Goal: Task Accomplishment & Management: Contribute content

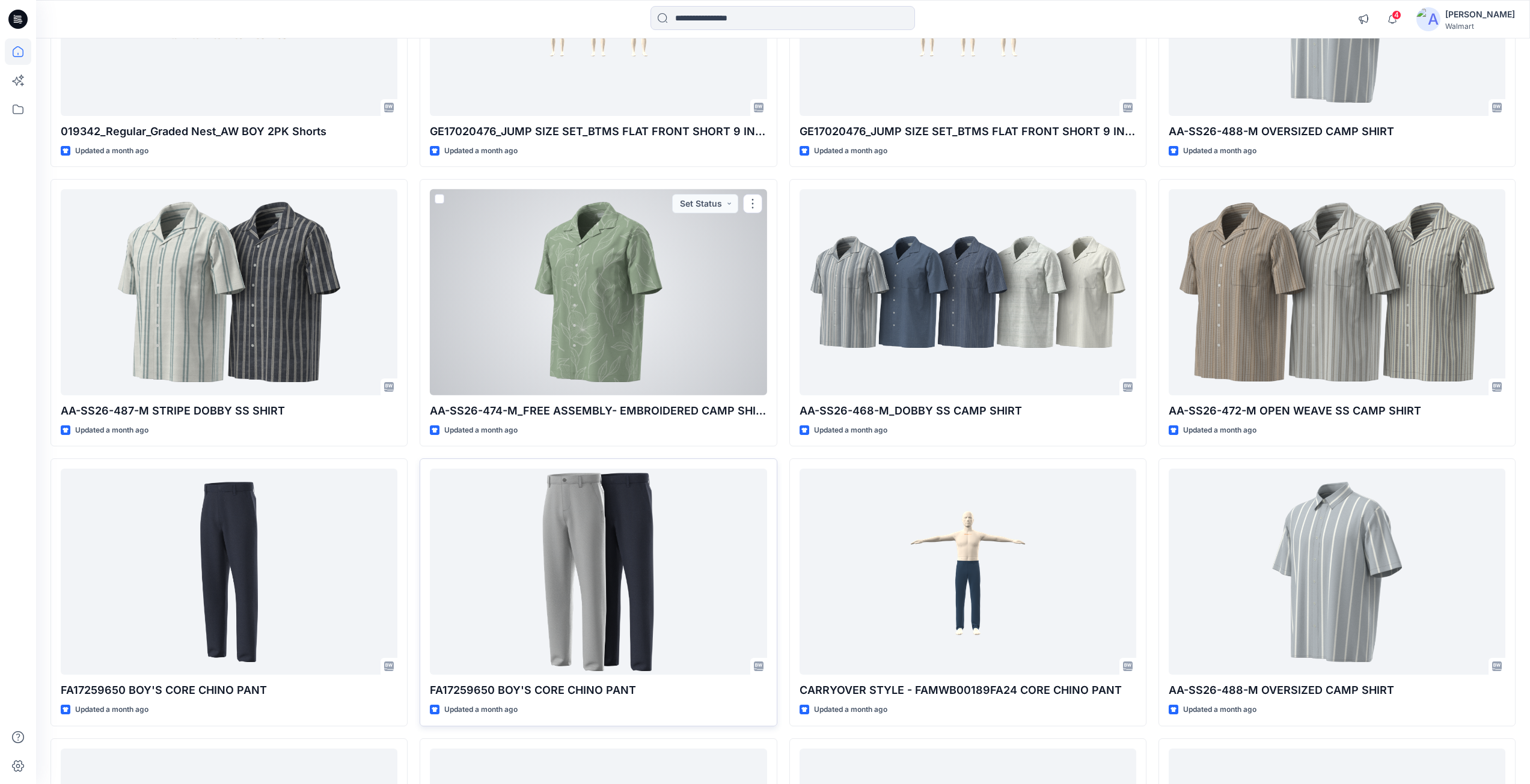
scroll to position [4644, 0]
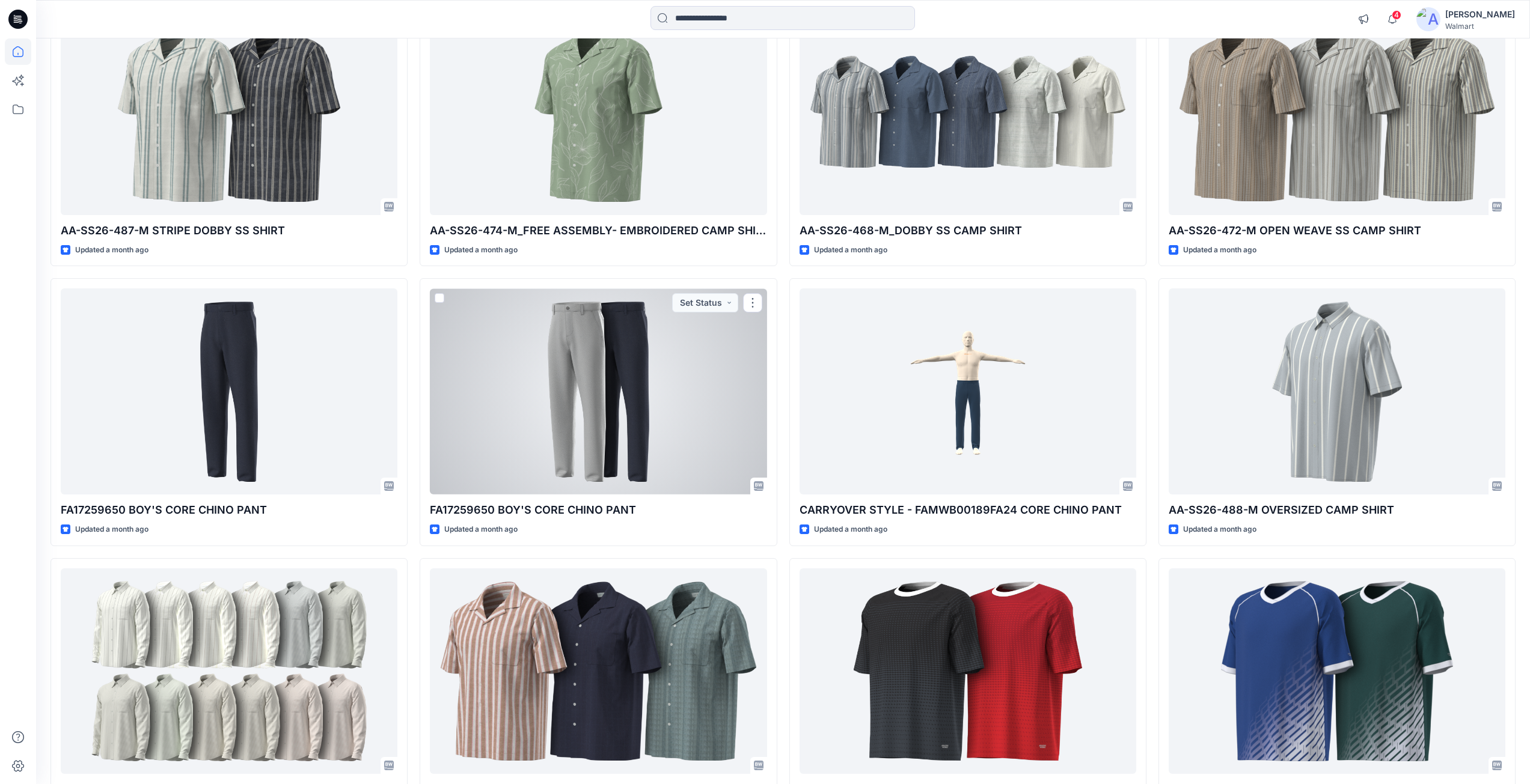
click at [563, 428] on div at bounding box center [598, 392] width 337 height 206
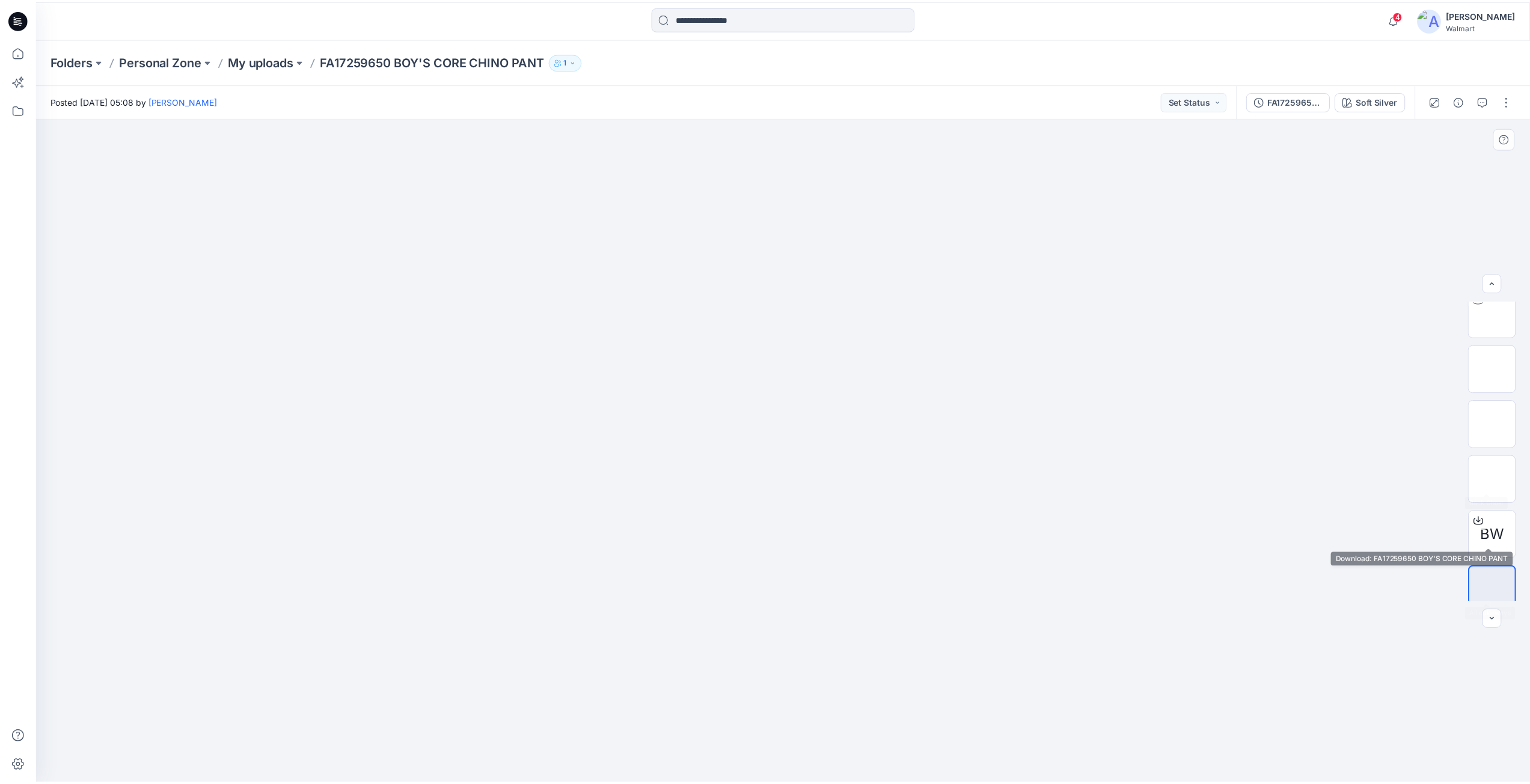
scroll to position [80, 0]
click at [1484, 509] on icon at bounding box center [1487, 506] width 5 height 6
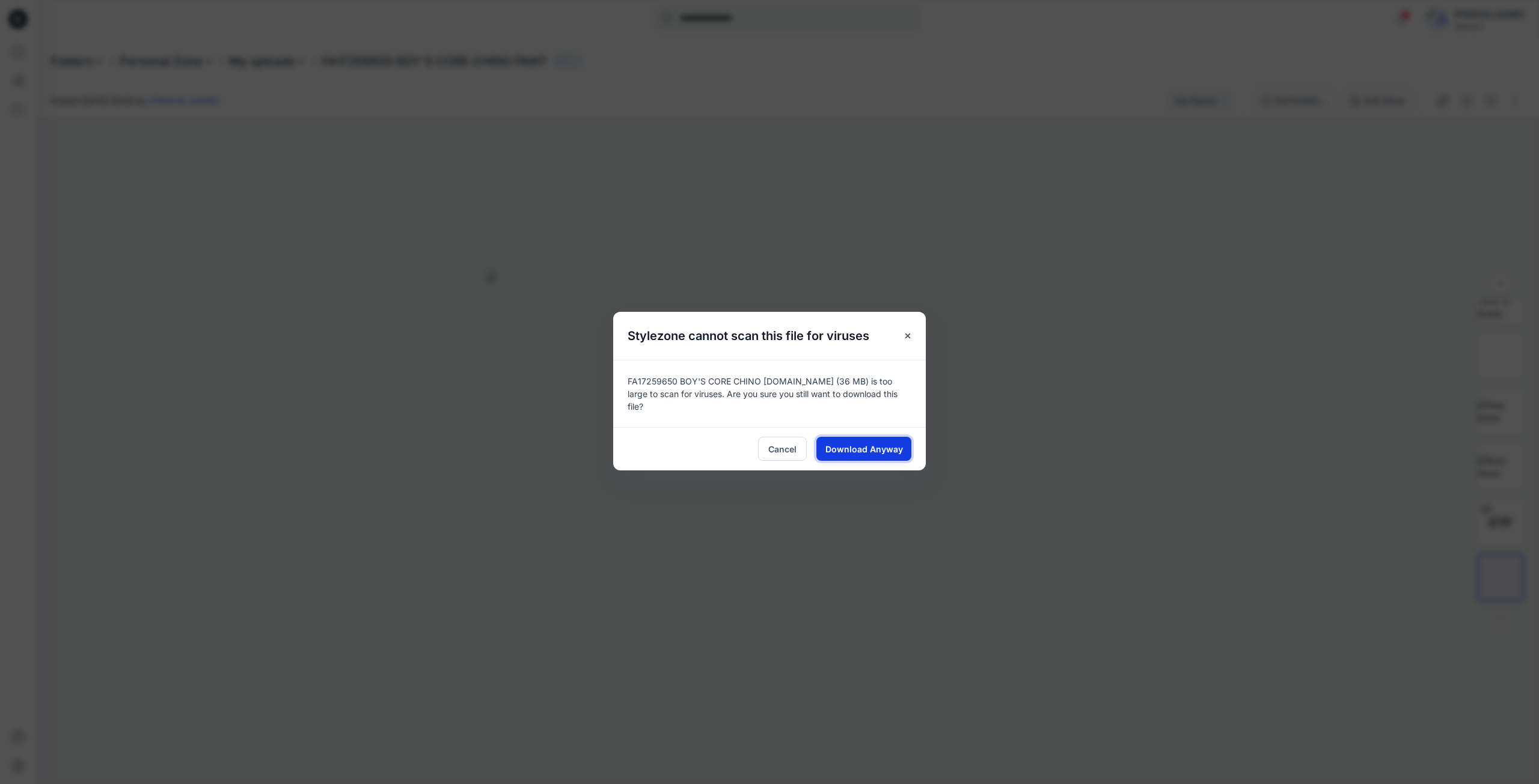
click at [893, 444] on span "Download Anyway" at bounding box center [865, 449] width 78 height 13
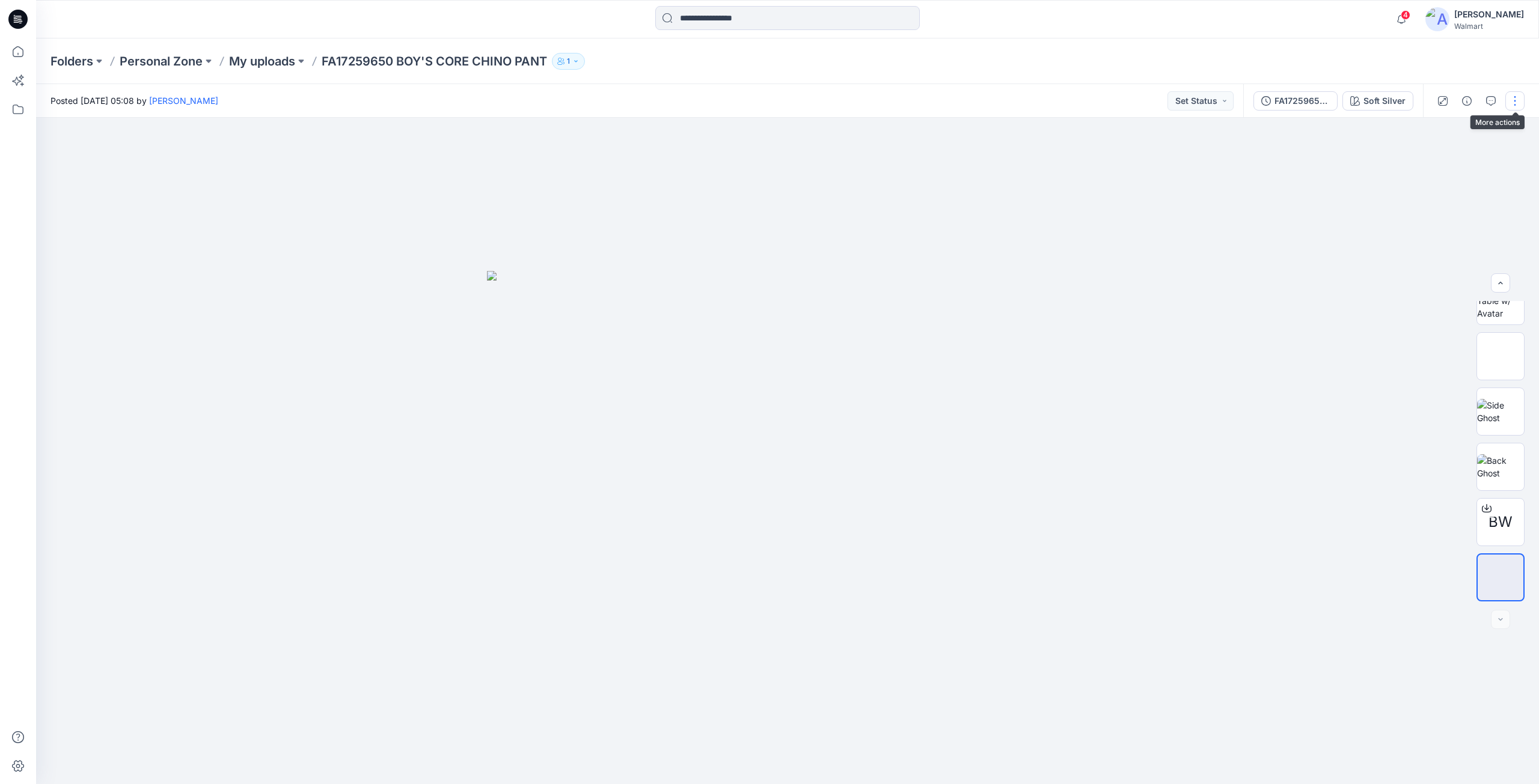
click at [1517, 101] on button "button" at bounding box center [1515, 100] width 19 height 19
click at [1448, 137] on button "Present" at bounding box center [1464, 129] width 111 height 23
click at [21, 21] on icon at bounding box center [20, 21] width 4 height 1
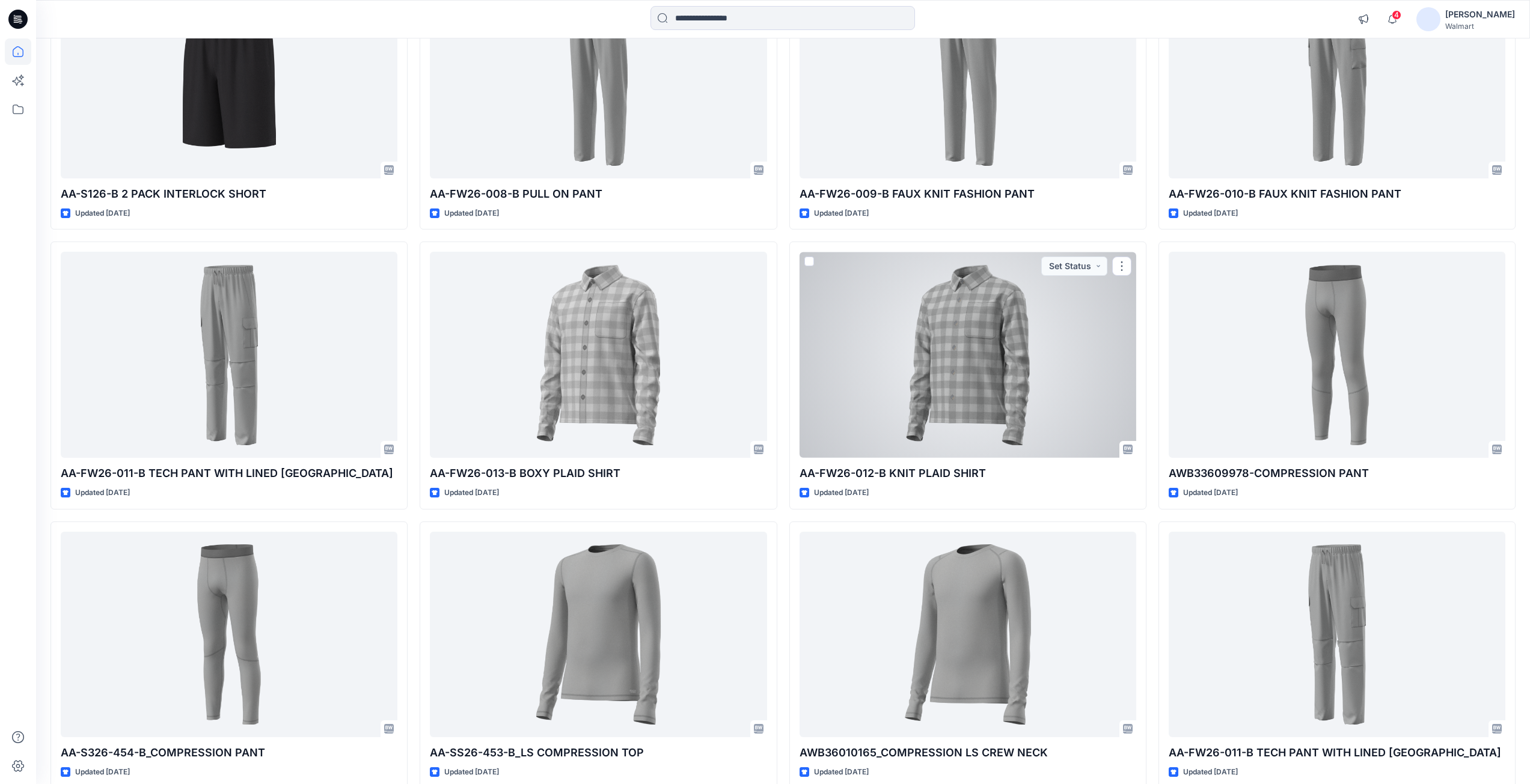
scroll to position [1804, 0]
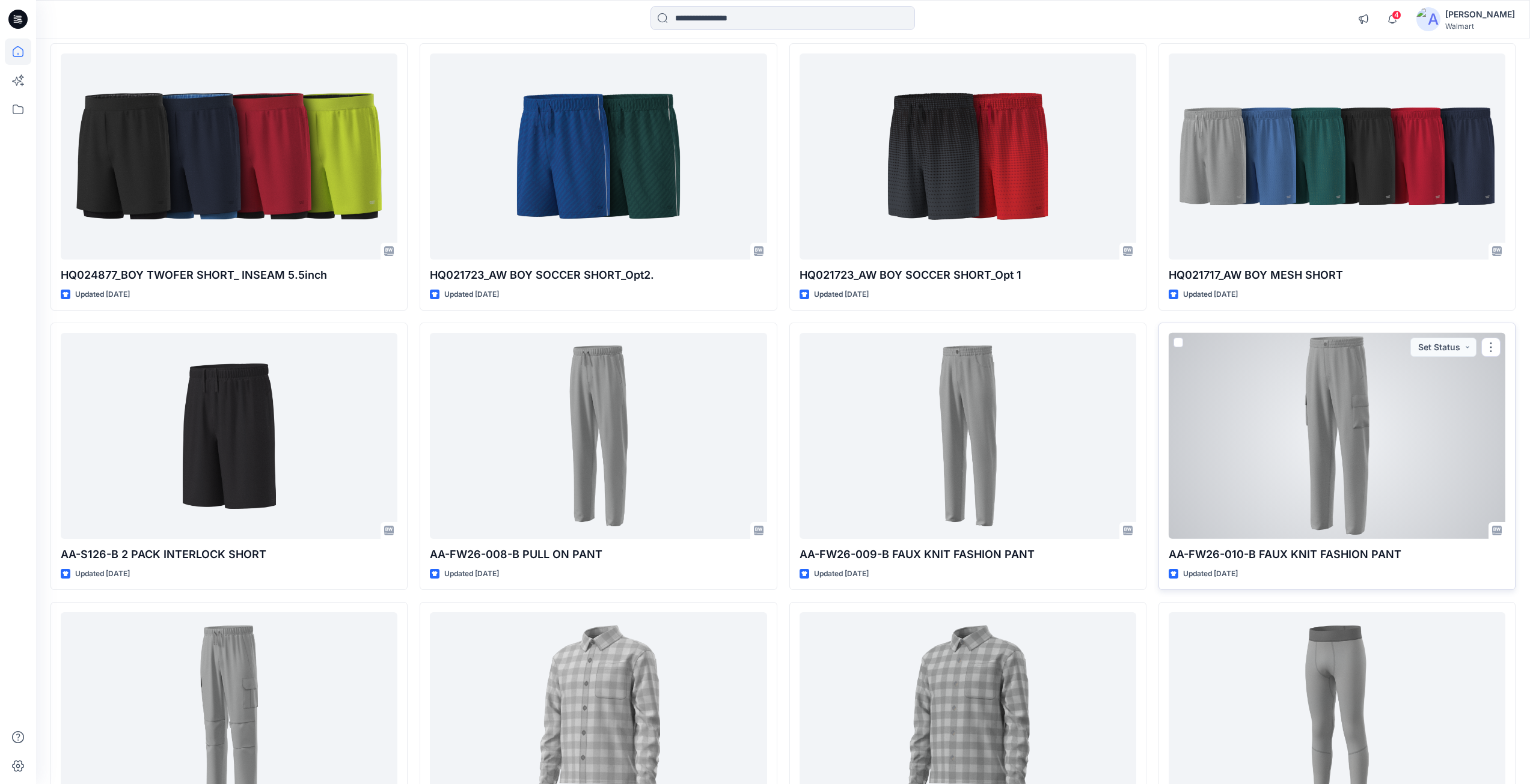
click at [1291, 410] on div at bounding box center [1337, 436] width 337 height 206
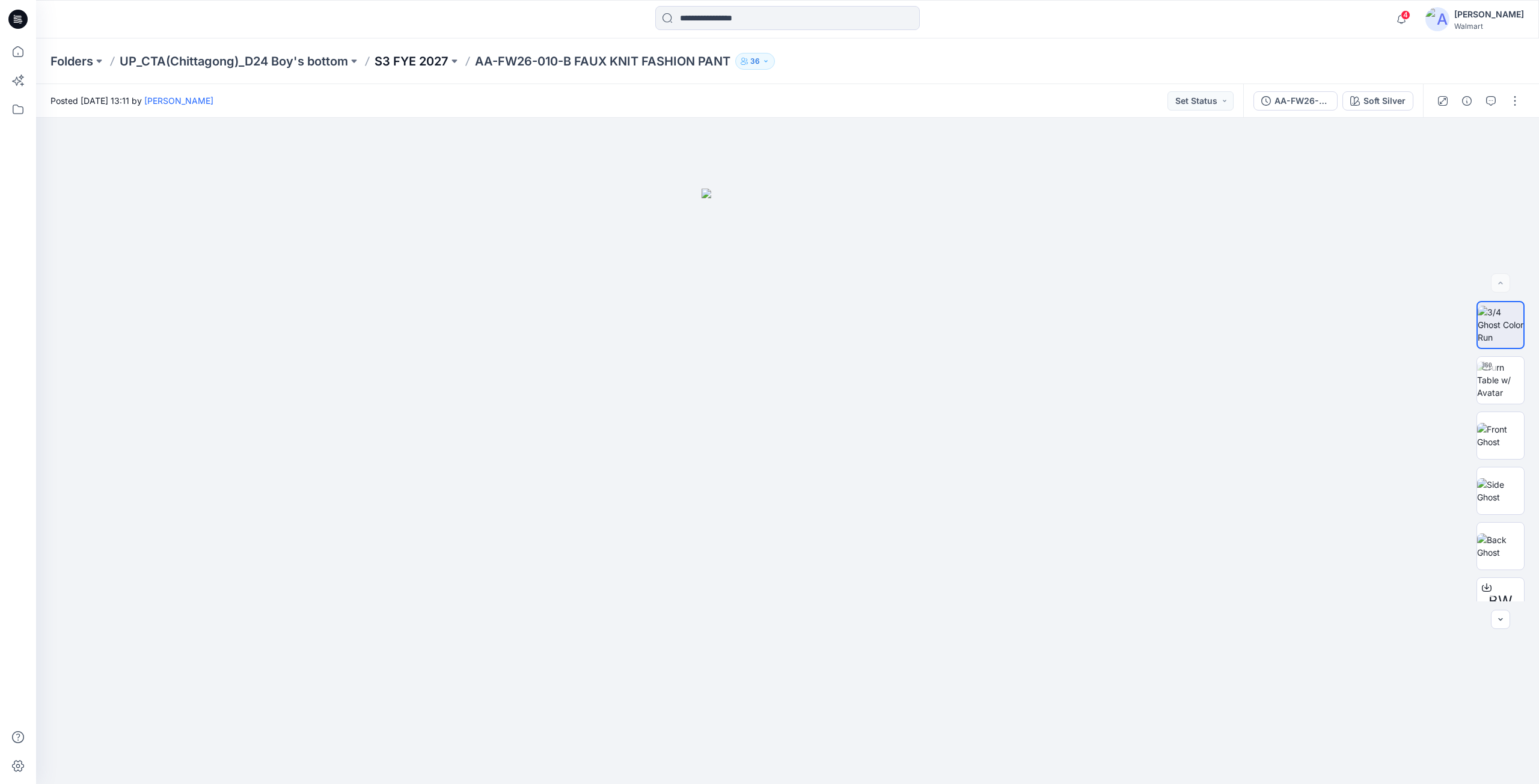
click at [400, 65] on p "S3 FYE 2027" at bounding box center [411, 61] width 74 height 16
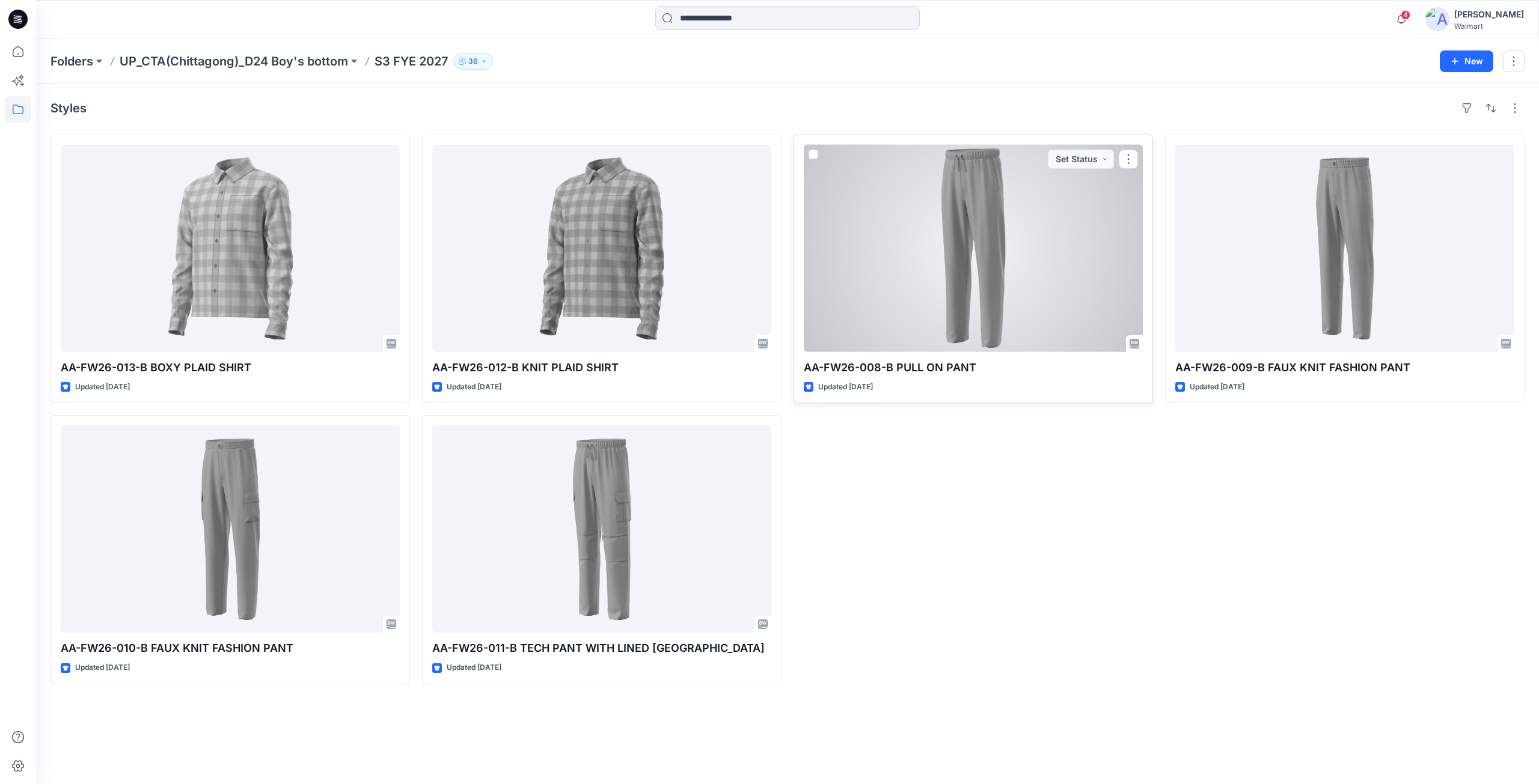
click at [916, 296] on div at bounding box center [973, 248] width 339 height 207
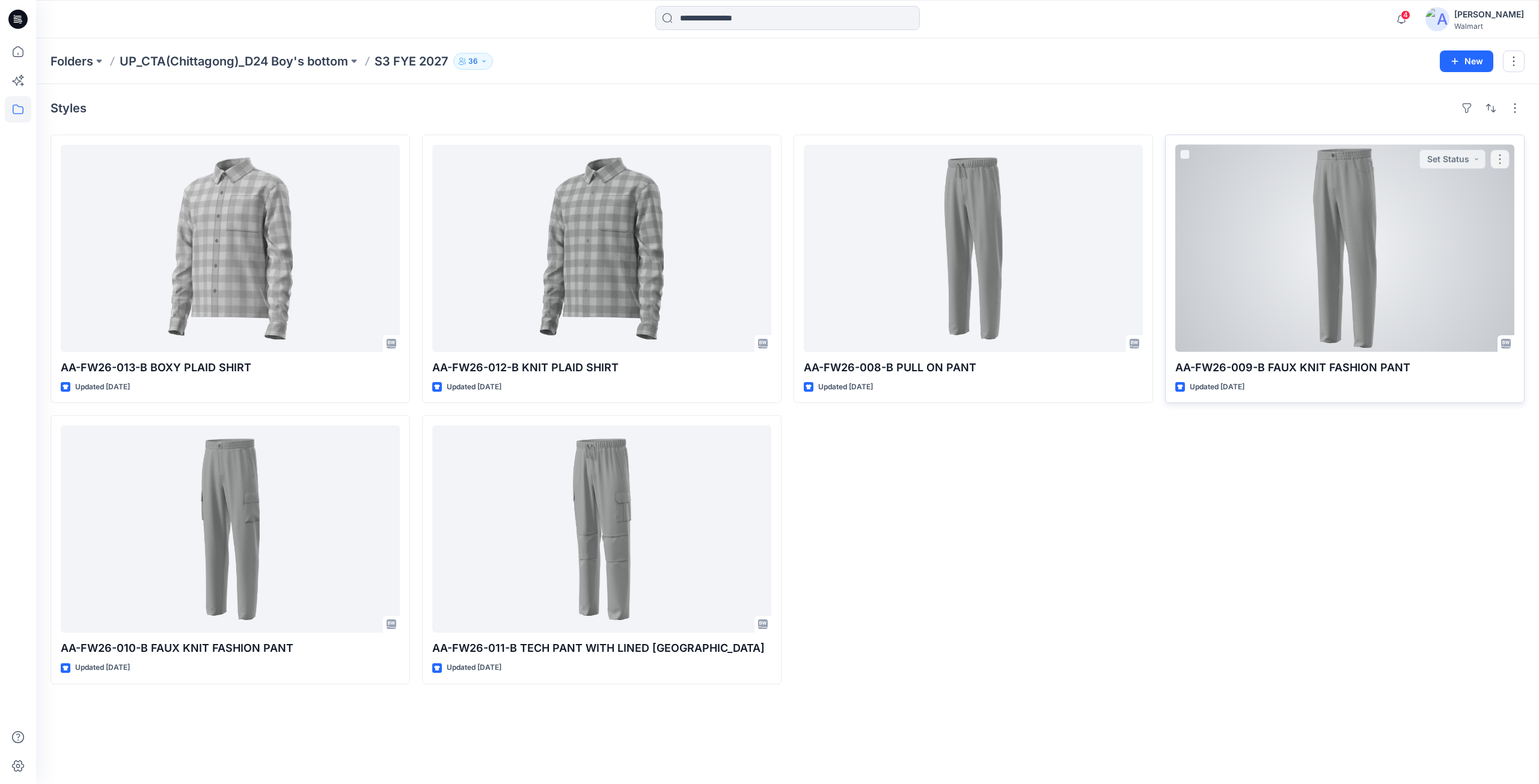
click at [1367, 306] on div at bounding box center [1345, 248] width 339 height 207
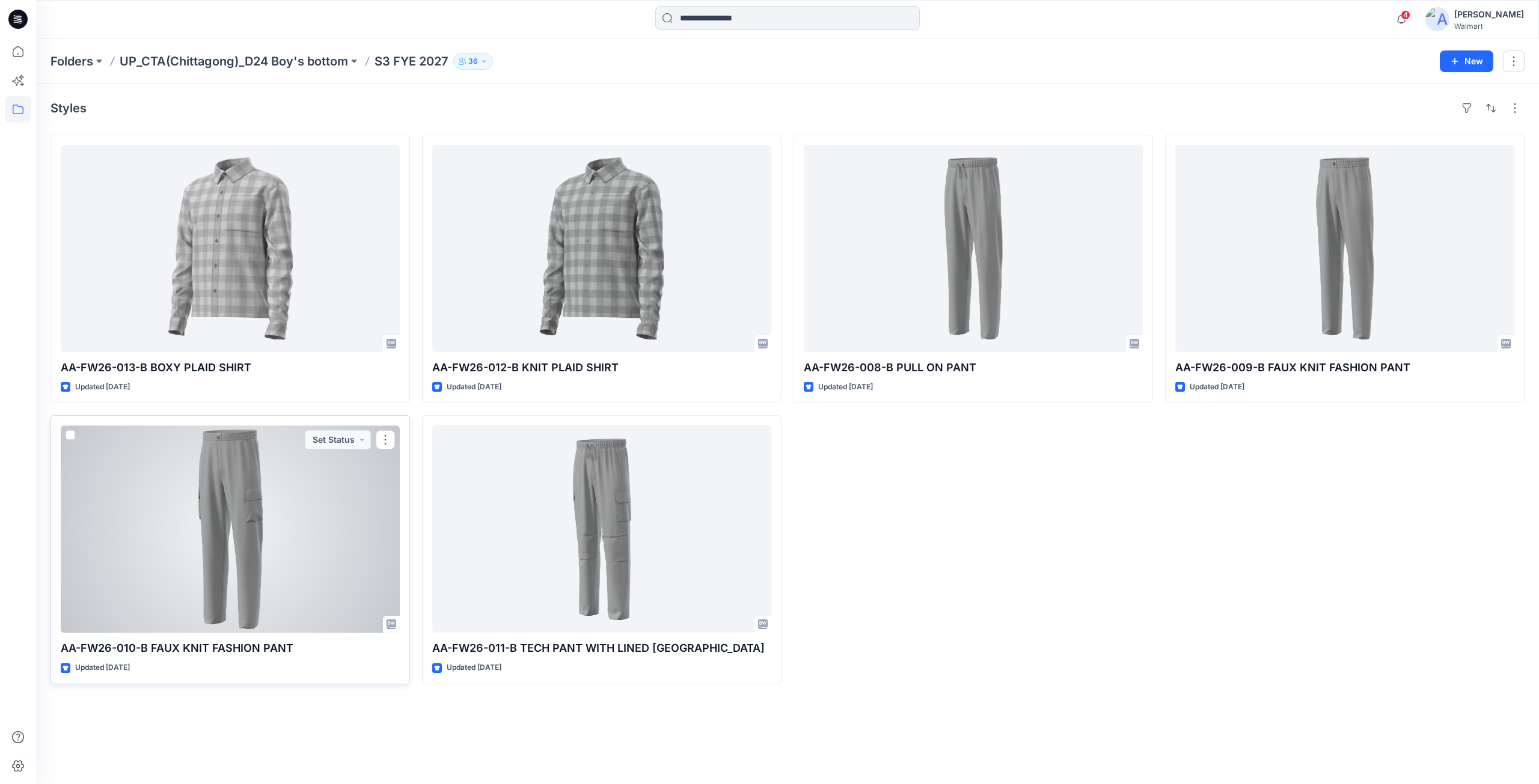
drag, startPoint x: 243, startPoint y: 551, endPoint x: 270, endPoint y: 555, distance: 27.3
click at [243, 551] on div at bounding box center [230, 528] width 339 height 207
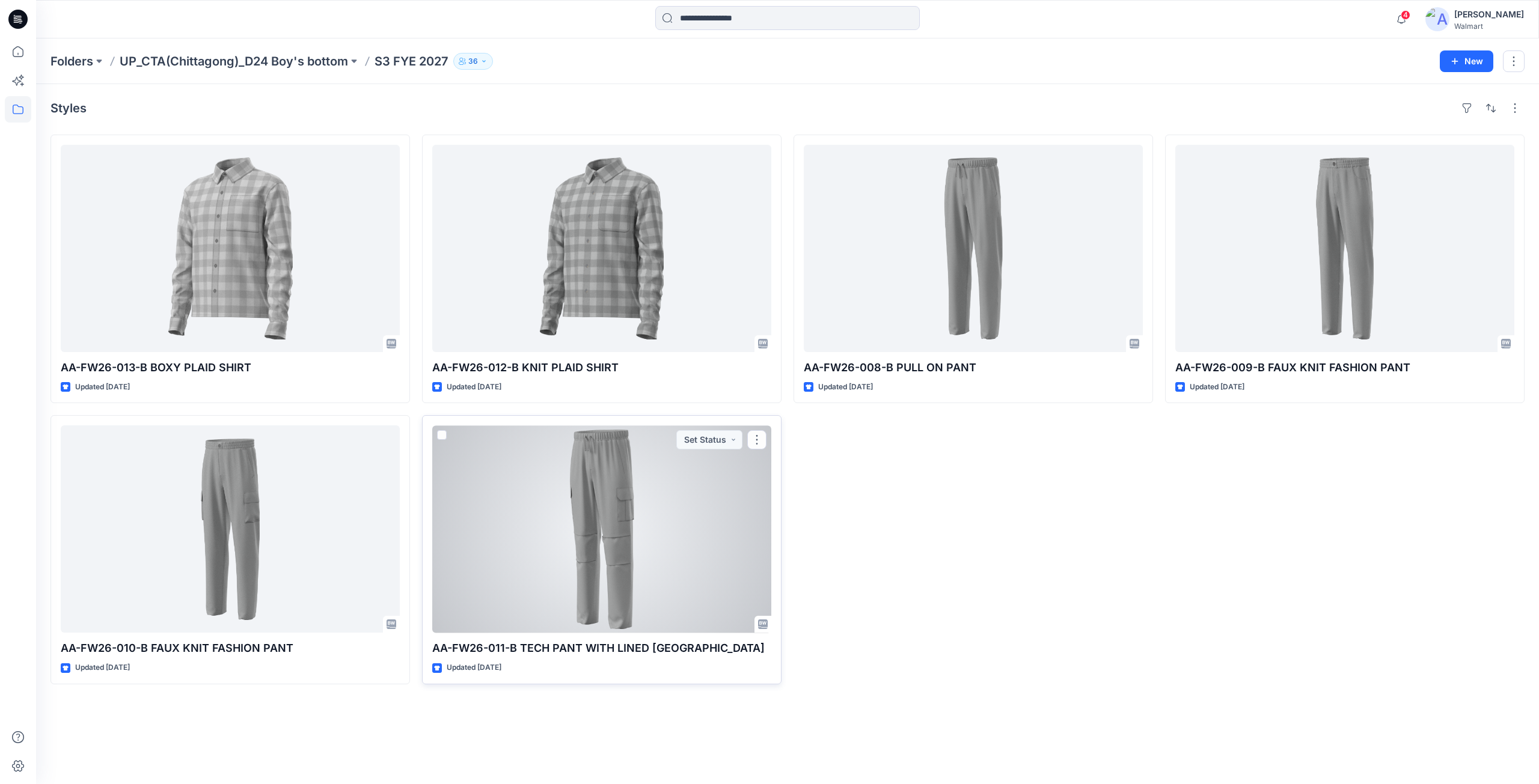
click at [555, 568] on div at bounding box center [601, 528] width 339 height 207
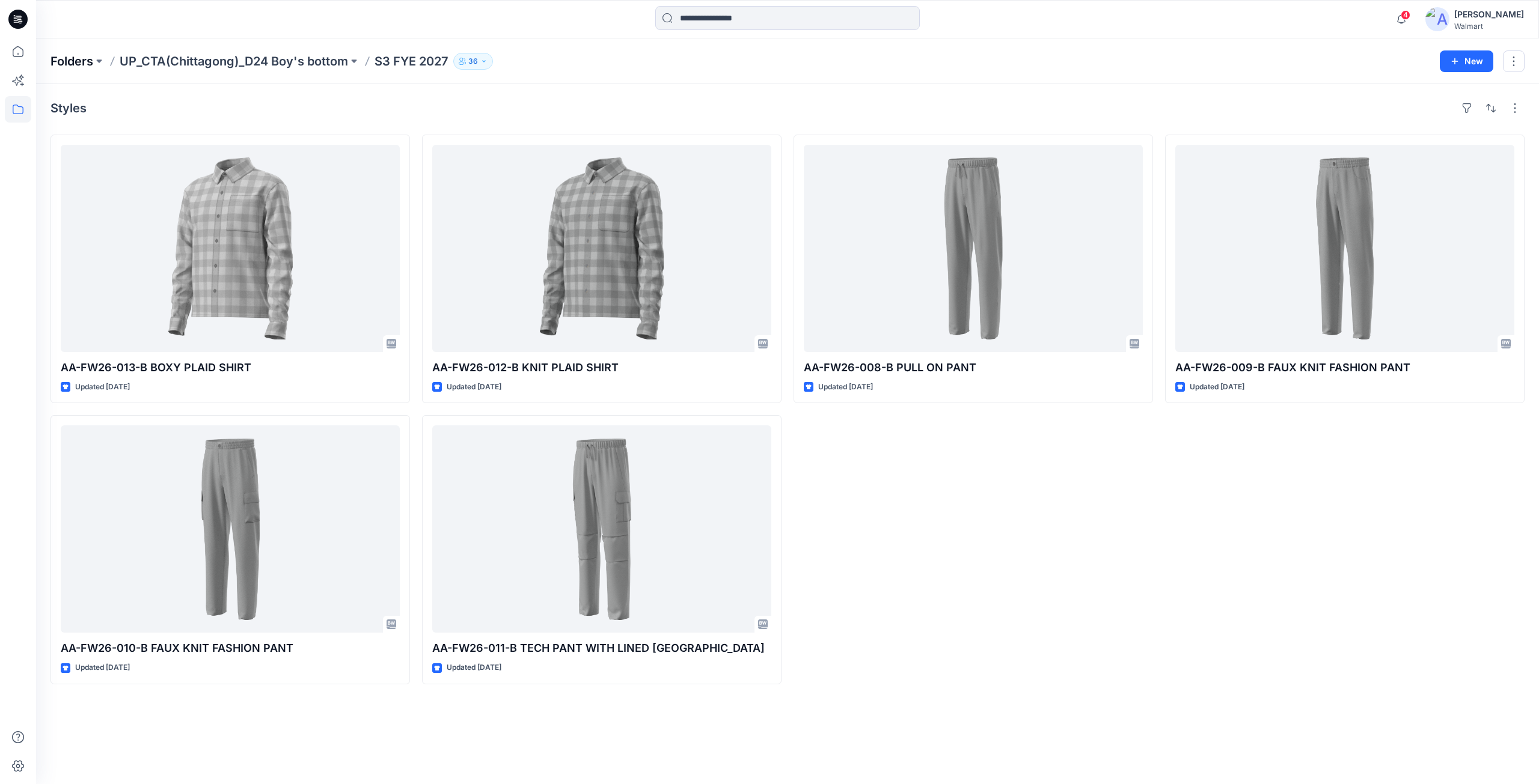
click at [87, 59] on p "Folders" at bounding box center [71, 61] width 42 height 16
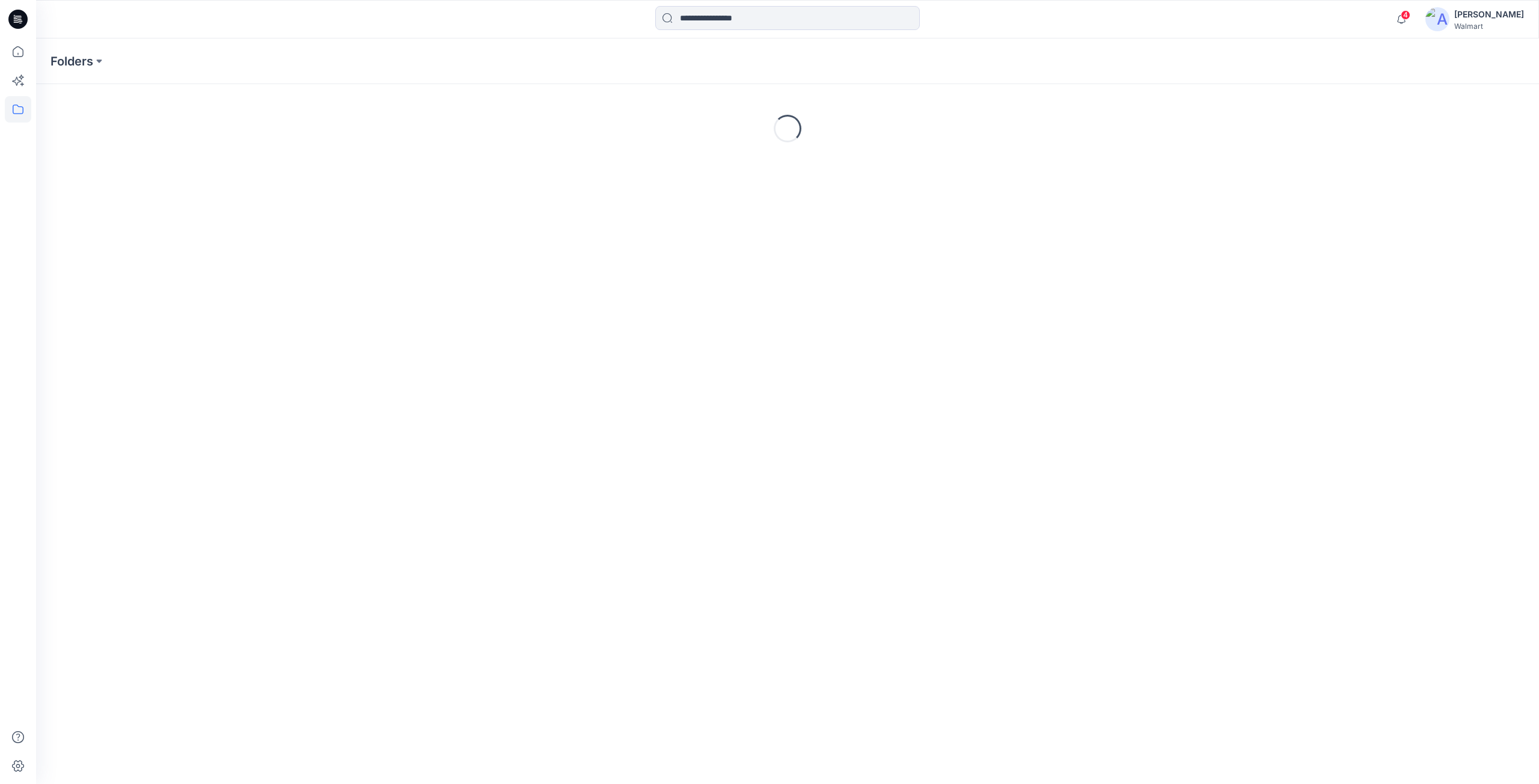
drag, startPoint x: 23, startPoint y: 16, endPoint x: 483, endPoint y: 1, distance: 460.2
click at [23, 16] on icon at bounding box center [18, 19] width 19 height 19
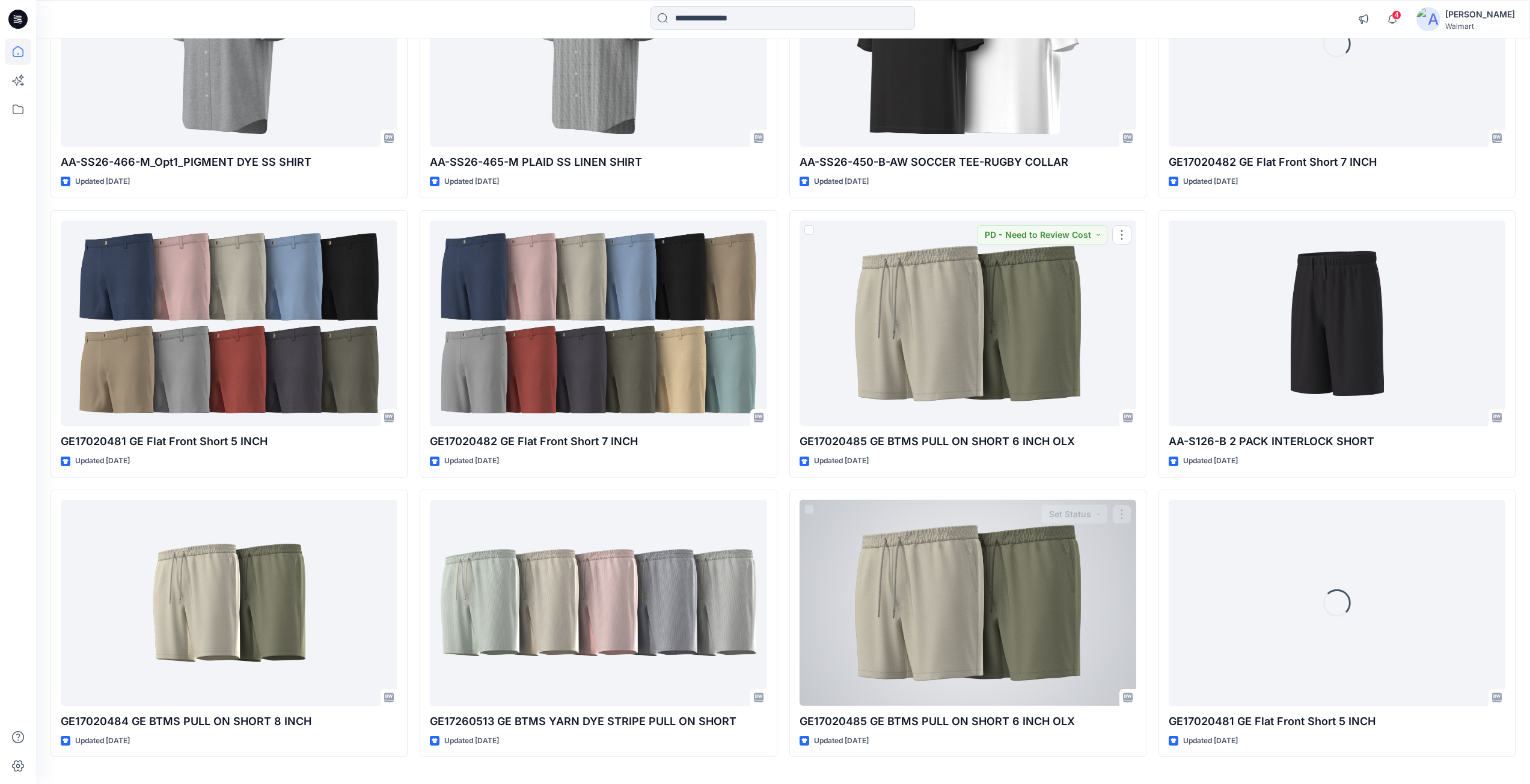
scroll to position [7819, 0]
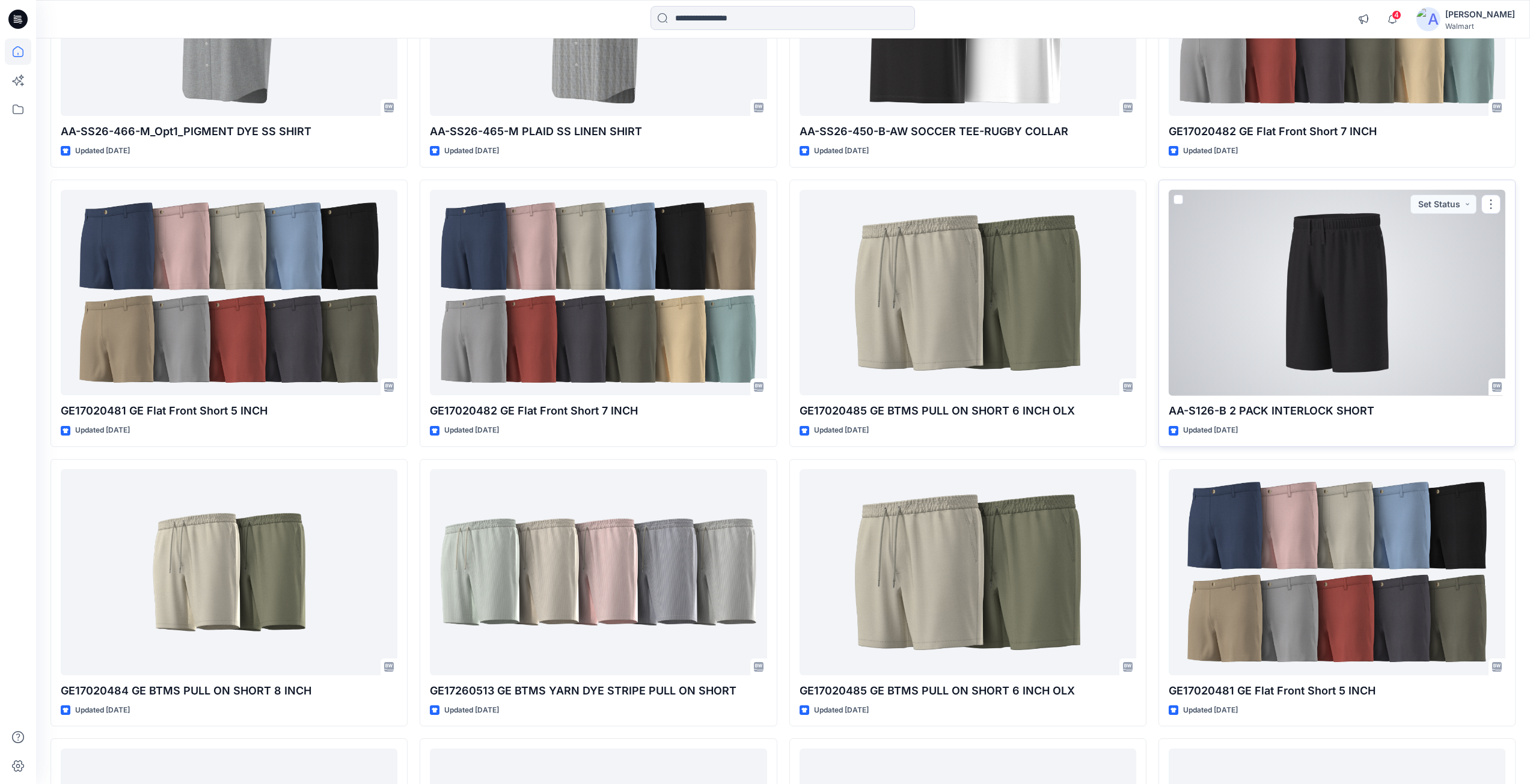
click at [1264, 324] on div at bounding box center [1337, 293] width 337 height 206
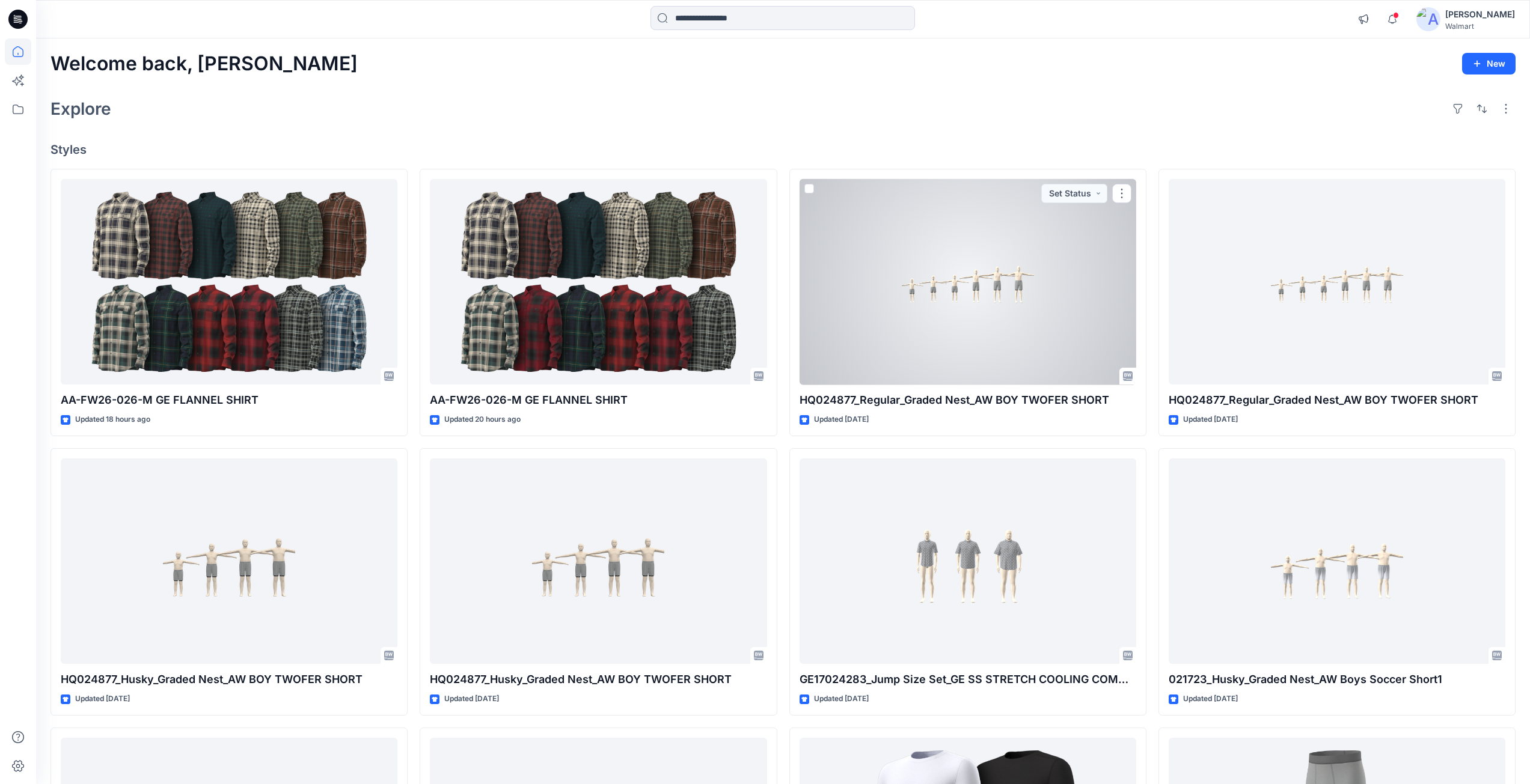
click at [982, 337] on div at bounding box center [968, 282] width 337 height 206
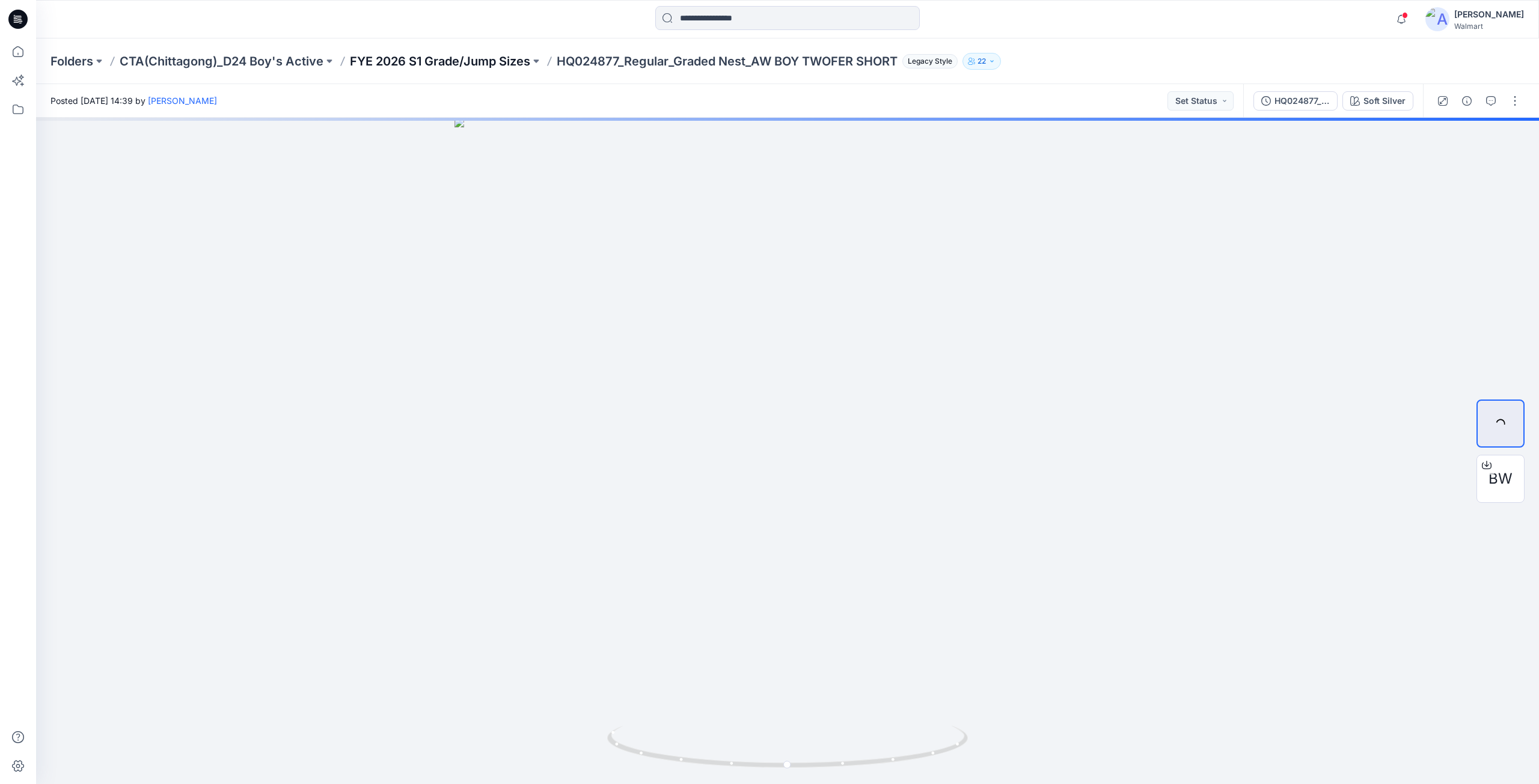
click at [451, 62] on p "FYE 2026 S1 Grade/Jump Sizes" at bounding box center [440, 61] width 180 height 16
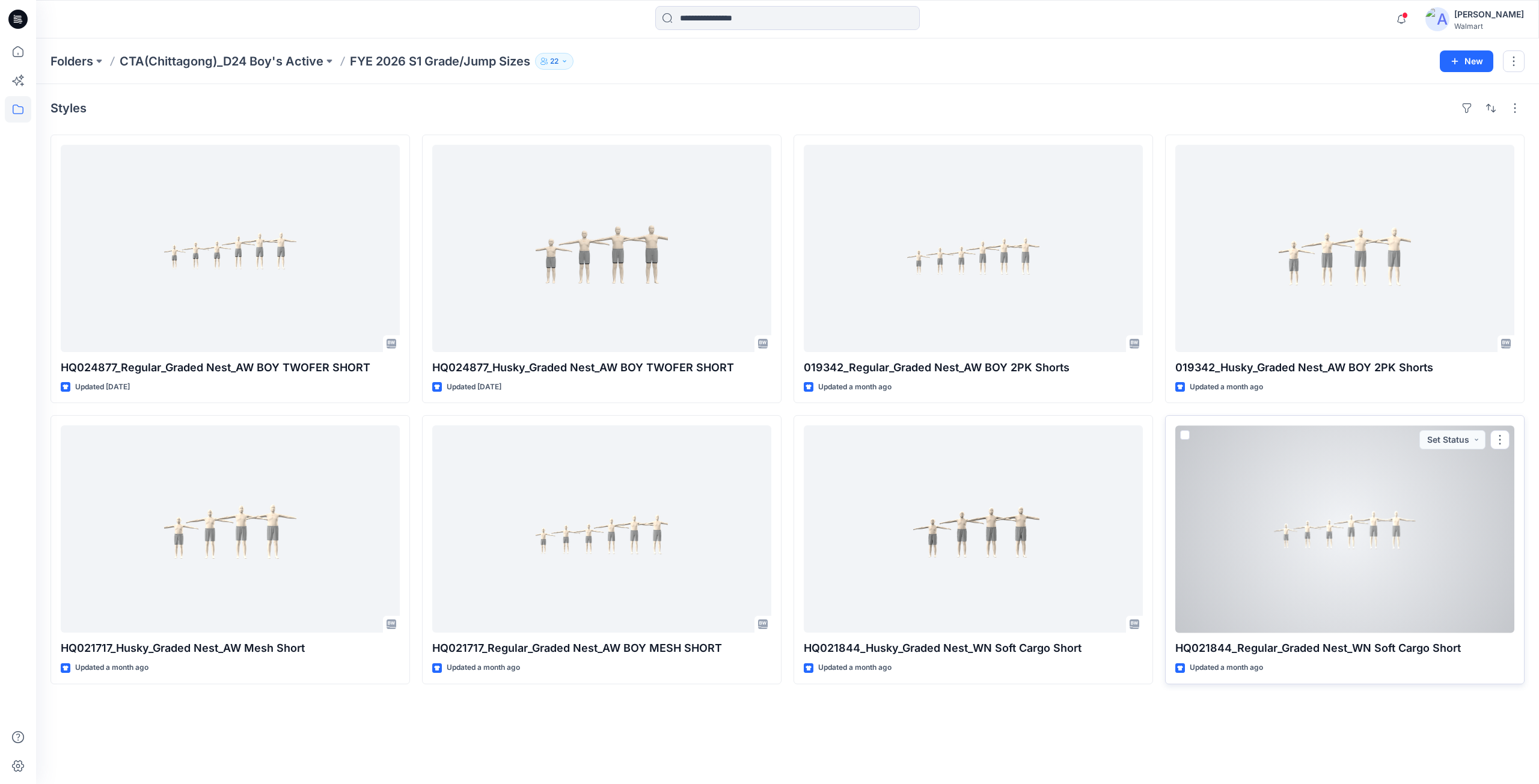
click at [1270, 573] on div at bounding box center [1345, 528] width 339 height 207
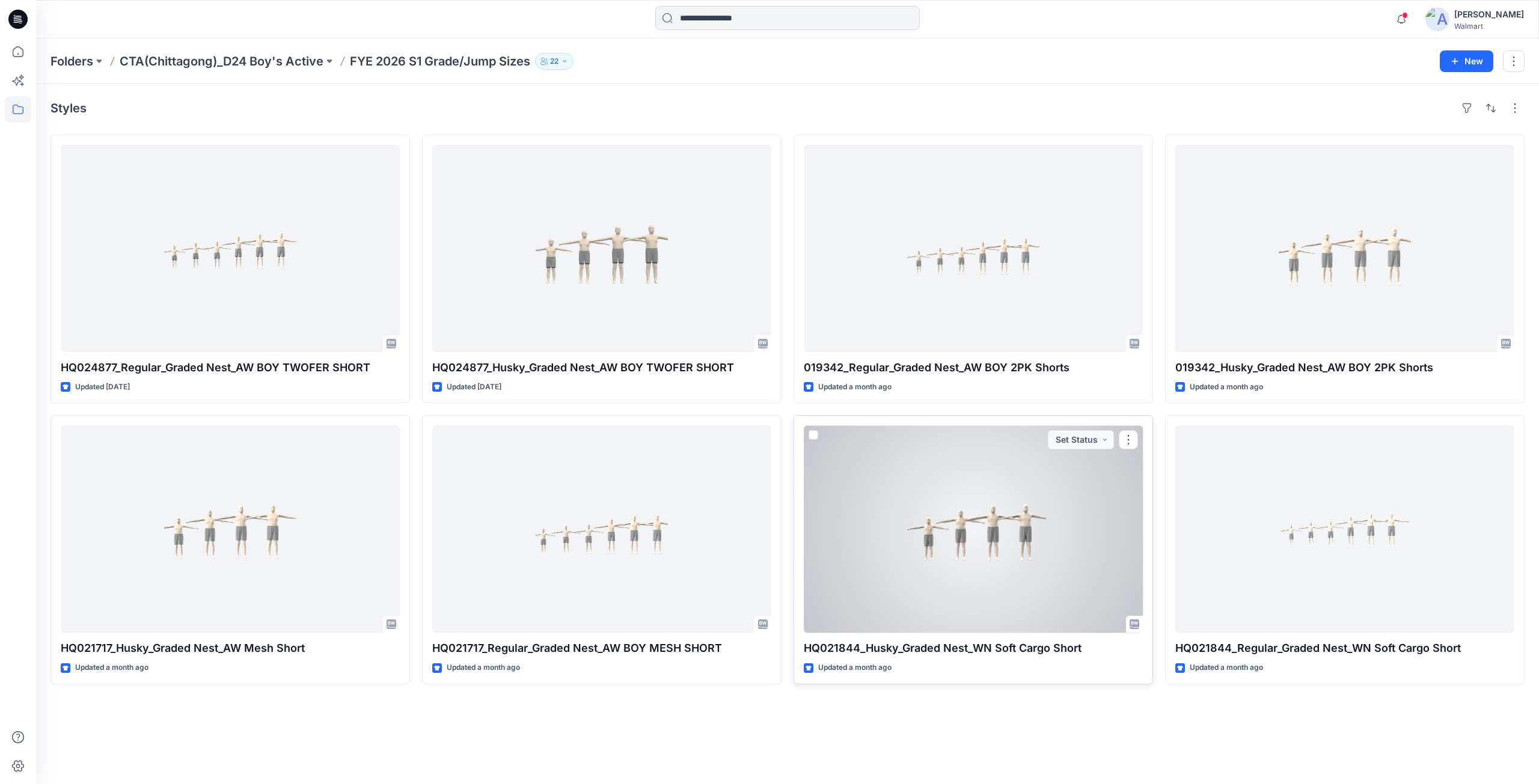
click at [1018, 574] on div at bounding box center [973, 528] width 339 height 207
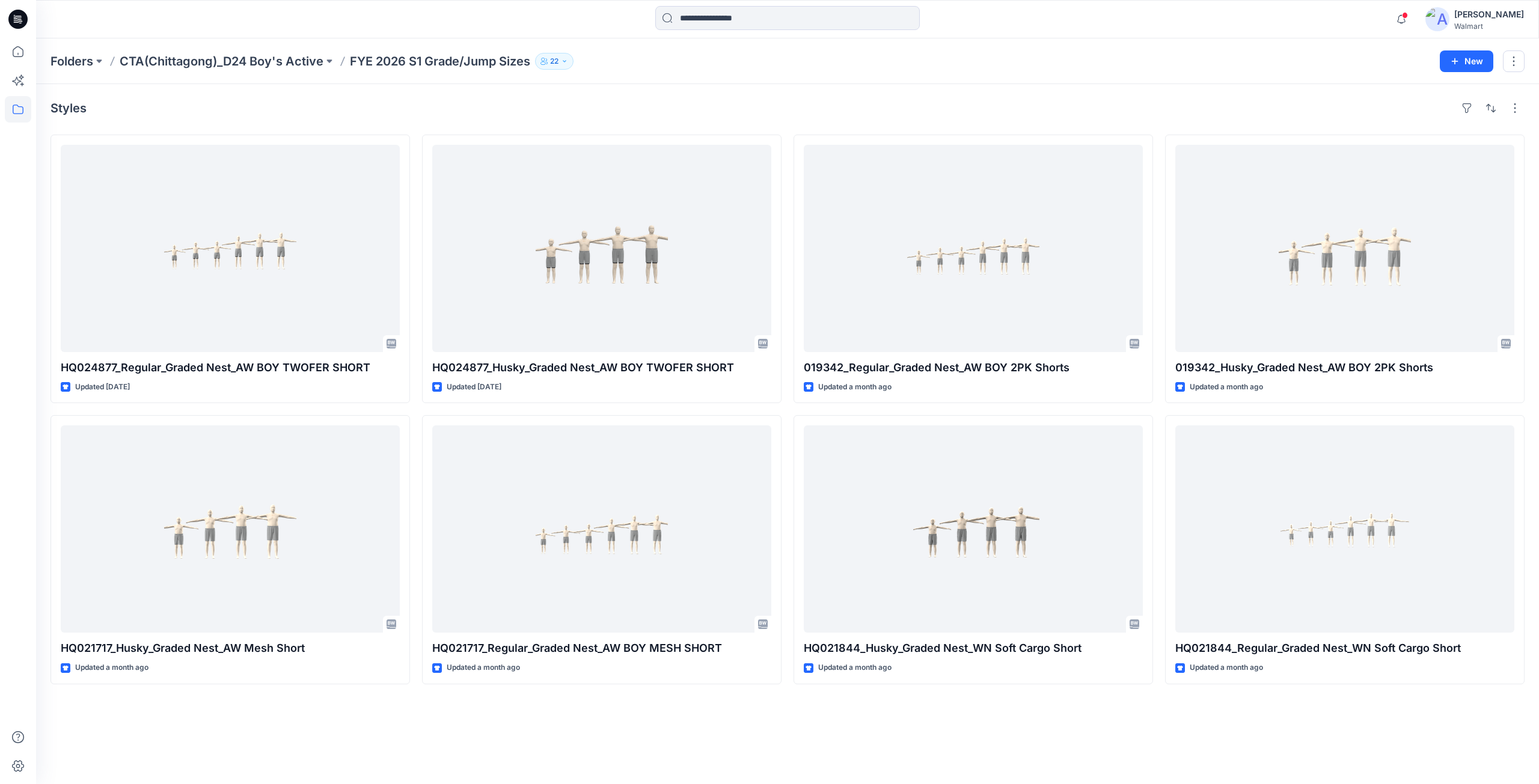
click at [23, 19] on icon at bounding box center [18, 19] width 19 height 19
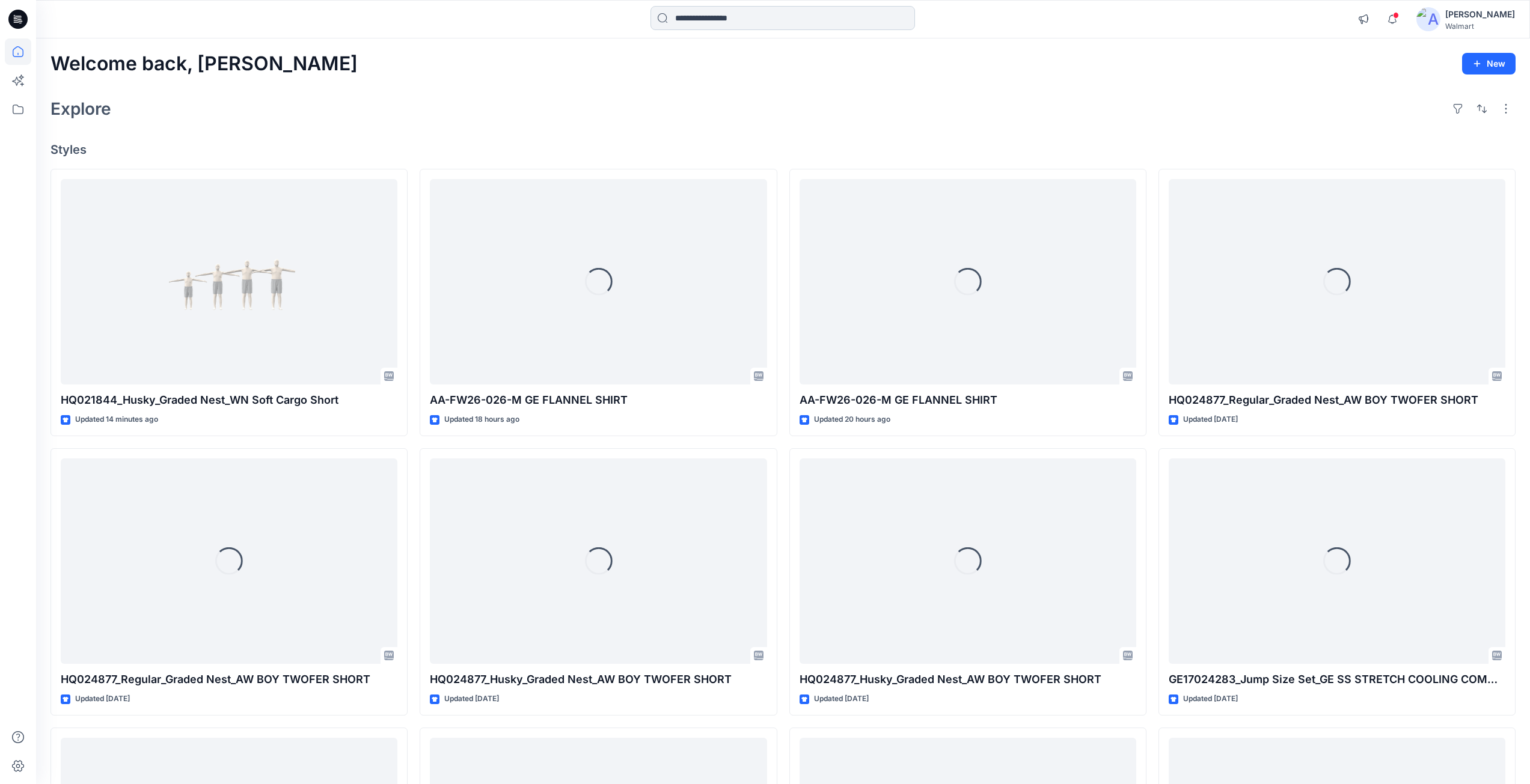
click at [720, 13] on input at bounding box center [782, 18] width 264 height 24
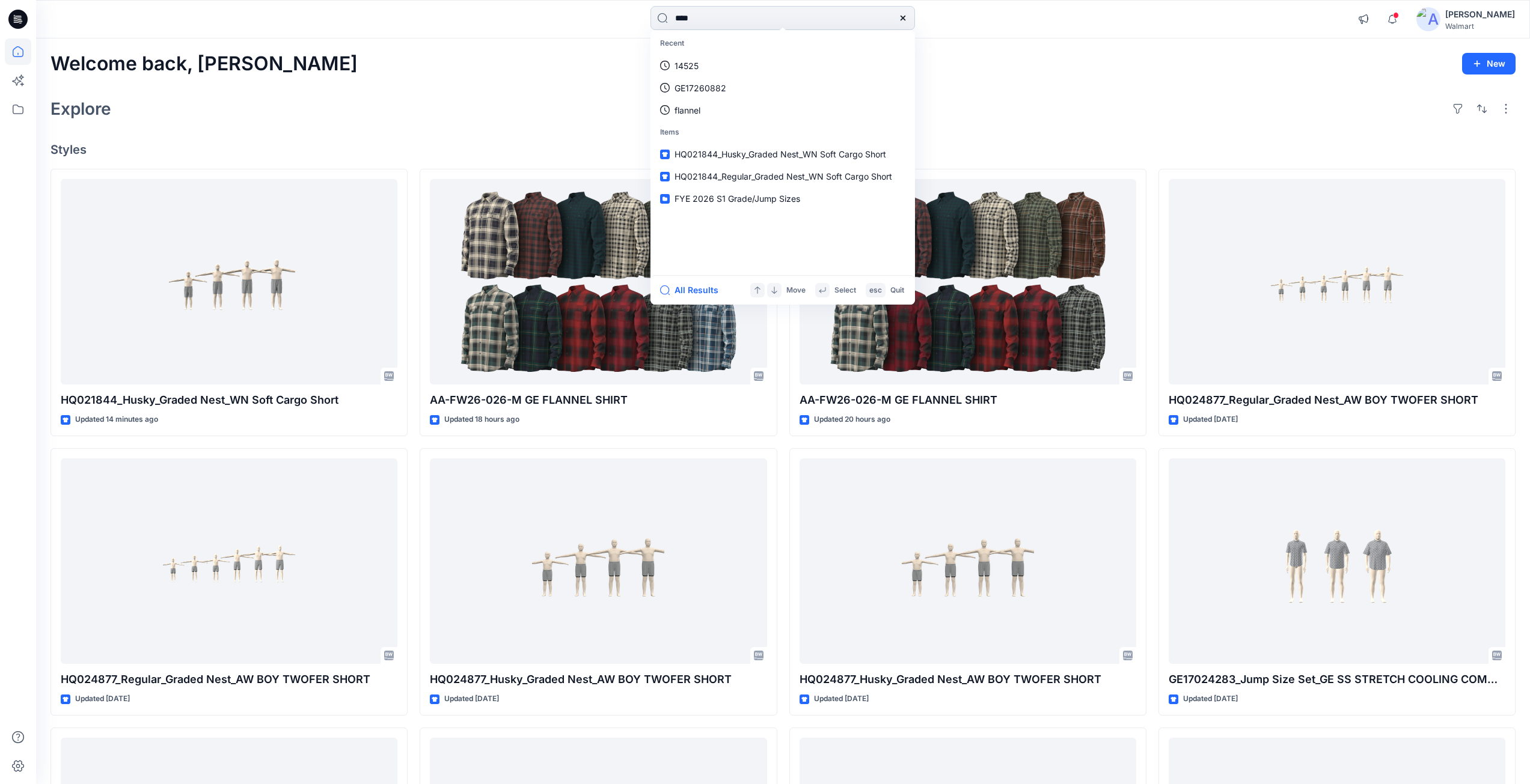
type input "*****"
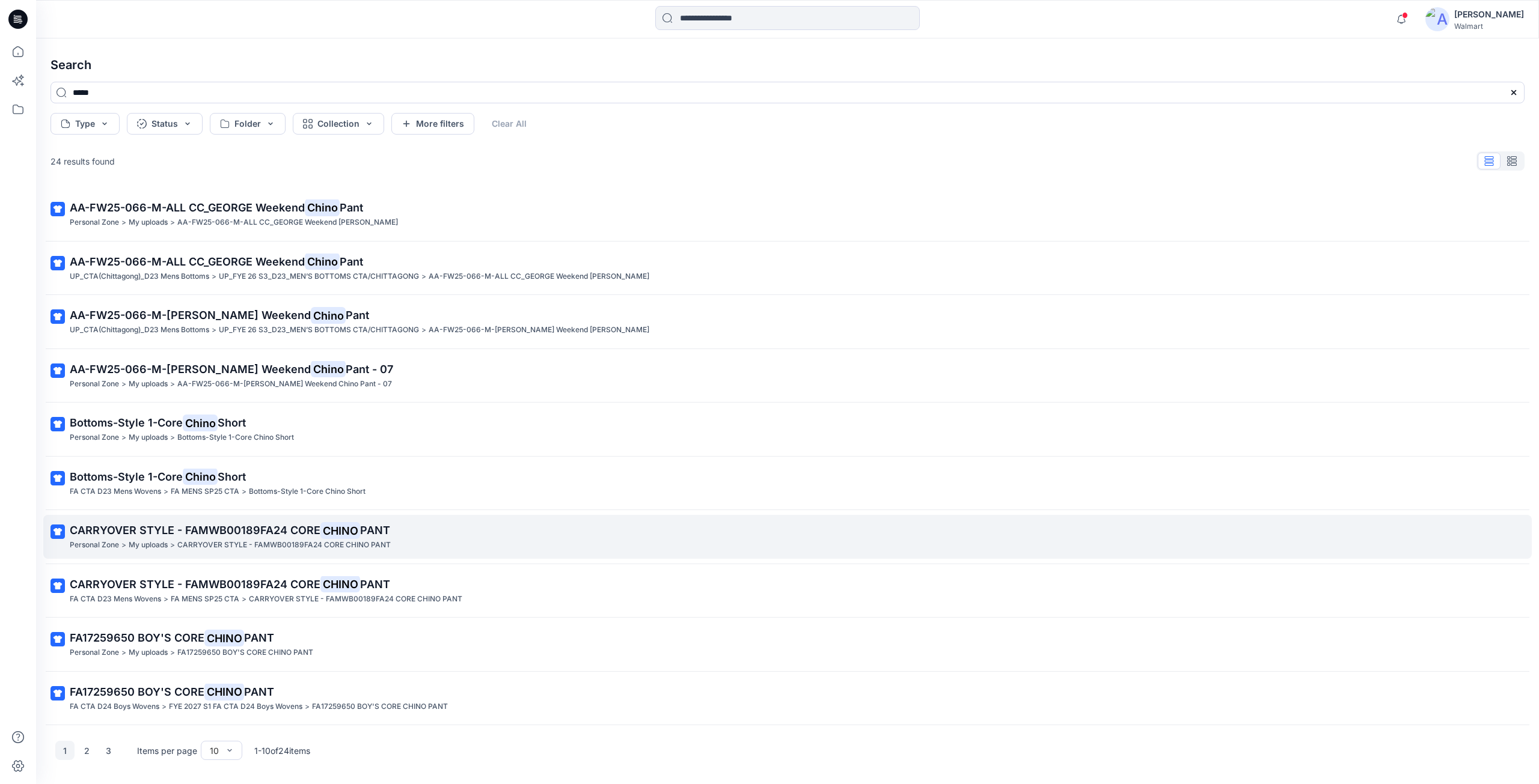
click at [231, 538] on p "CARRYOVER STYLE - FAMWB00189FA24 CORE CHINO PANT" at bounding box center [786, 530] width 1433 height 16
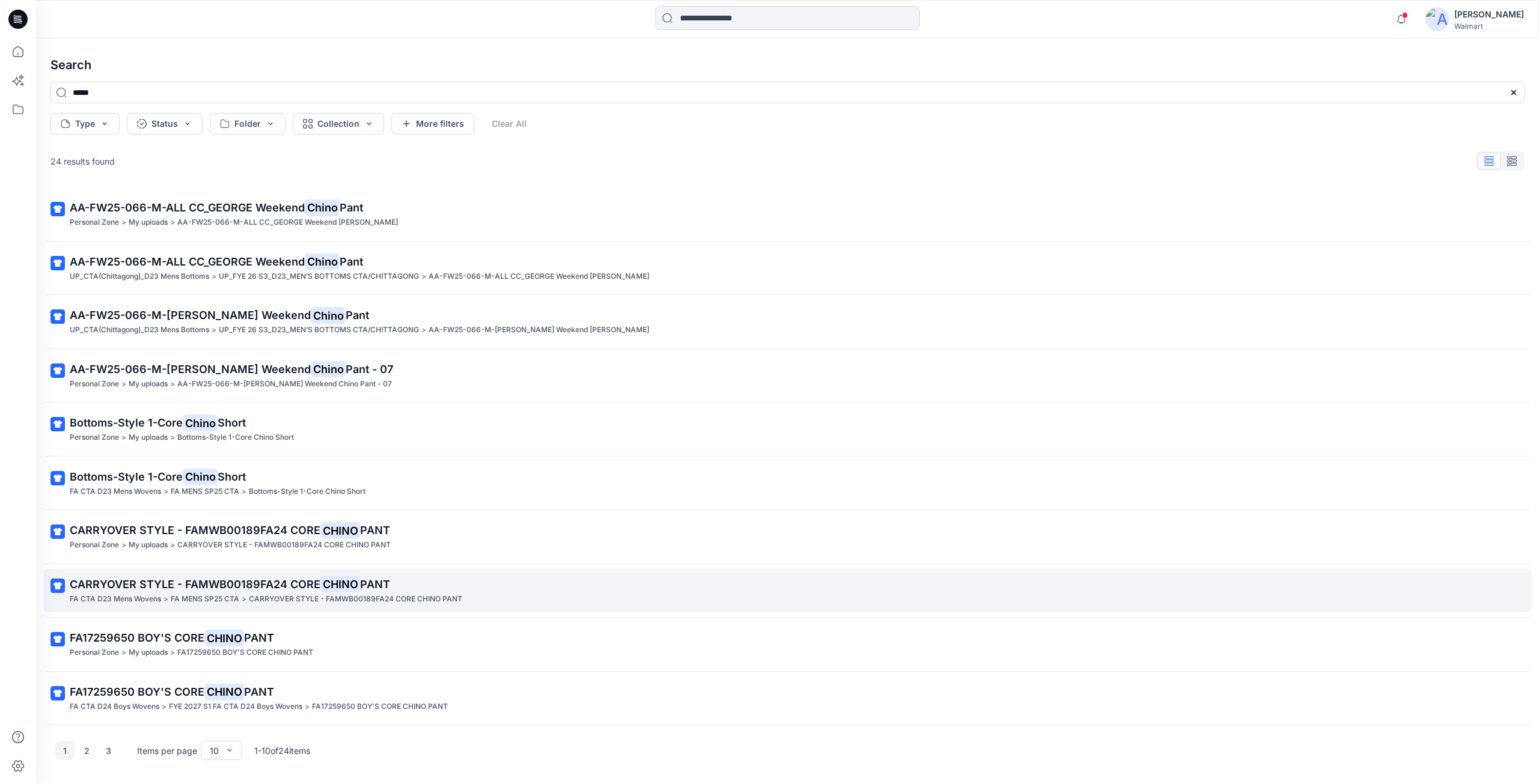
click at [250, 591] on p "CARRYOVER STYLE - FAMWB00189FA24 CORE CHINO PANT" at bounding box center [786, 584] width 1433 height 16
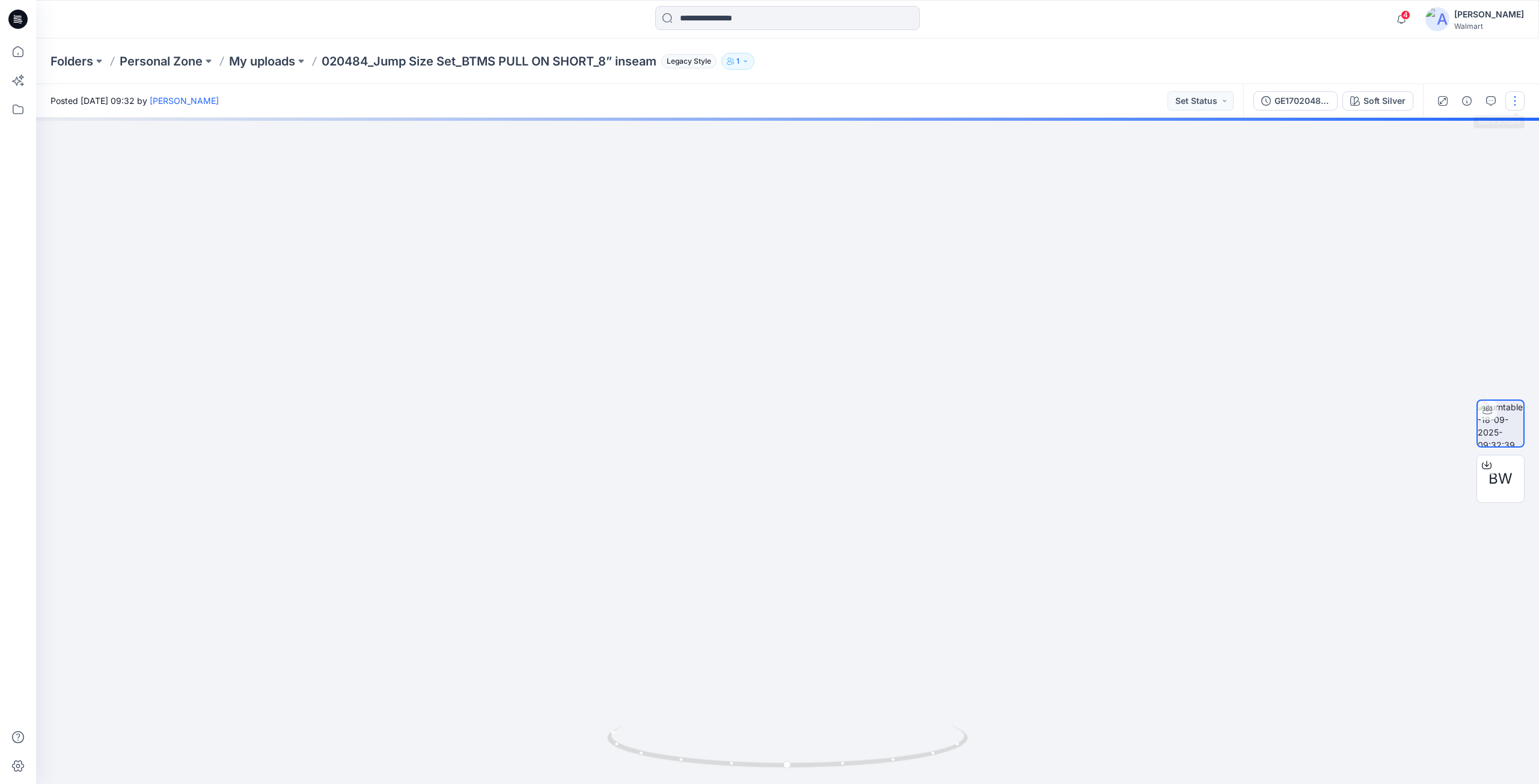
click at [1511, 103] on button "button" at bounding box center [1515, 100] width 19 height 19
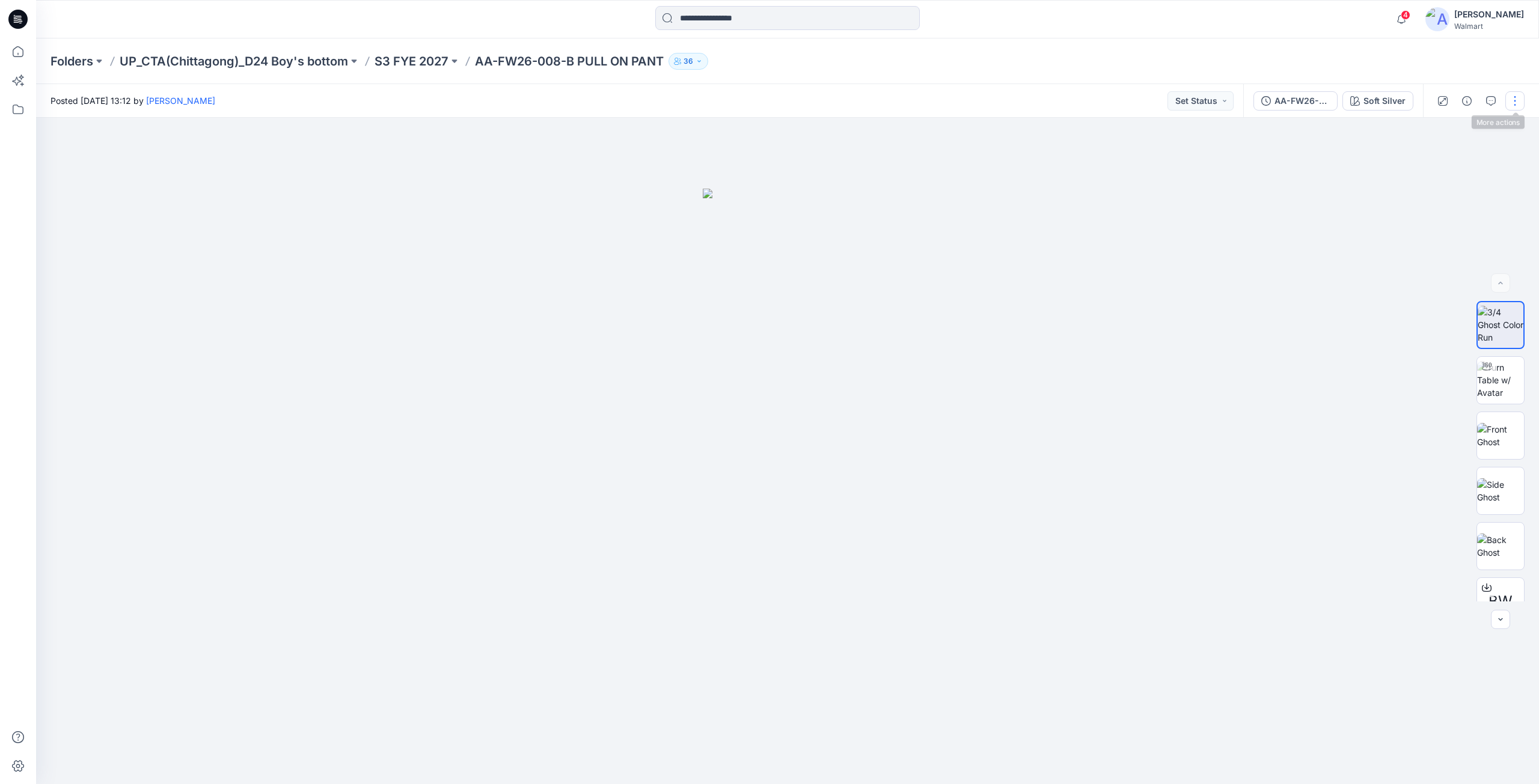
click at [1511, 106] on button "button" at bounding box center [1515, 100] width 19 height 19
click at [1454, 133] on p "Present" at bounding box center [1445, 129] width 30 height 13
click at [1513, 106] on button "button" at bounding box center [1515, 100] width 19 height 19
click at [1449, 127] on p "Present" at bounding box center [1445, 129] width 30 height 13
click at [1514, 102] on button "button" at bounding box center [1515, 100] width 19 height 19
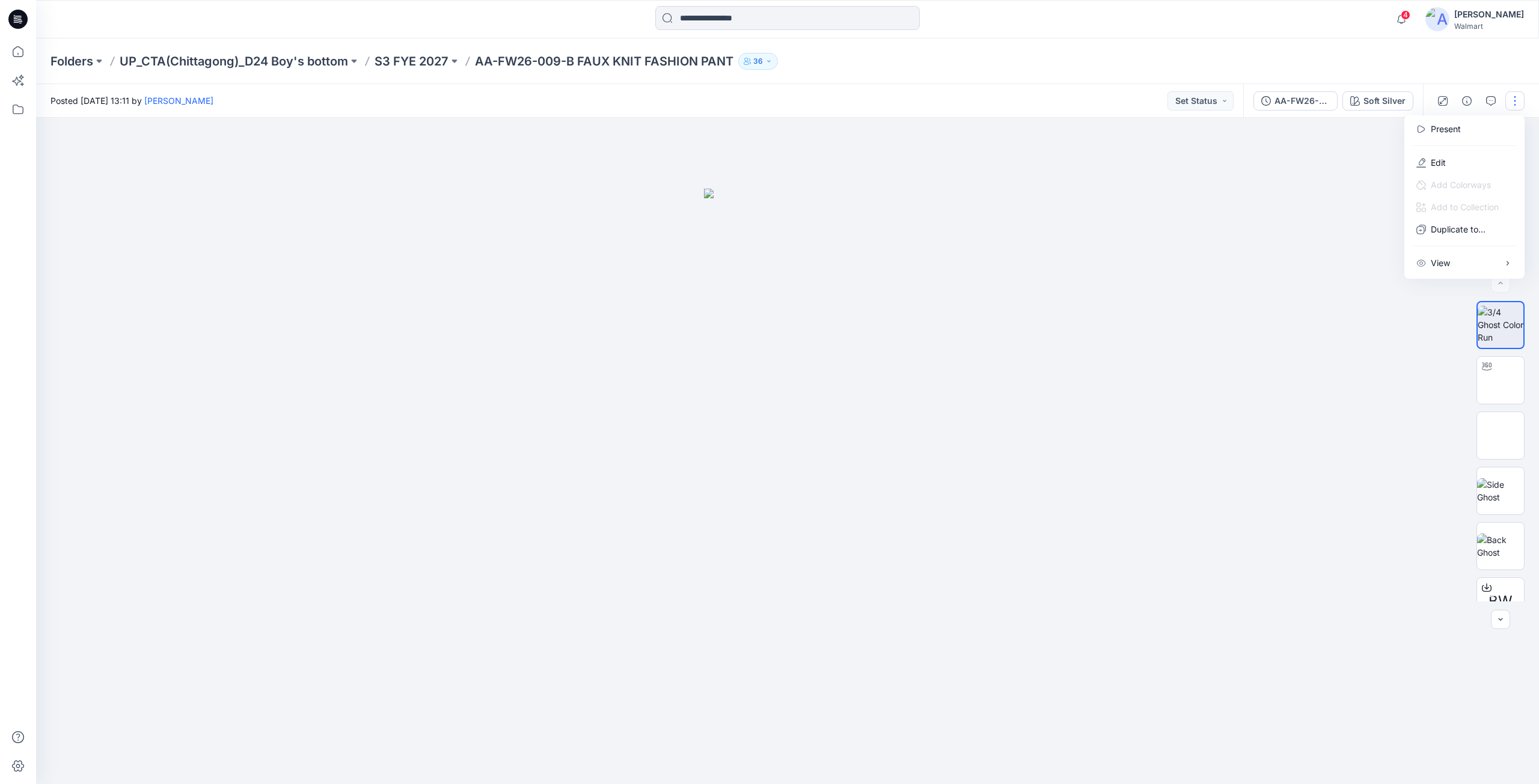
drag, startPoint x: 1442, startPoint y: 128, endPoint x: 1432, endPoint y: 126, distance: 10.2
click at [1440, 128] on p "Present" at bounding box center [1445, 129] width 30 height 13
click at [1510, 101] on button "button" at bounding box center [1515, 100] width 19 height 19
click at [1441, 131] on p "Present" at bounding box center [1445, 129] width 30 height 13
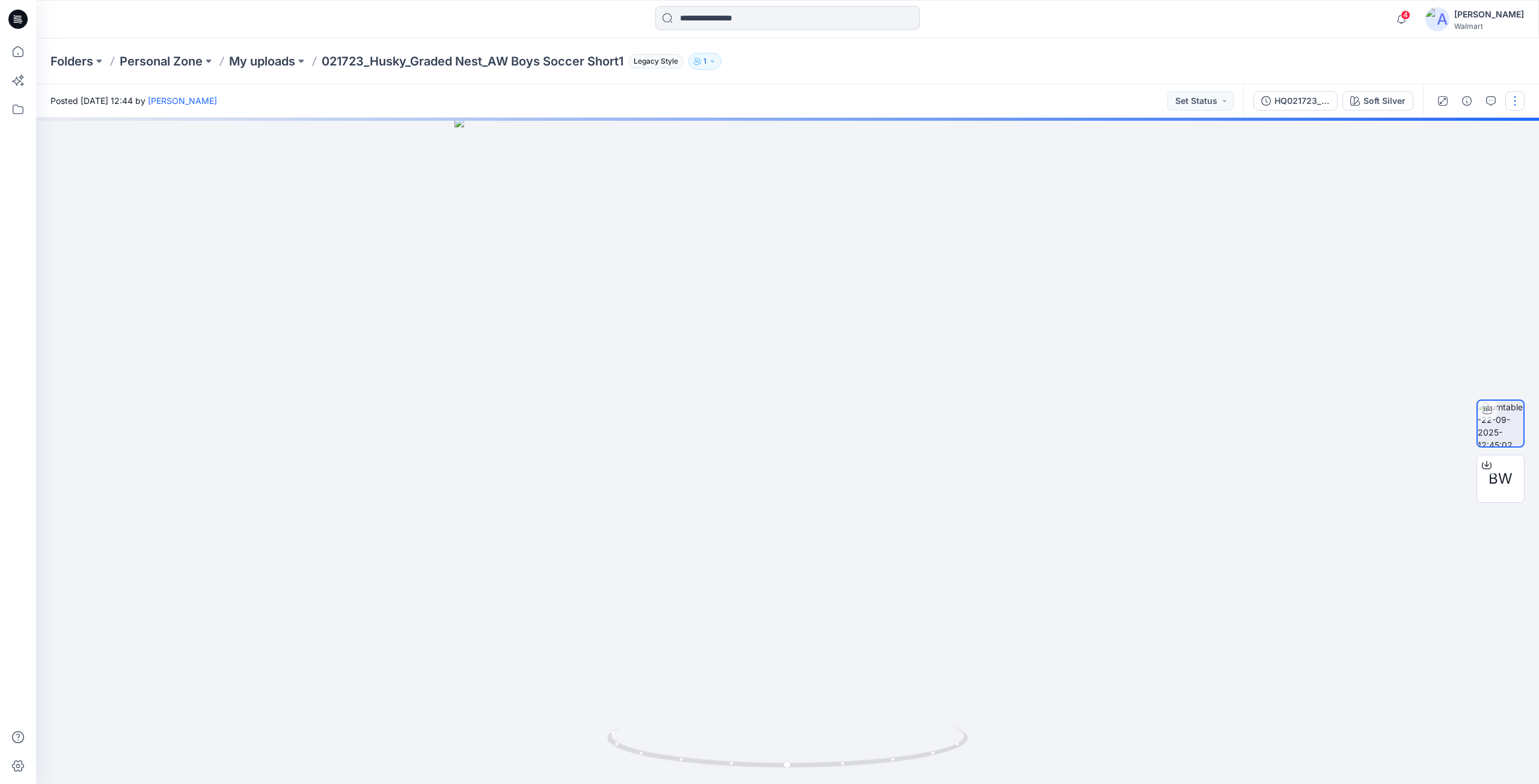
click at [1523, 103] on button "button" at bounding box center [1515, 100] width 19 height 19
click at [1482, 56] on div "Folders Personal Zone My uploads 021723_Husky_Graded Nest_AW Boys Soccer Short1…" at bounding box center [788, 61] width 1503 height 46
click at [1519, 99] on button "button" at bounding box center [1515, 100] width 19 height 19
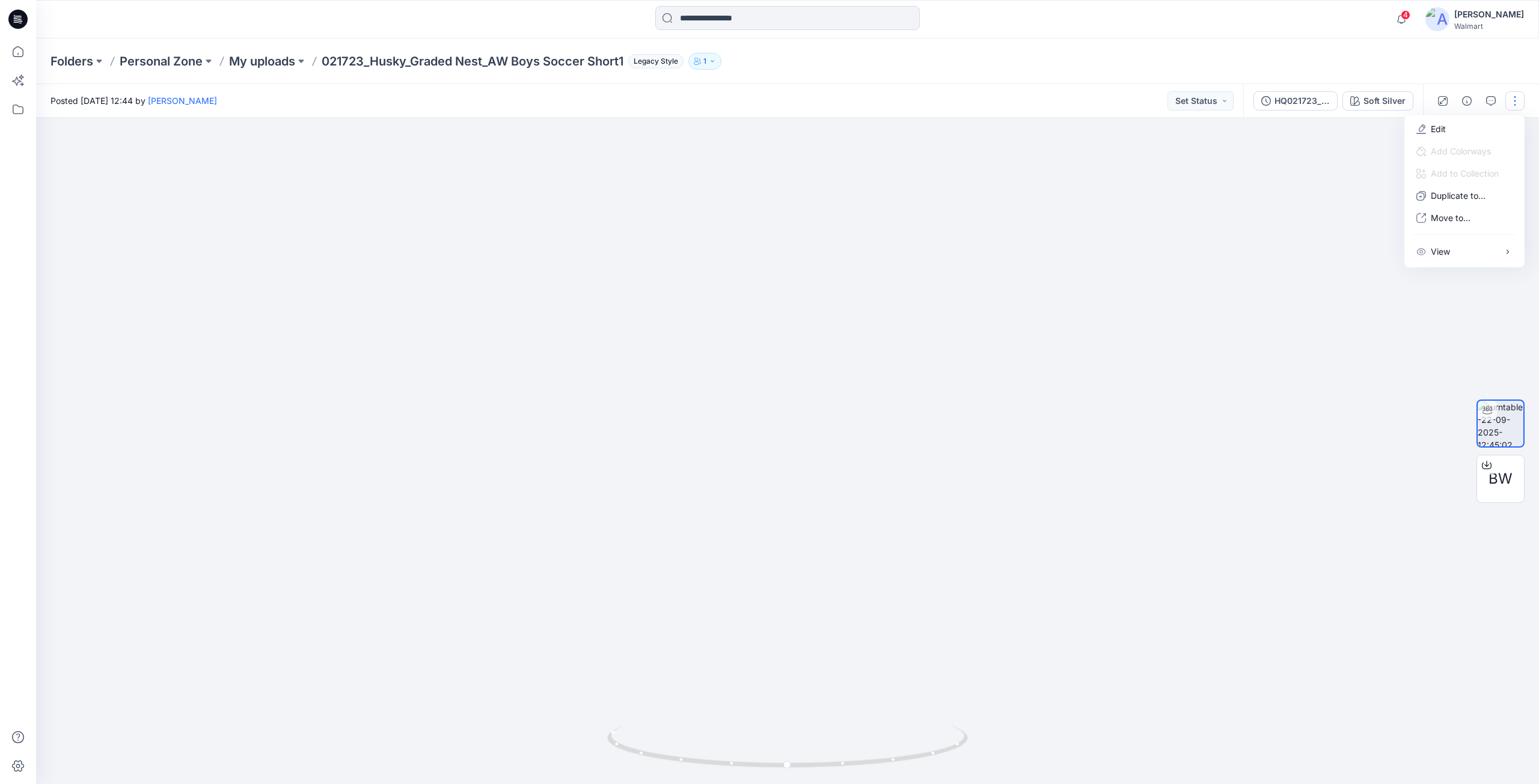
click at [1474, 64] on div "Folders Personal Zone My uploads 021723_Husky_Graded Nest_AW Boys Soccer Short1…" at bounding box center [788, 61] width 1503 height 46
click at [1460, 99] on button "button" at bounding box center [1467, 100] width 19 height 19
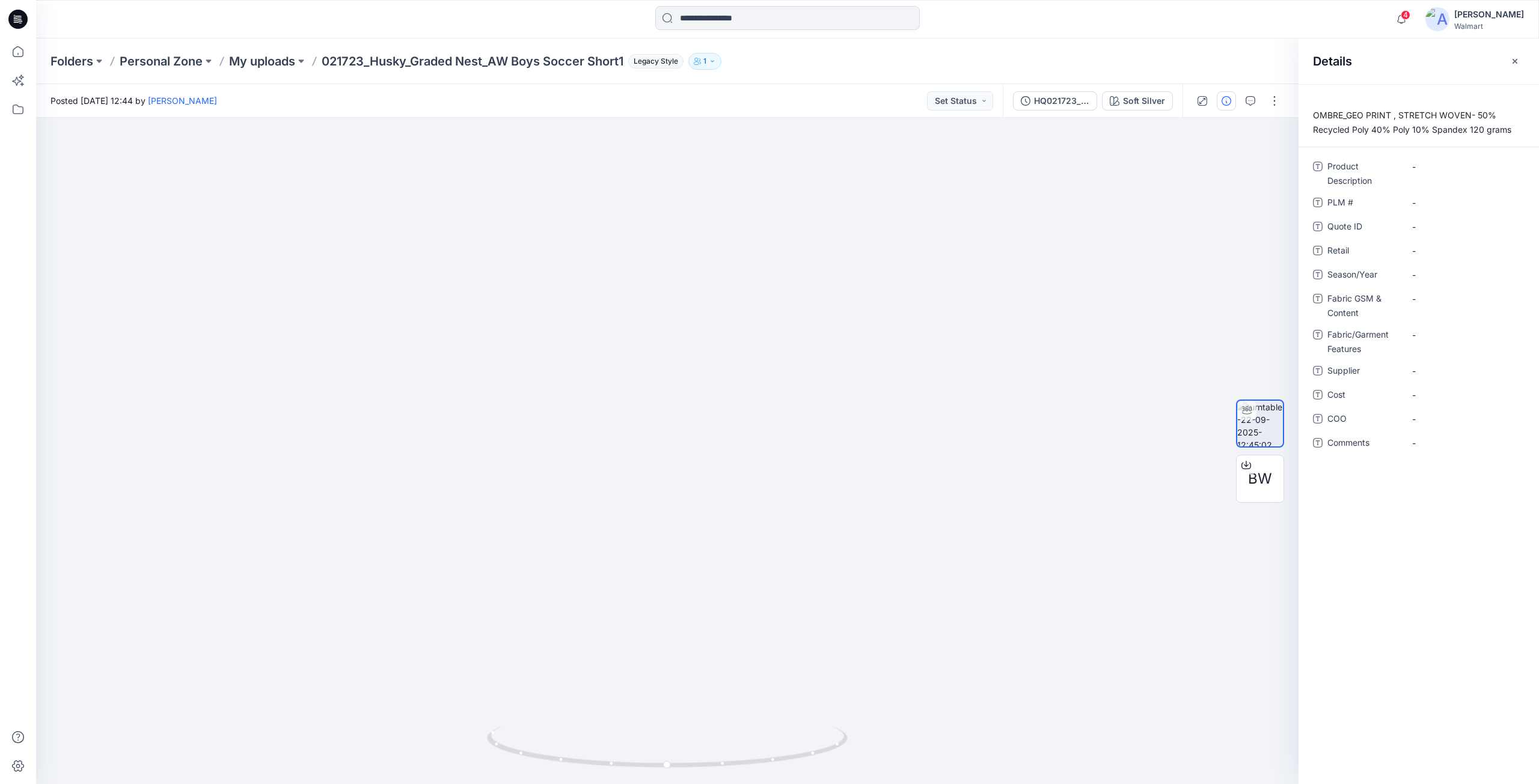
click at [1120, 46] on div "Folders Personal Zone My uploads 021723_Husky_Graded Nest_AW Boys Soccer Short1…" at bounding box center [788, 61] width 1503 height 46
click at [1244, 463] on icon at bounding box center [1246, 465] width 10 height 10
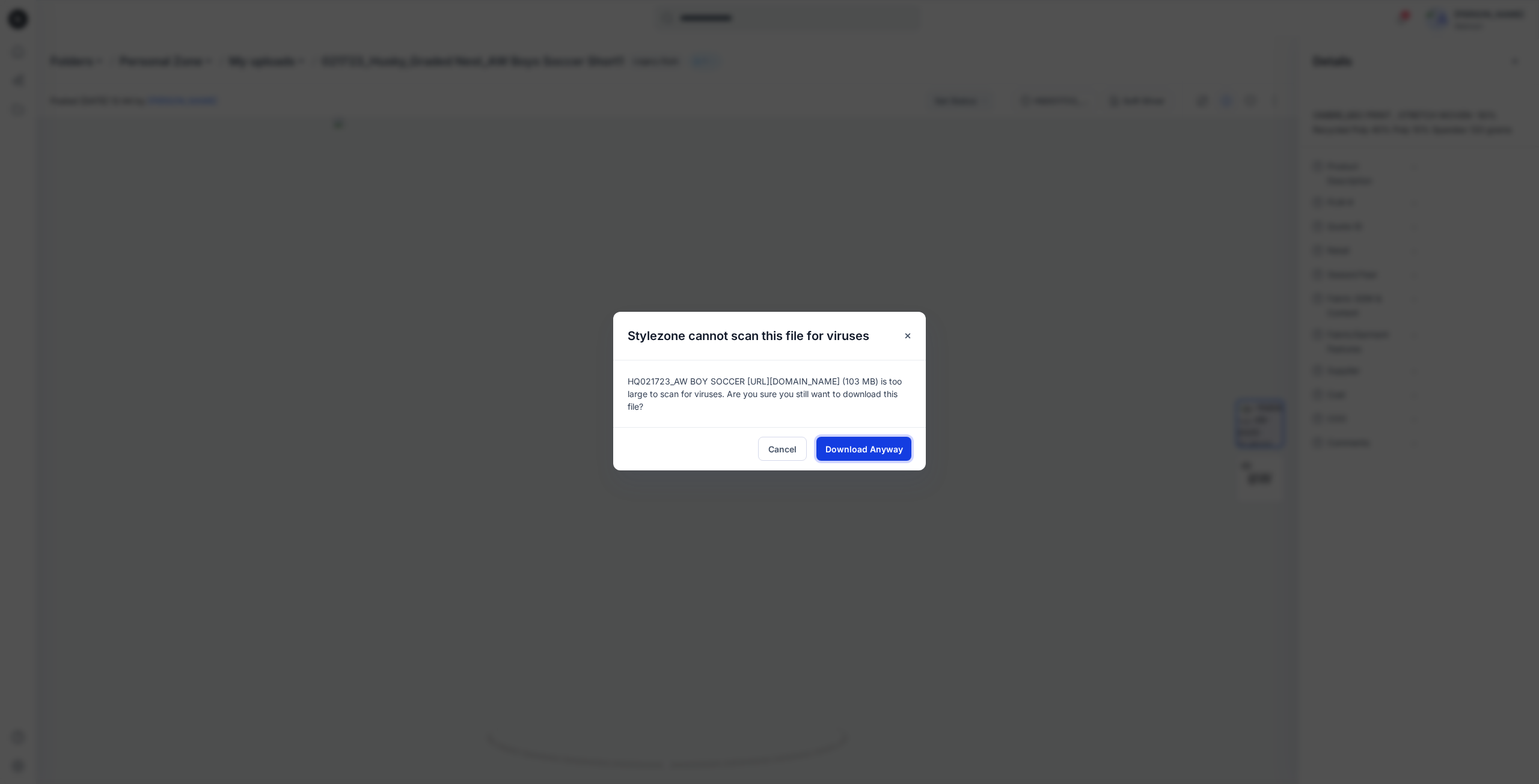
click at [867, 444] on span "Download Anyway" at bounding box center [865, 449] width 78 height 13
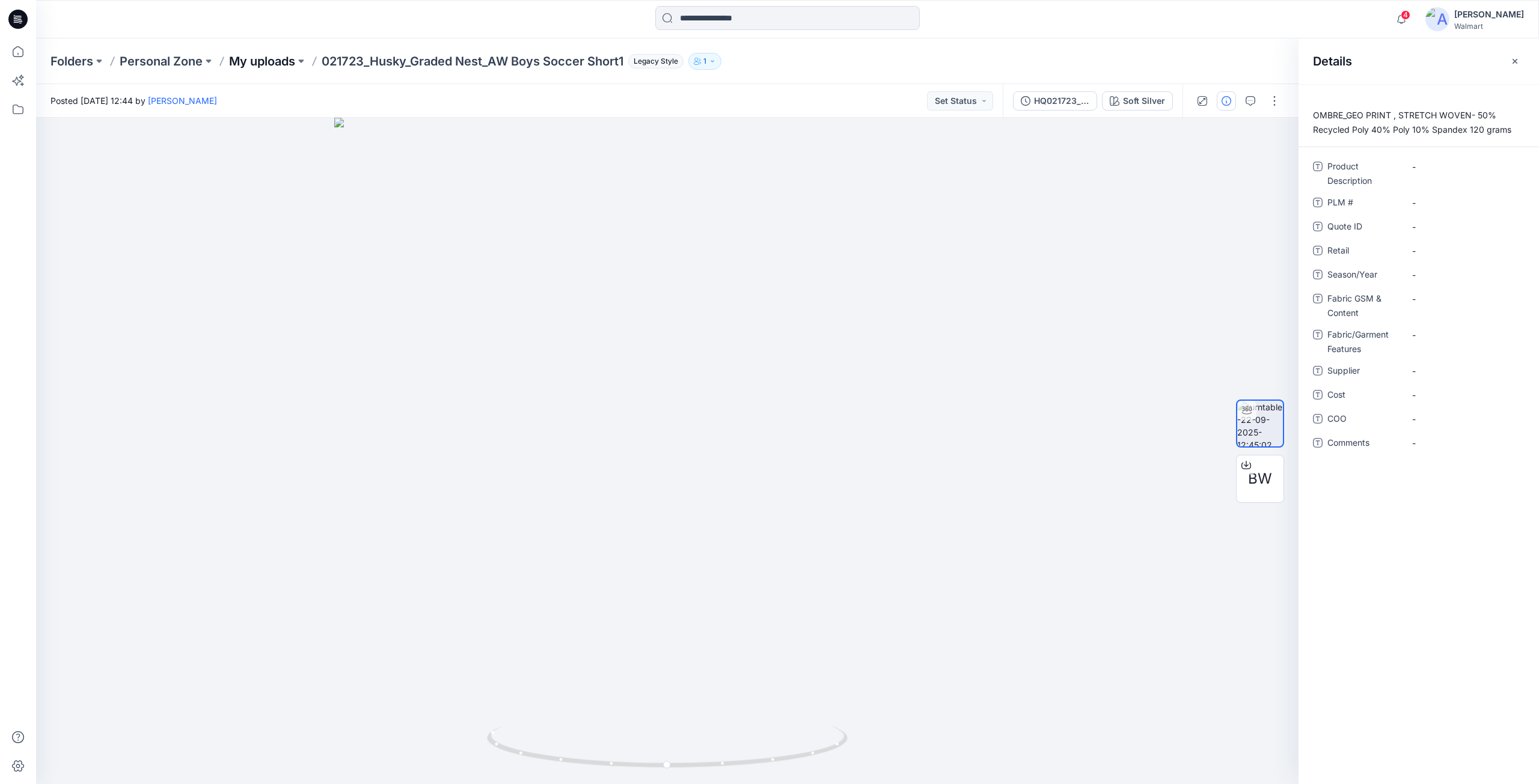
click at [272, 64] on p "My uploads" at bounding box center [262, 61] width 66 height 16
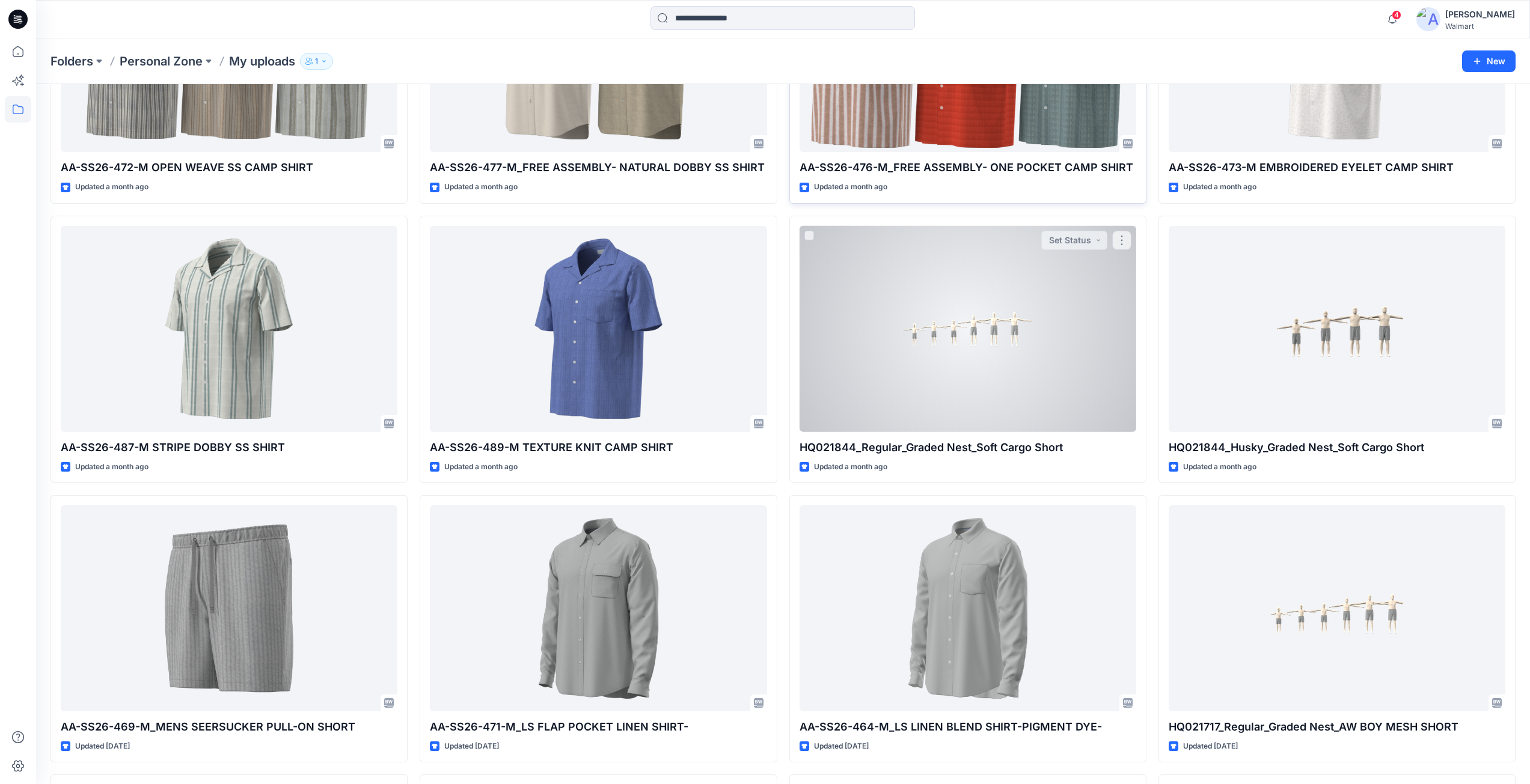
scroll to position [2538, 0]
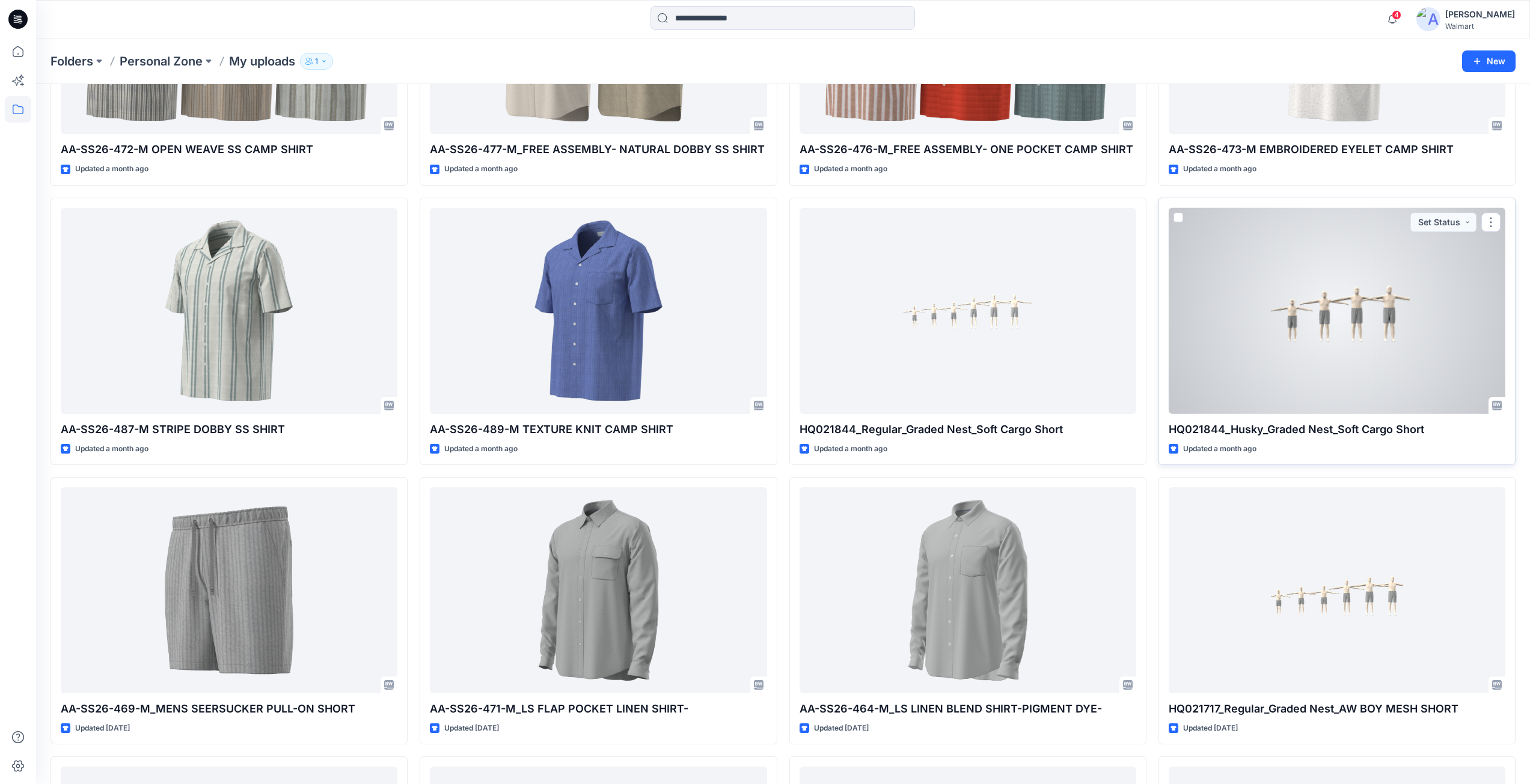
click at [1254, 341] on div at bounding box center [1337, 311] width 337 height 206
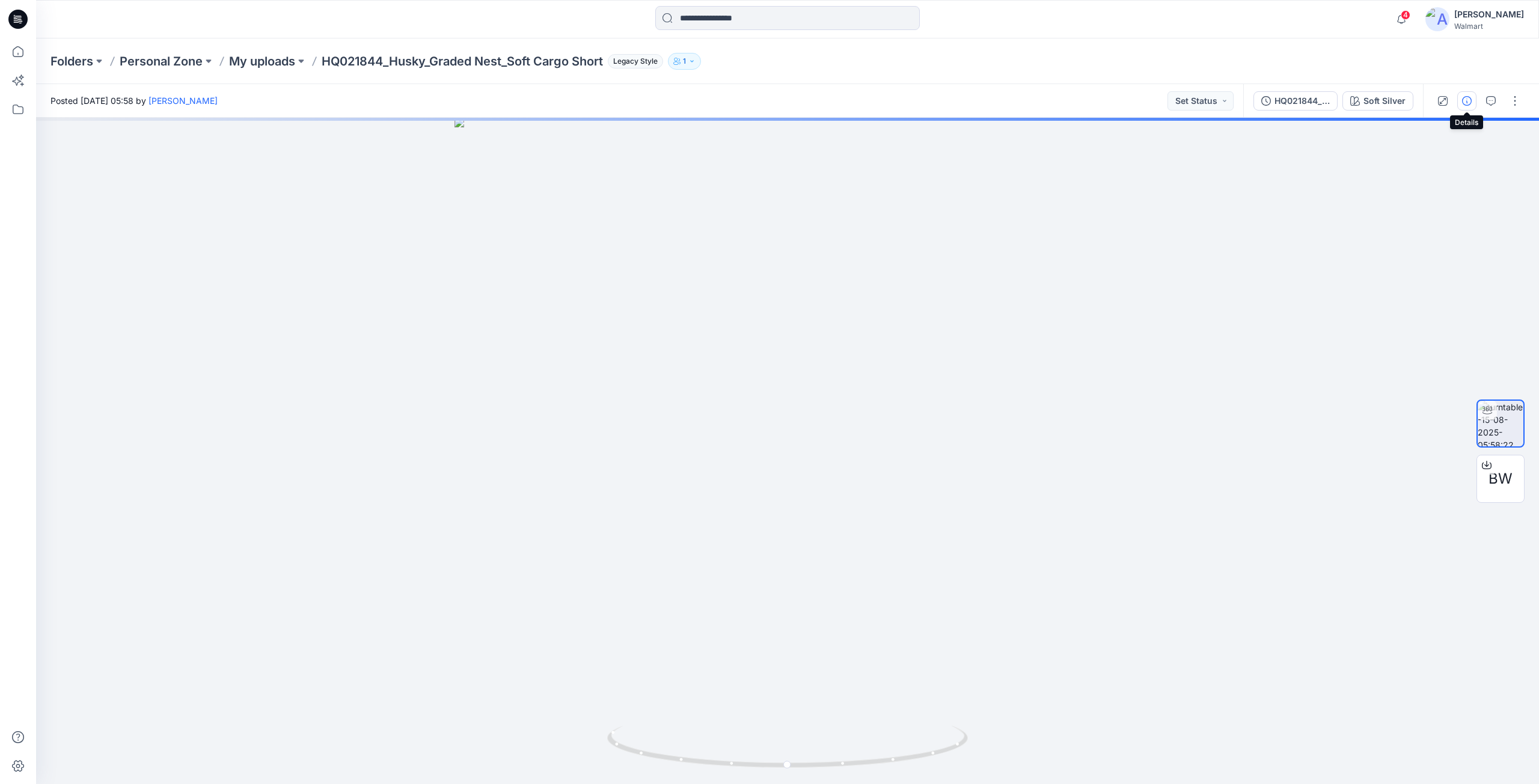
click at [1470, 101] on icon "button" at bounding box center [1466, 100] width 10 height 10
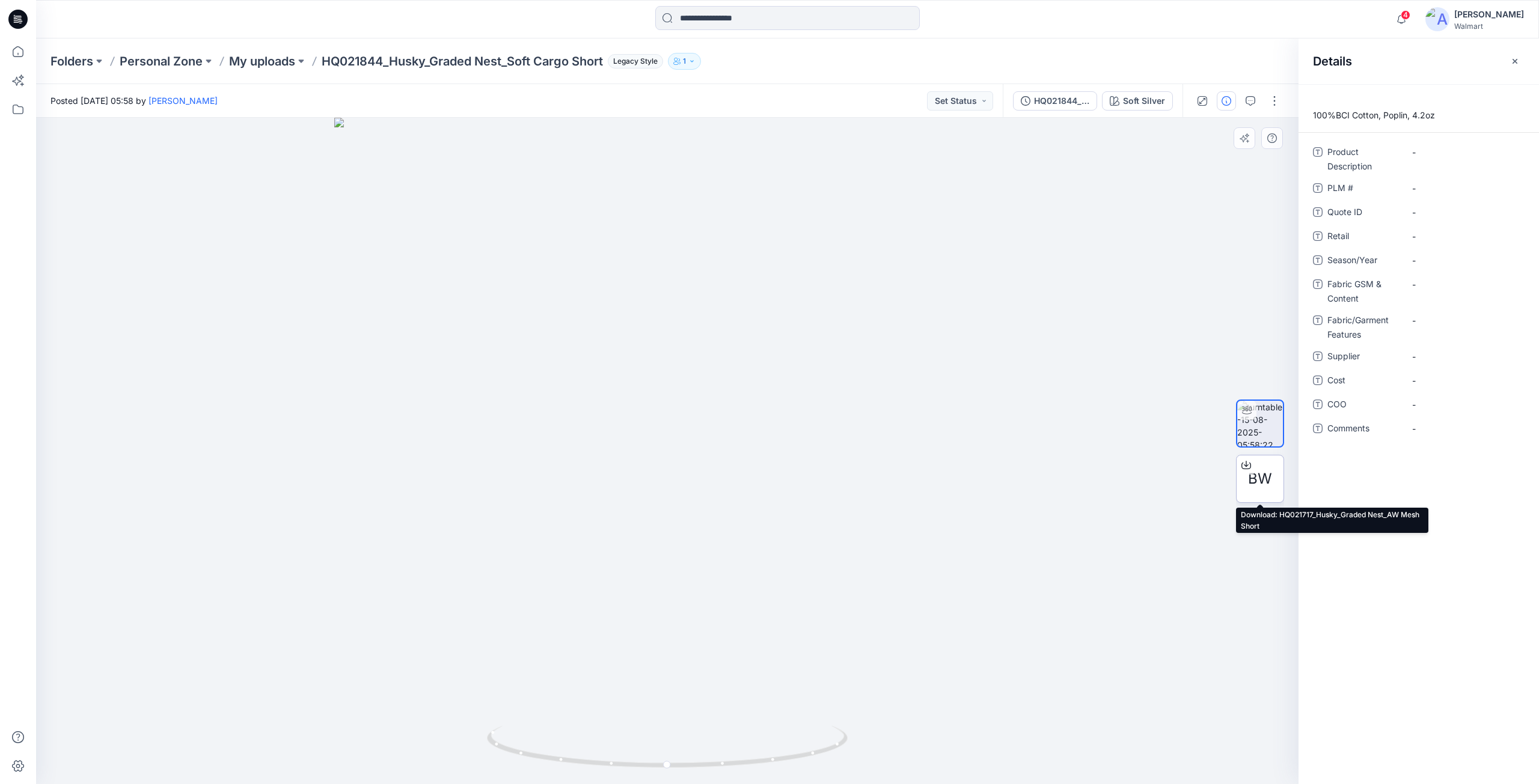
click at [1247, 464] on icon at bounding box center [1246, 465] width 10 height 10
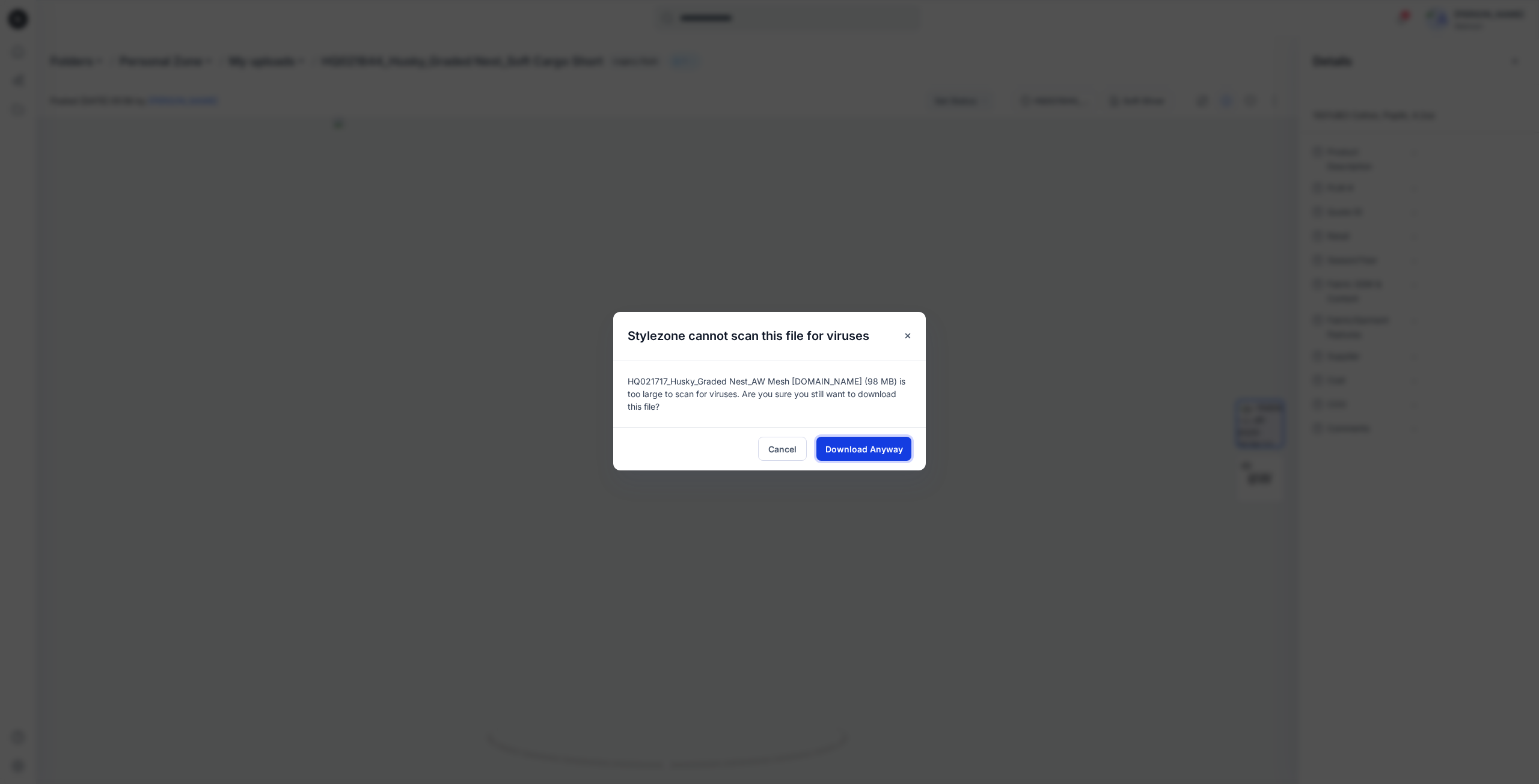
click at [893, 445] on span "Download Anyway" at bounding box center [865, 449] width 78 height 13
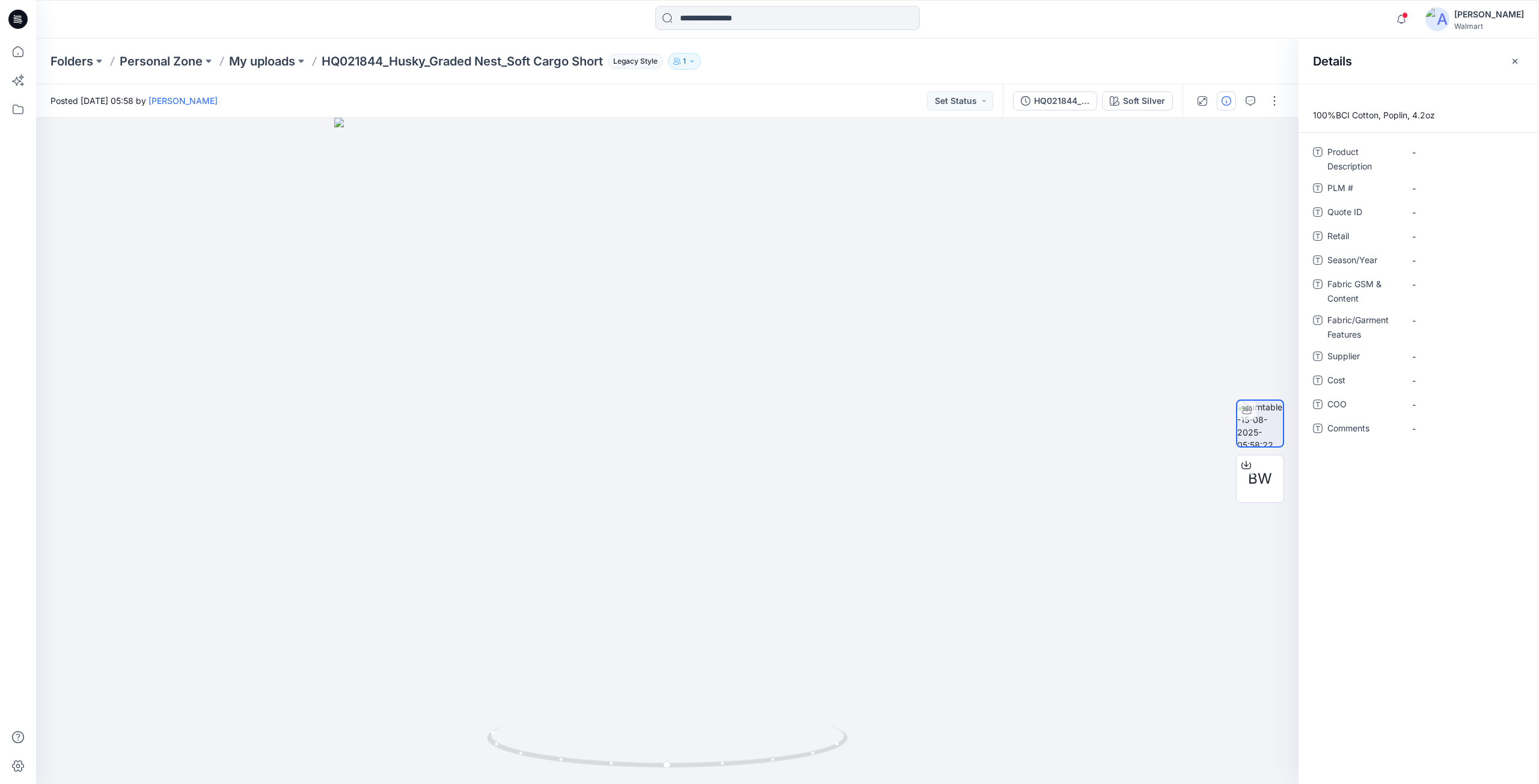
click at [1513, 58] on icon "button" at bounding box center [1515, 61] width 10 height 10
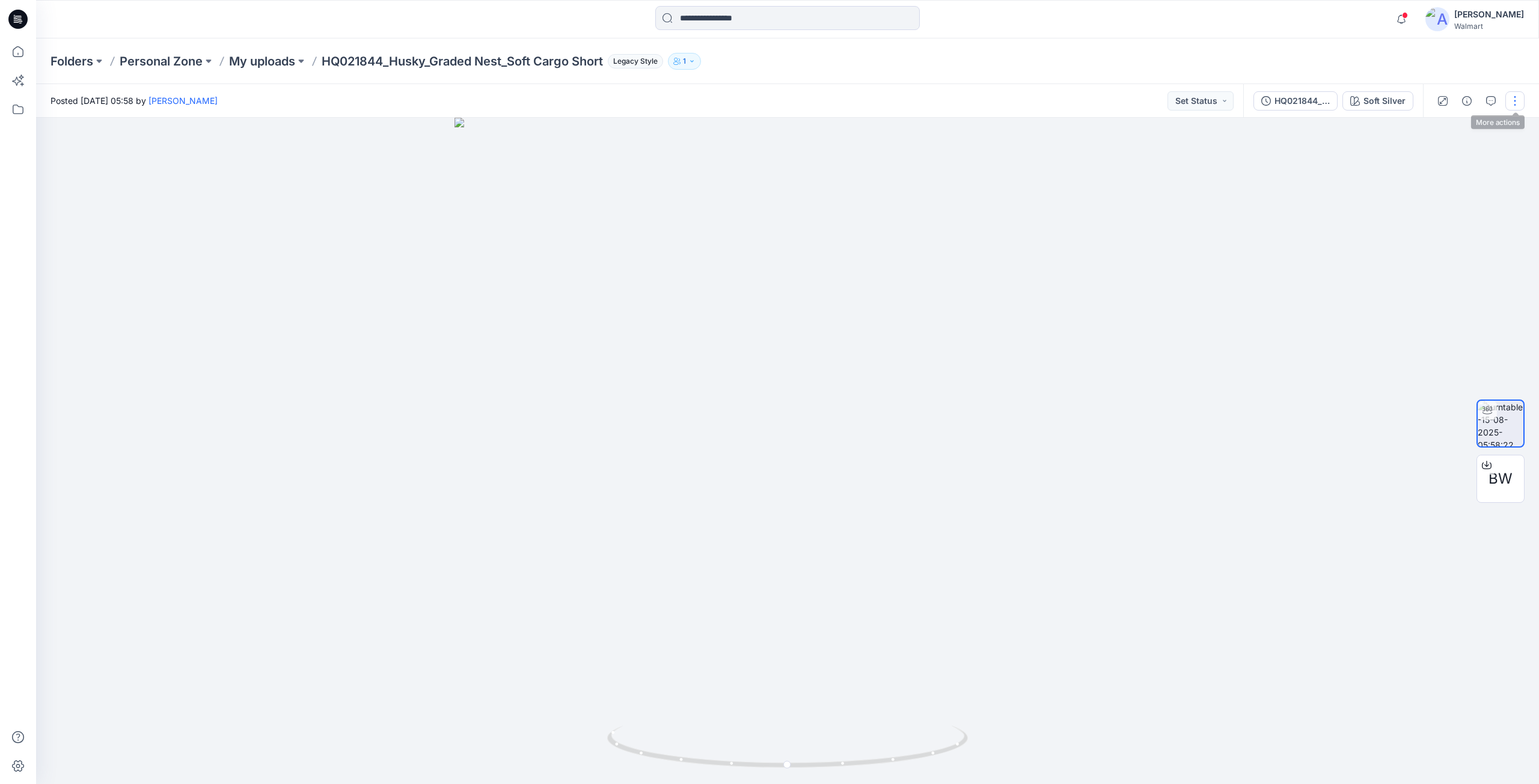
click at [1514, 101] on button "button" at bounding box center [1515, 100] width 19 height 19
click at [1445, 126] on p "Edit" at bounding box center [1438, 129] width 15 height 13
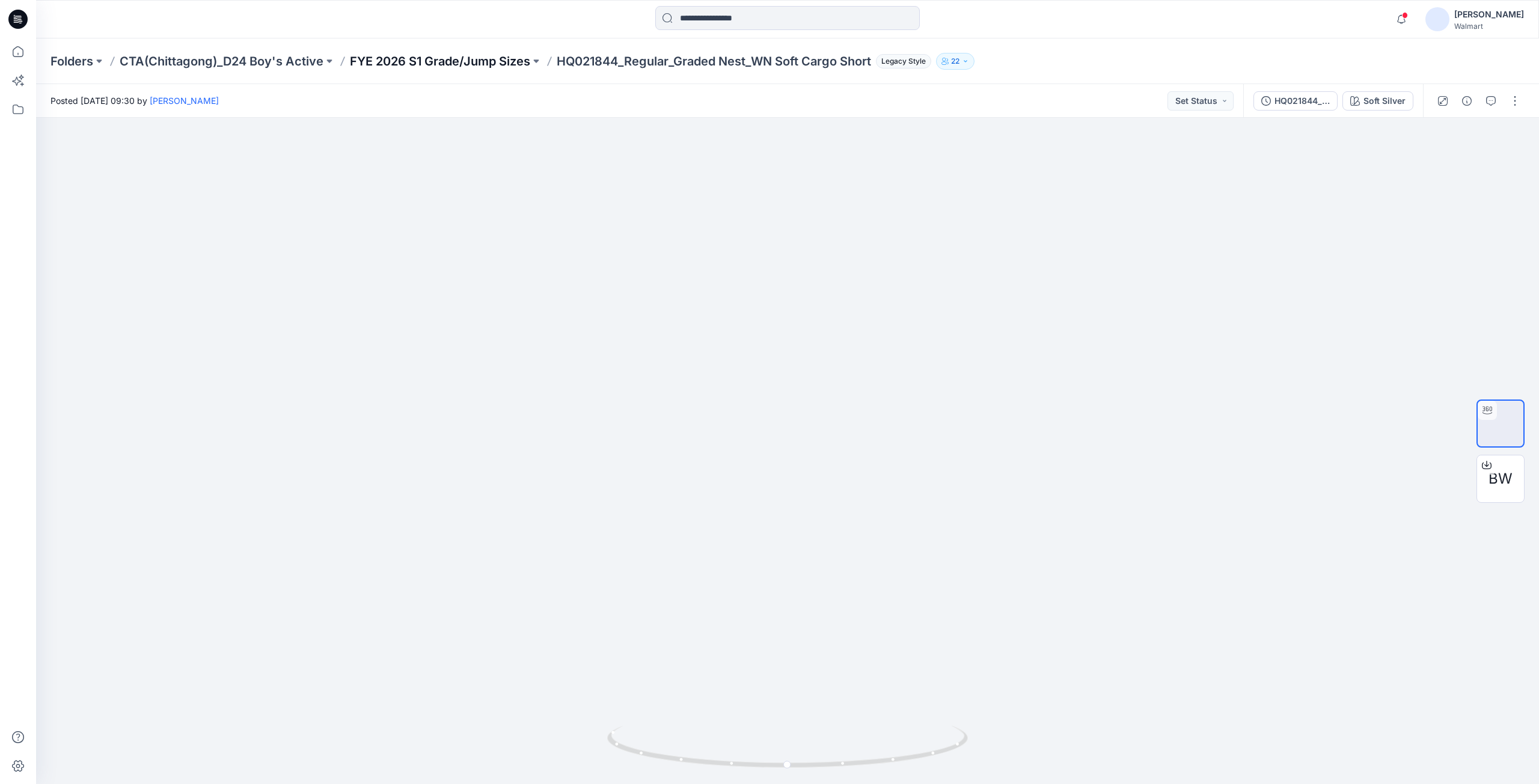
click at [423, 62] on p "FYE 2026 S1 Grade/Jump Sizes" at bounding box center [440, 61] width 180 height 16
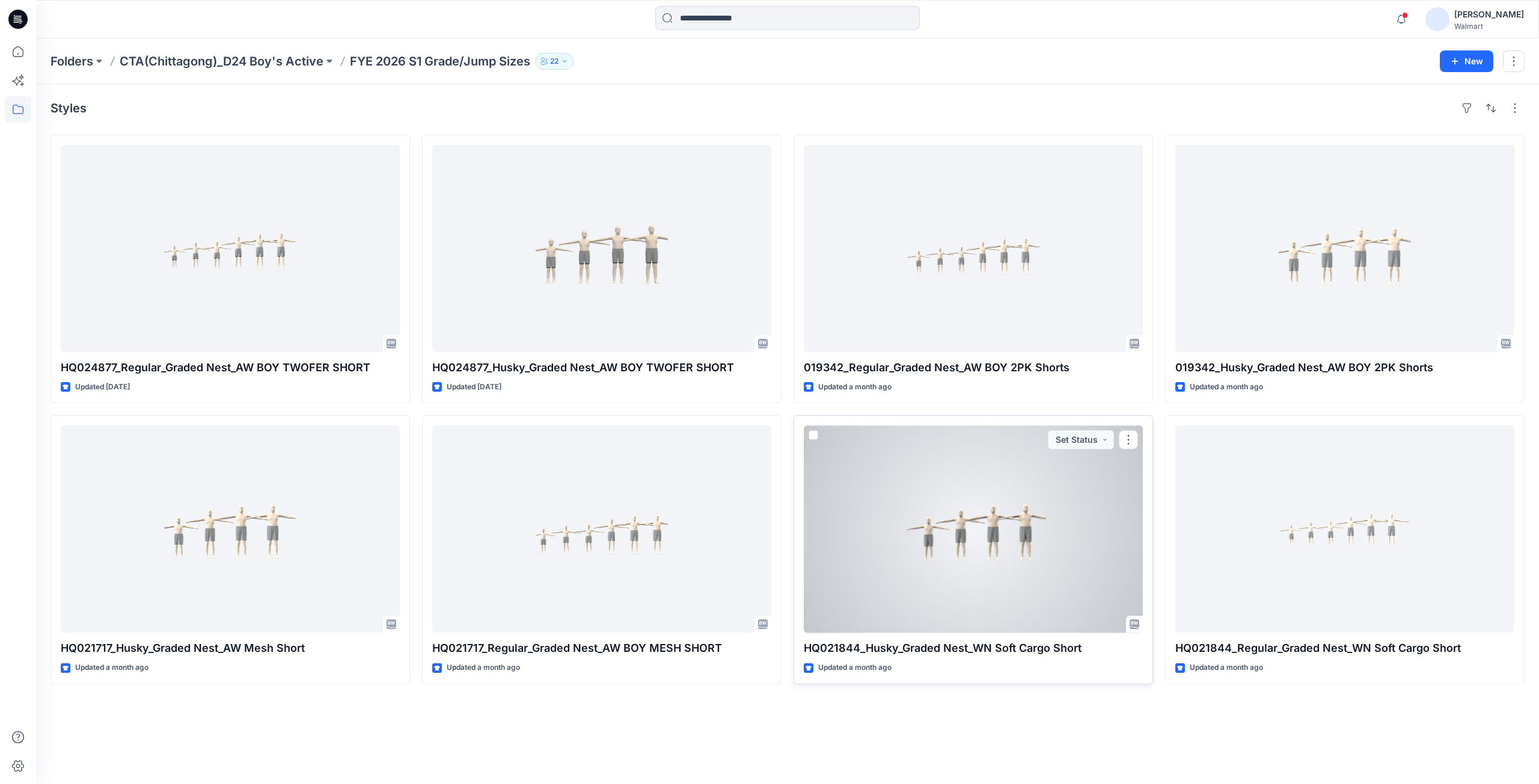
click at [958, 535] on div at bounding box center [973, 528] width 339 height 207
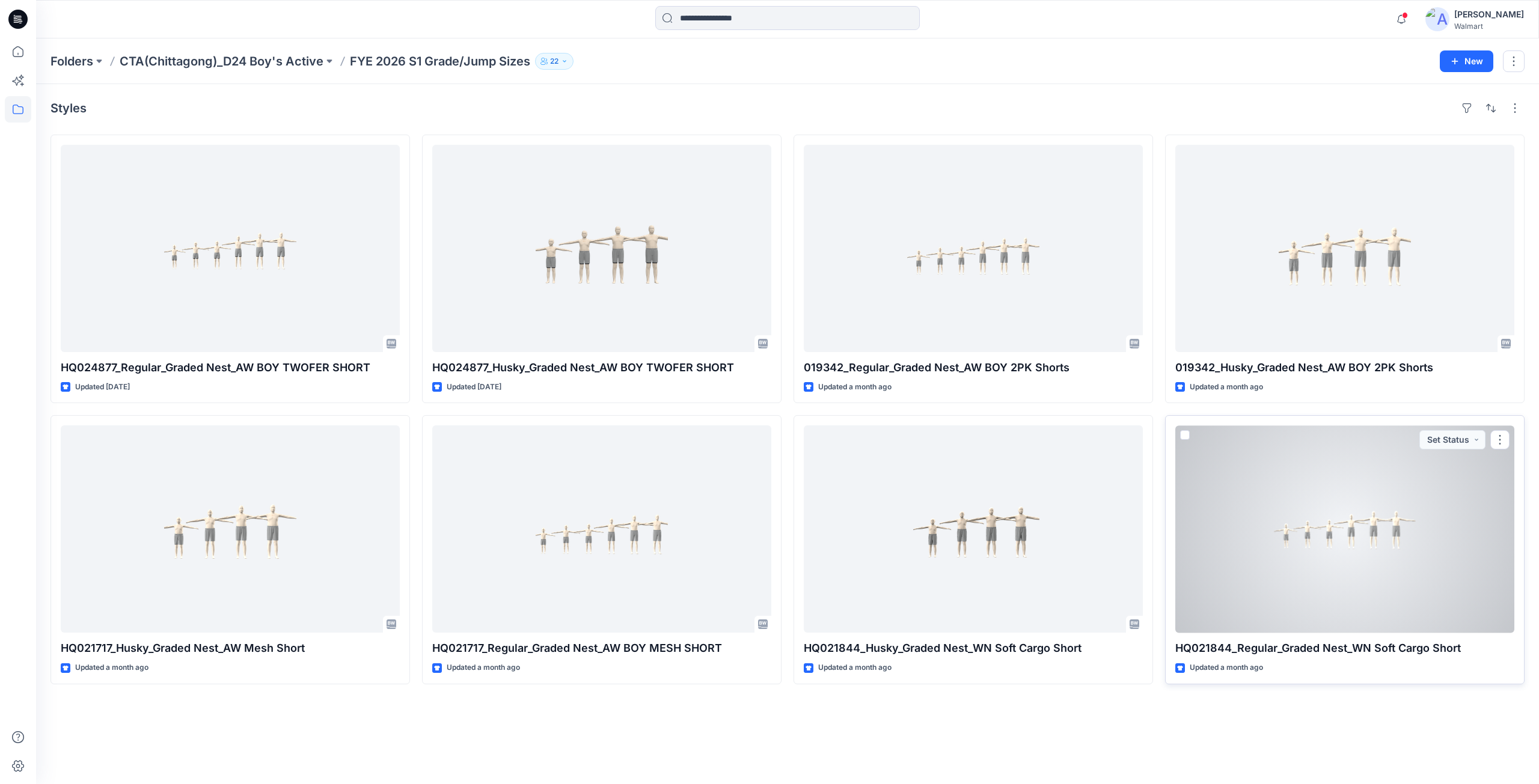
click at [1217, 560] on div at bounding box center [1345, 528] width 339 height 207
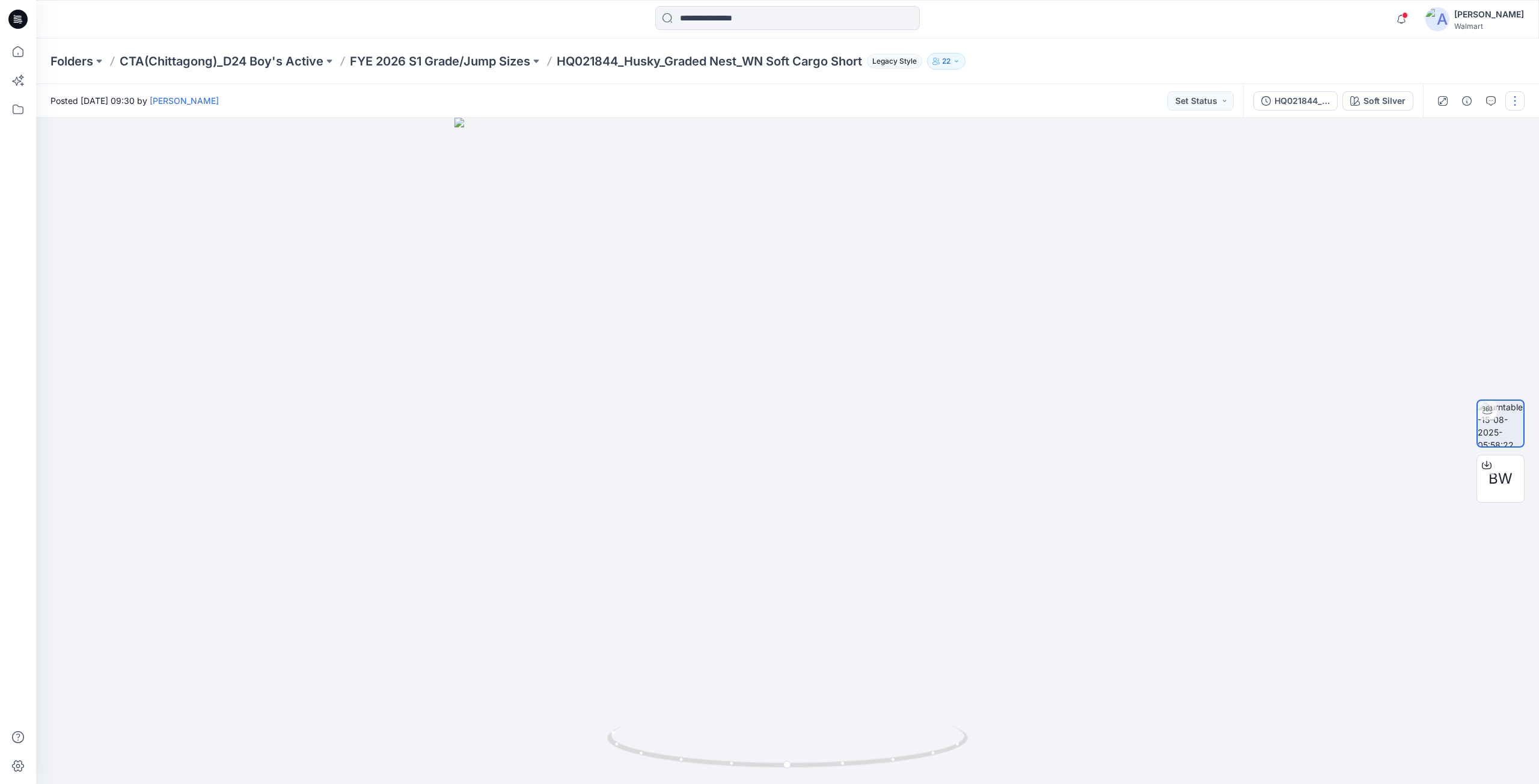
click at [1515, 105] on button "button" at bounding box center [1515, 100] width 19 height 19
click at [1441, 131] on p "Edit" at bounding box center [1438, 129] width 15 height 13
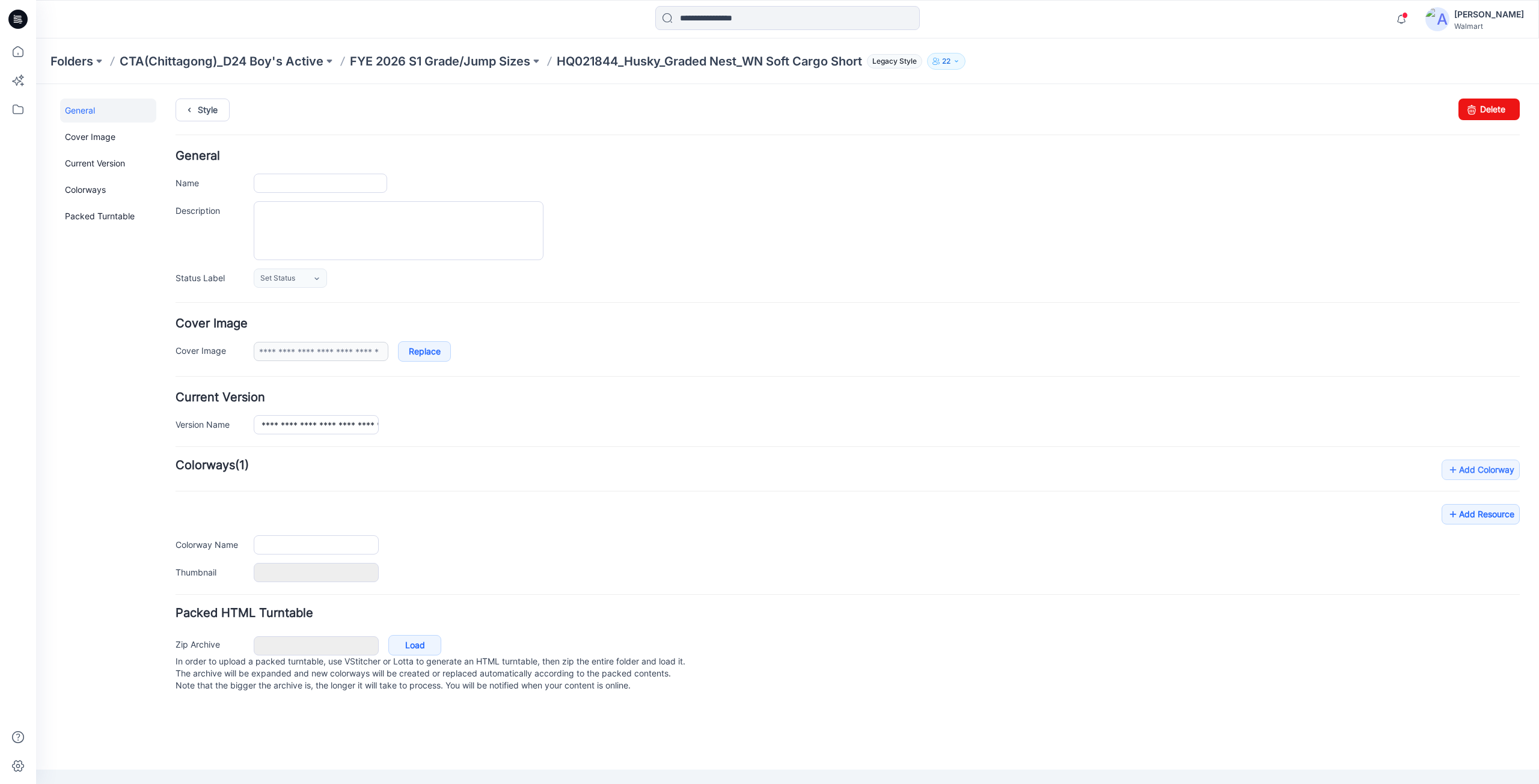
type input "**********"
type textarea "**********"
type input "**********"
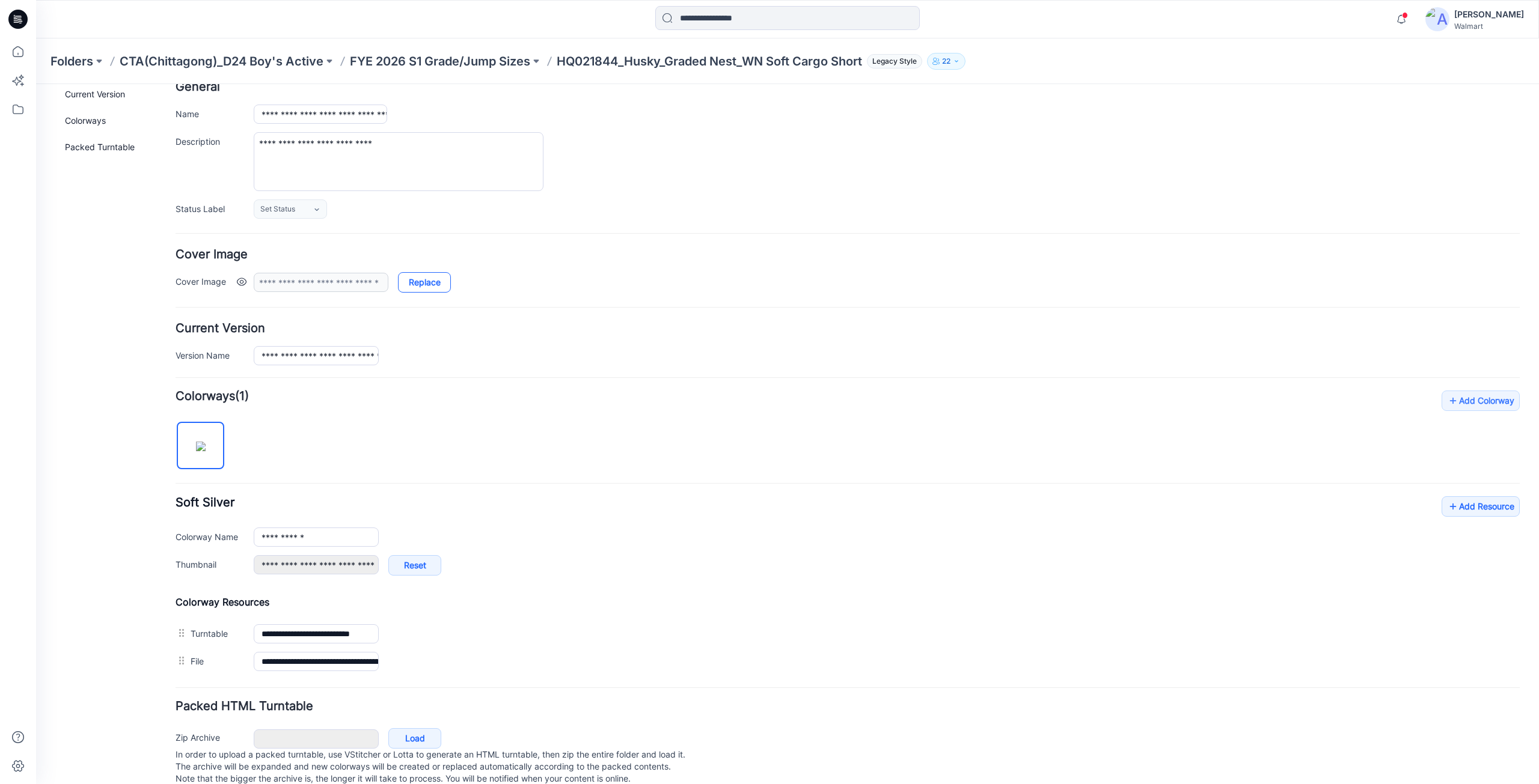
scroll to position [98, 0]
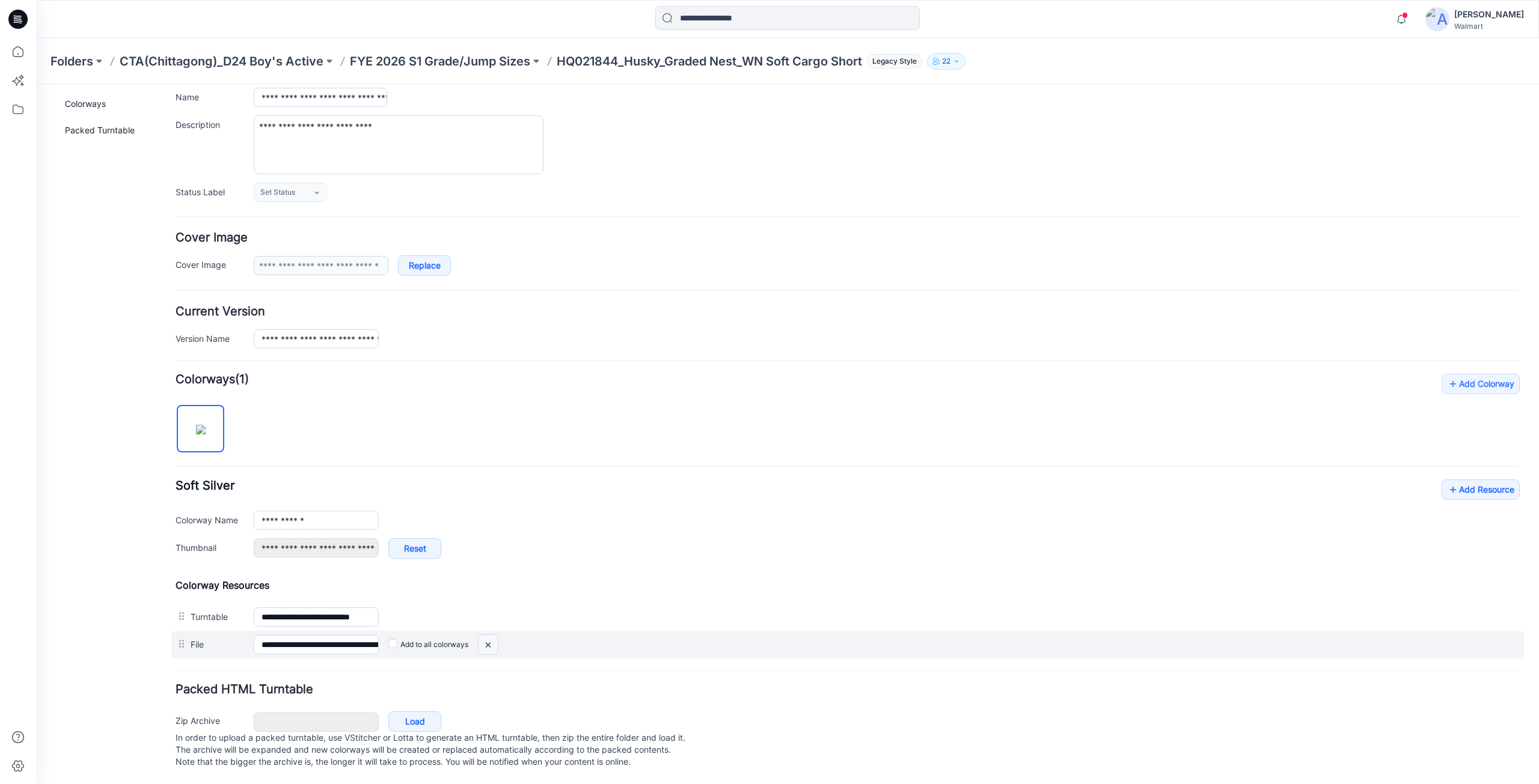
drag, startPoint x: 492, startPoint y: 637, endPoint x: 844, endPoint y: 154, distance: 597.7
click at [492, 637] on img at bounding box center [488, 645] width 19 height 20
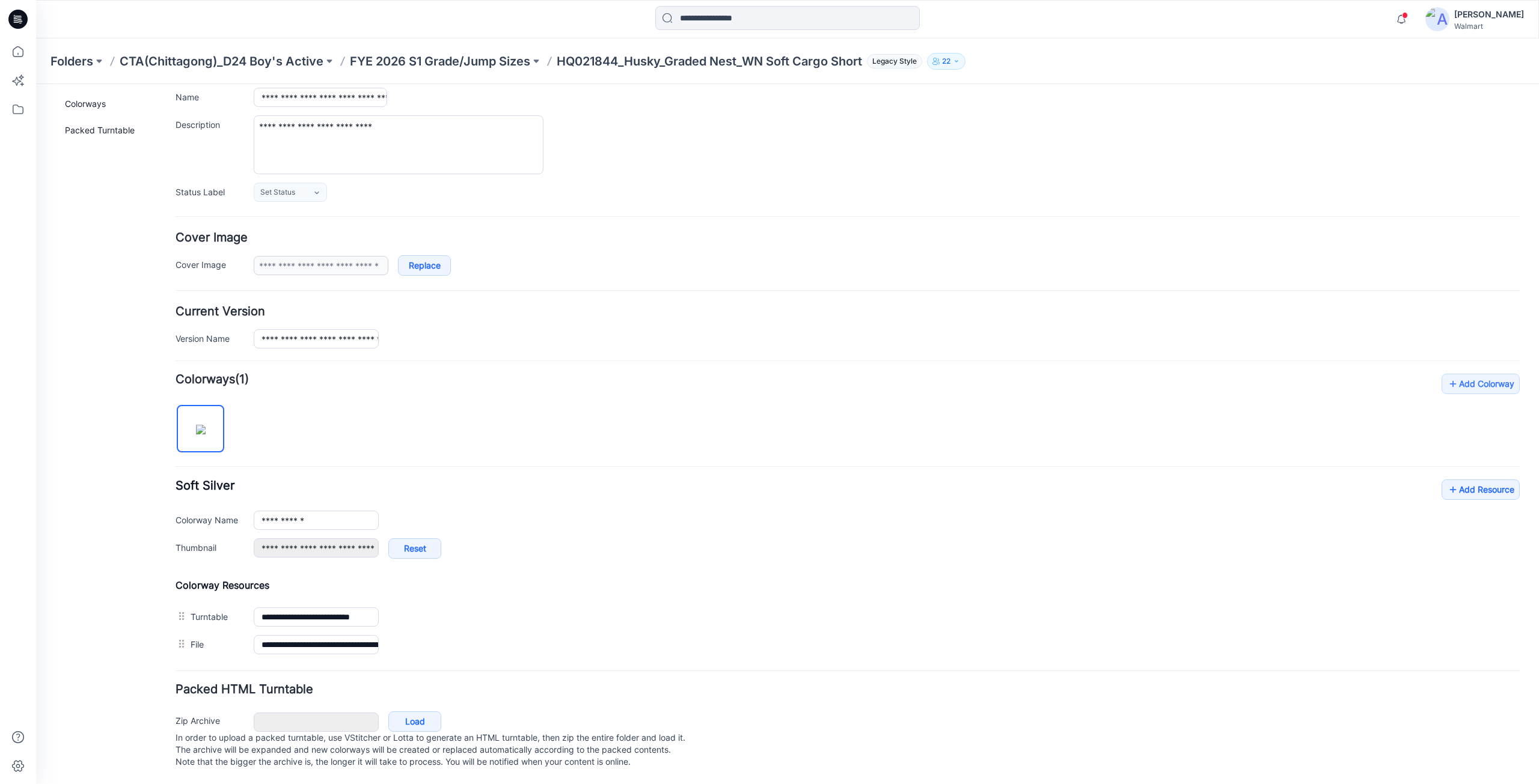
scroll to position [70, 0]
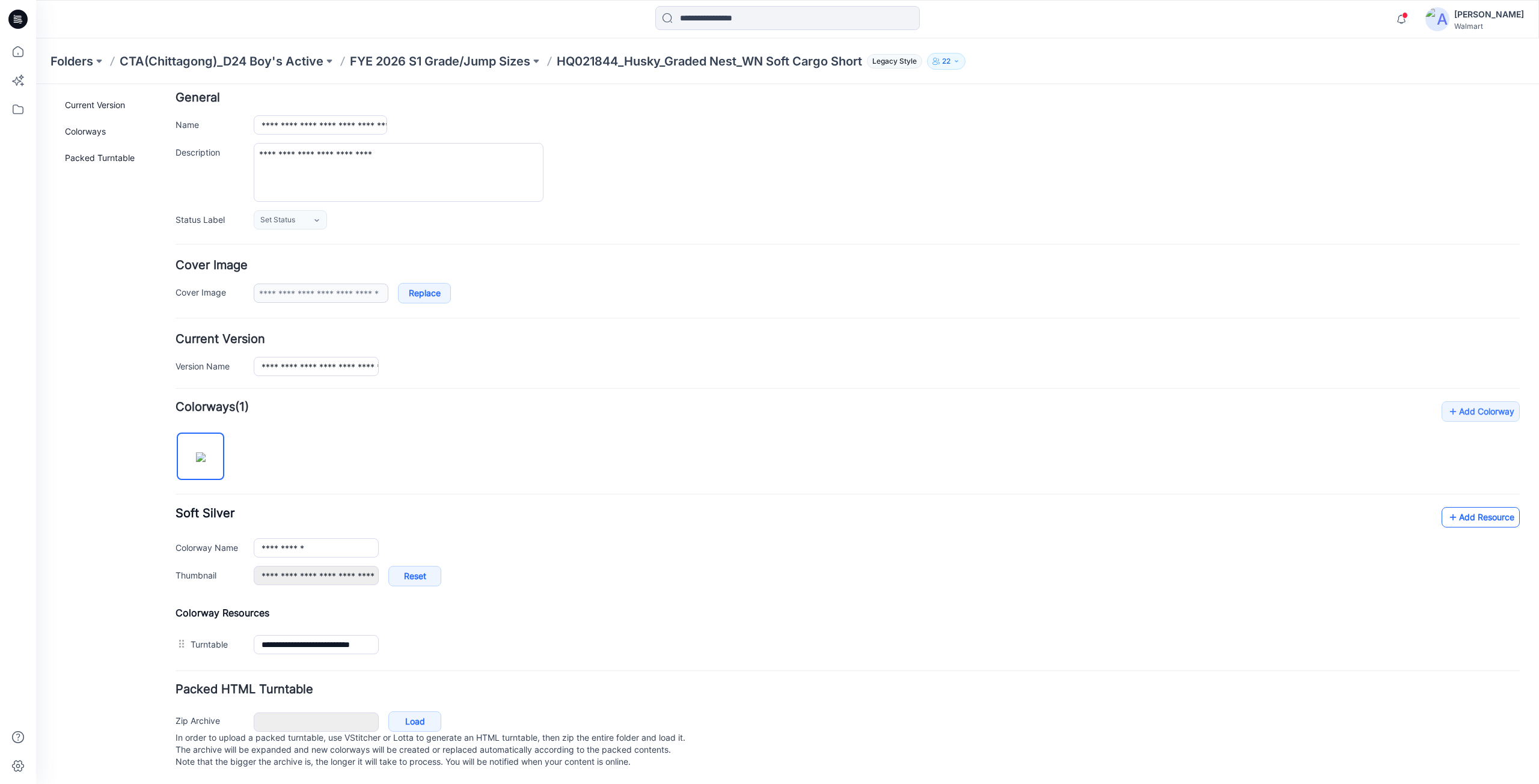
click at [1464, 508] on link "Add Resource" at bounding box center [1481, 518] width 78 height 21
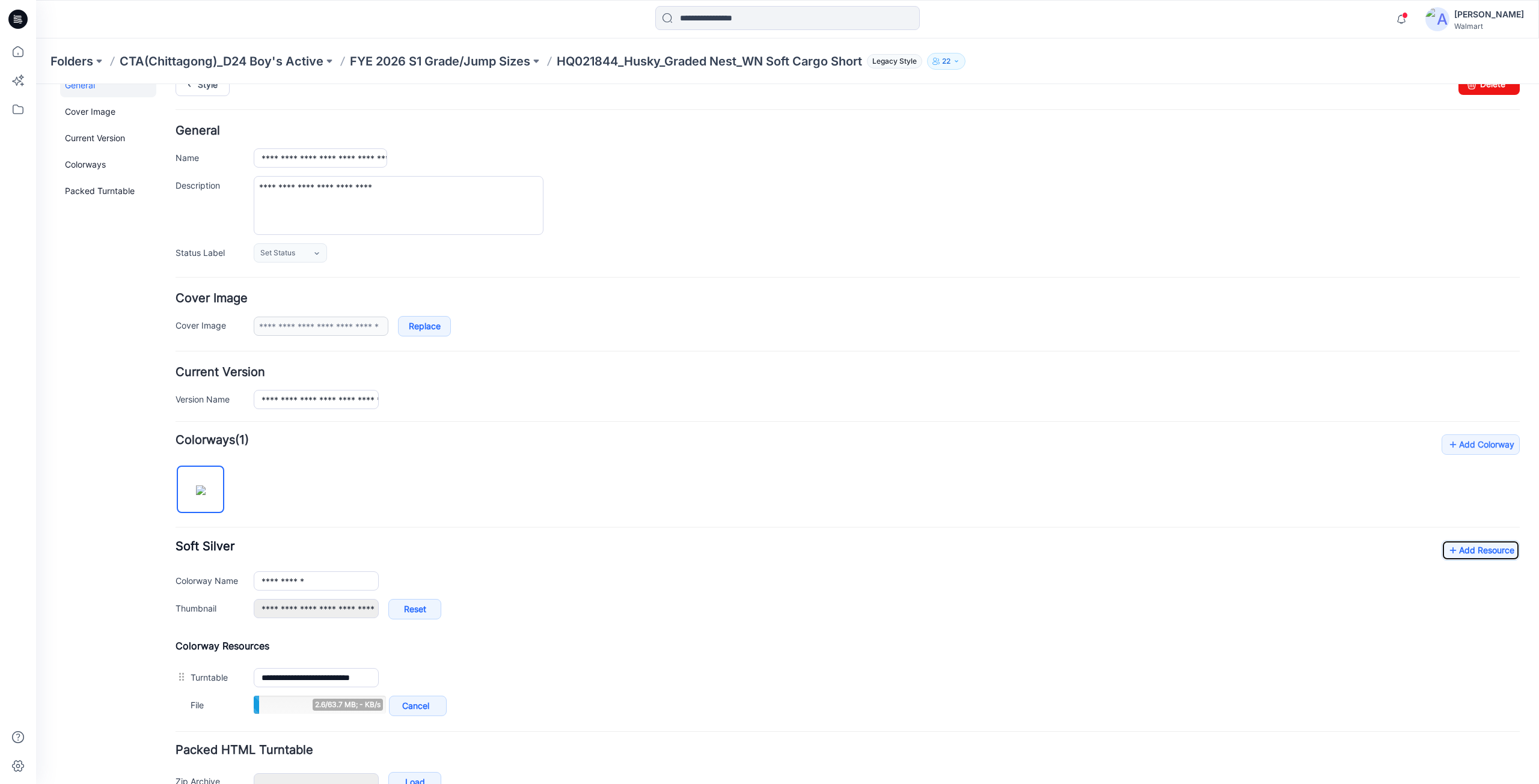
scroll to position [0, 0]
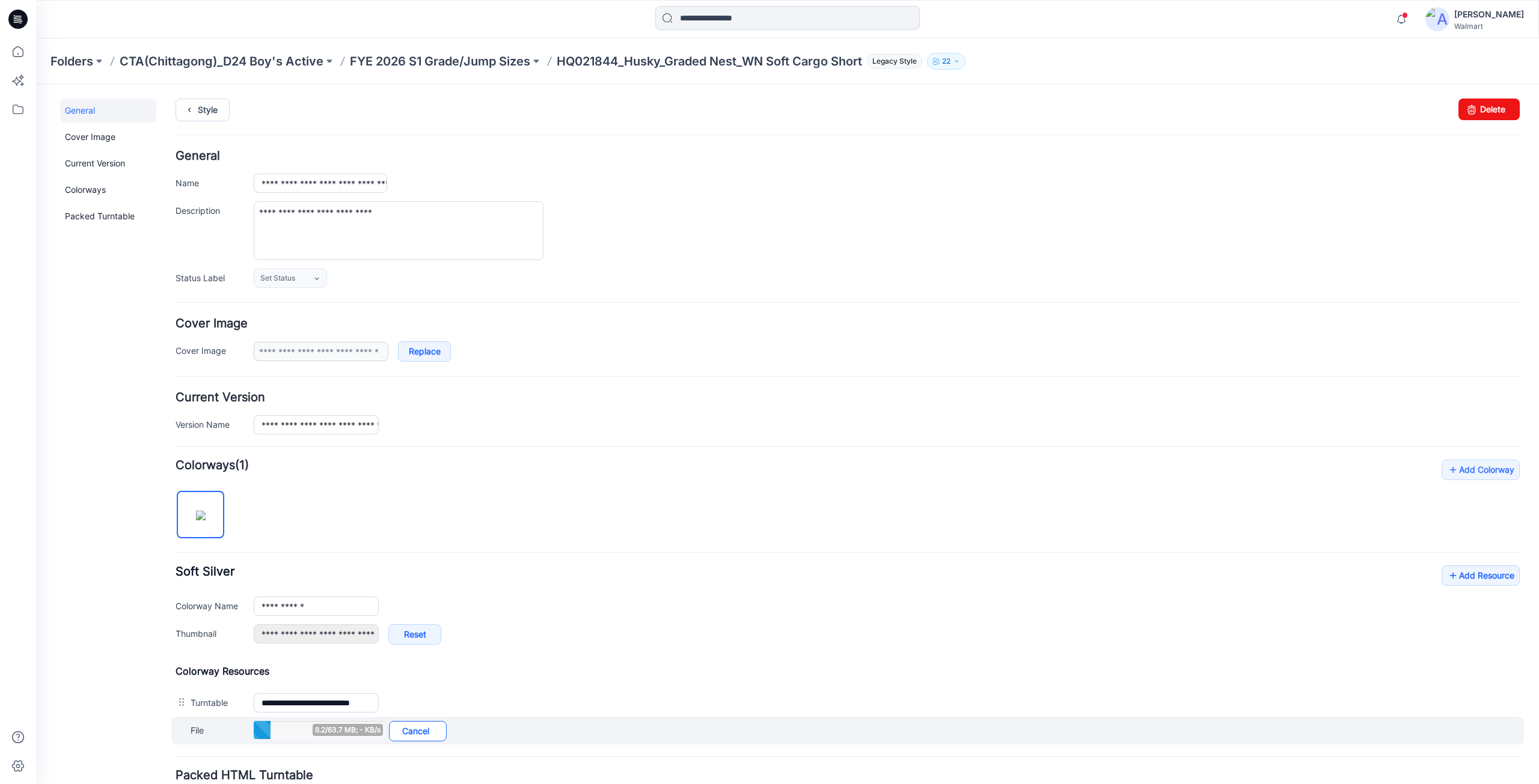
click at [418, 733] on link "Cancel" at bounding box center [418, 732] width 58 height 21
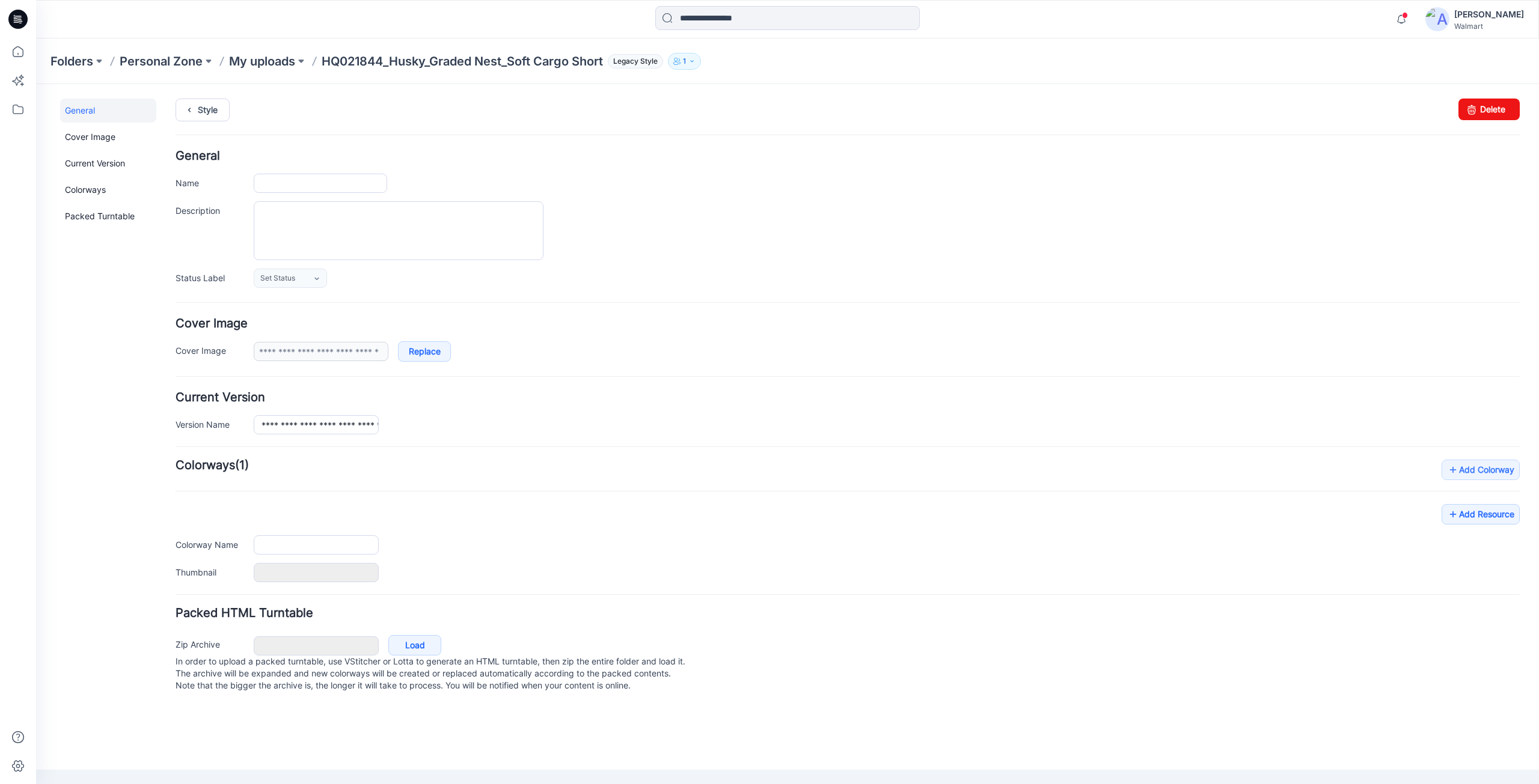
type input "**********"
type textarea "**********"
type input "**********"
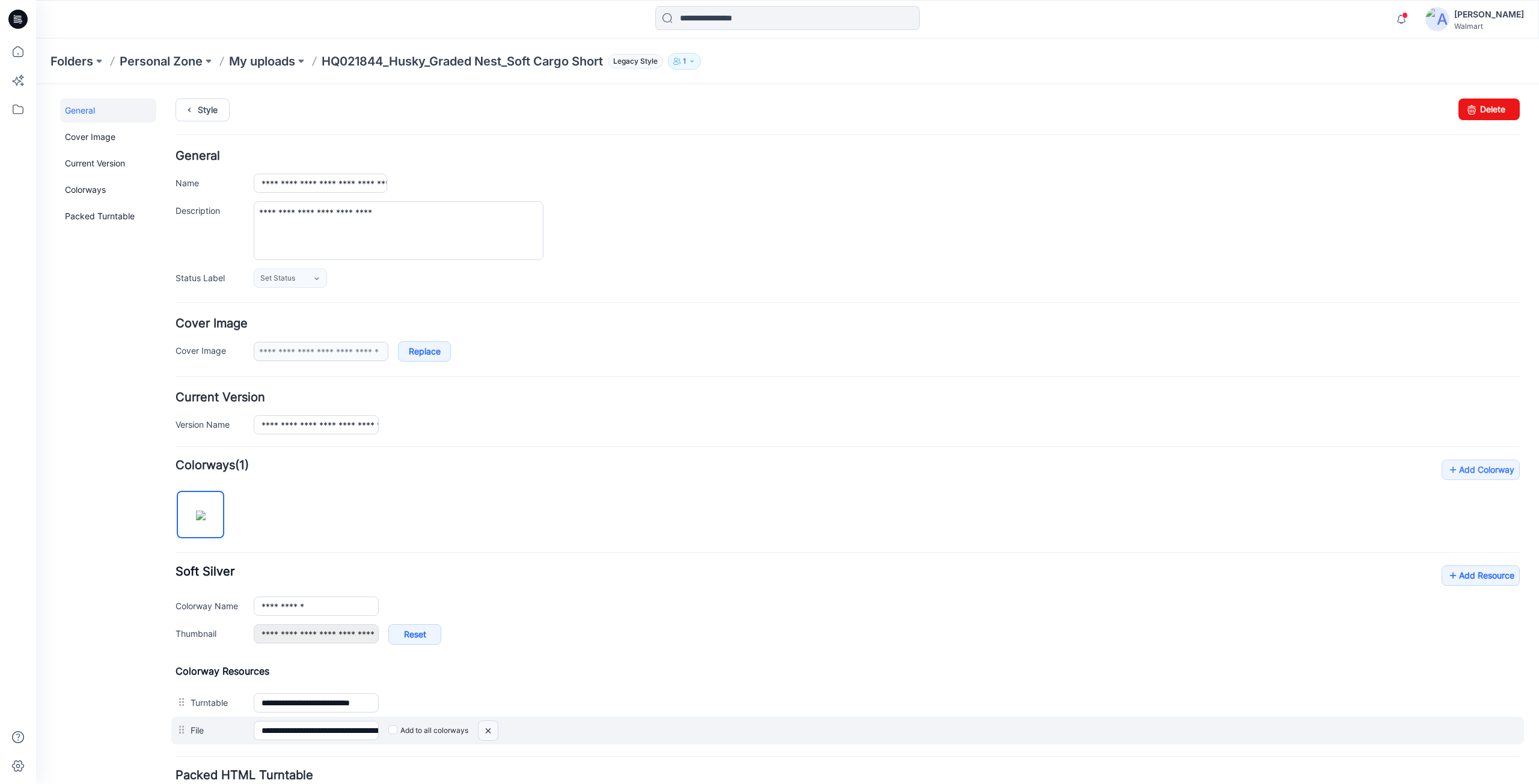
drag, startPoint x: 490, startPoint y: 734, endPoint x: 911, endPoint y: 160, distance: 711.8
click at [490, 734] on img at bounding box center [488, 731] width 19 height 20
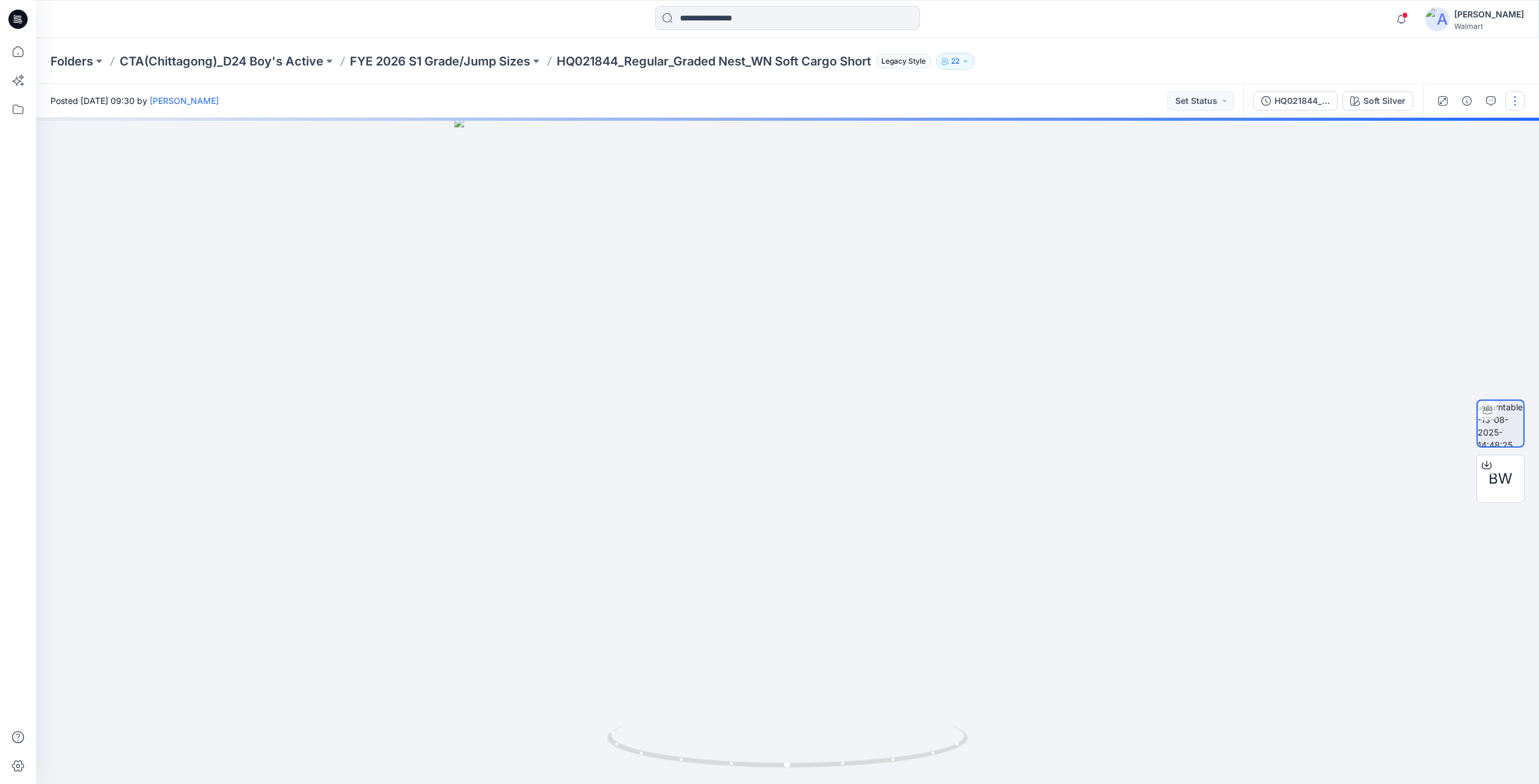
click at [1516, 103] on button "button" at bounding box center [1515, 100] width 19 height 19
click at [1443, 128] on p "Edit" at bounding box center [1438, 129] width 15 height 13
drag, startPoint x: 1329, startPoint y: 99, endPoint x: 1317, endPoint y: 102, distance: 12.4
drag, startPoint x: 1317, startPoint y: 102, endPoint x: 1264, endPoint y: 66, distance: 64.1
click at [1262, 66] on div "Folders CTA(Chittagong)_D24 Boy's Active FYE 2026 S1 Grade/Jump Sizes HQ021844_…" at bounding box center [740, 61] width 1380 height 16
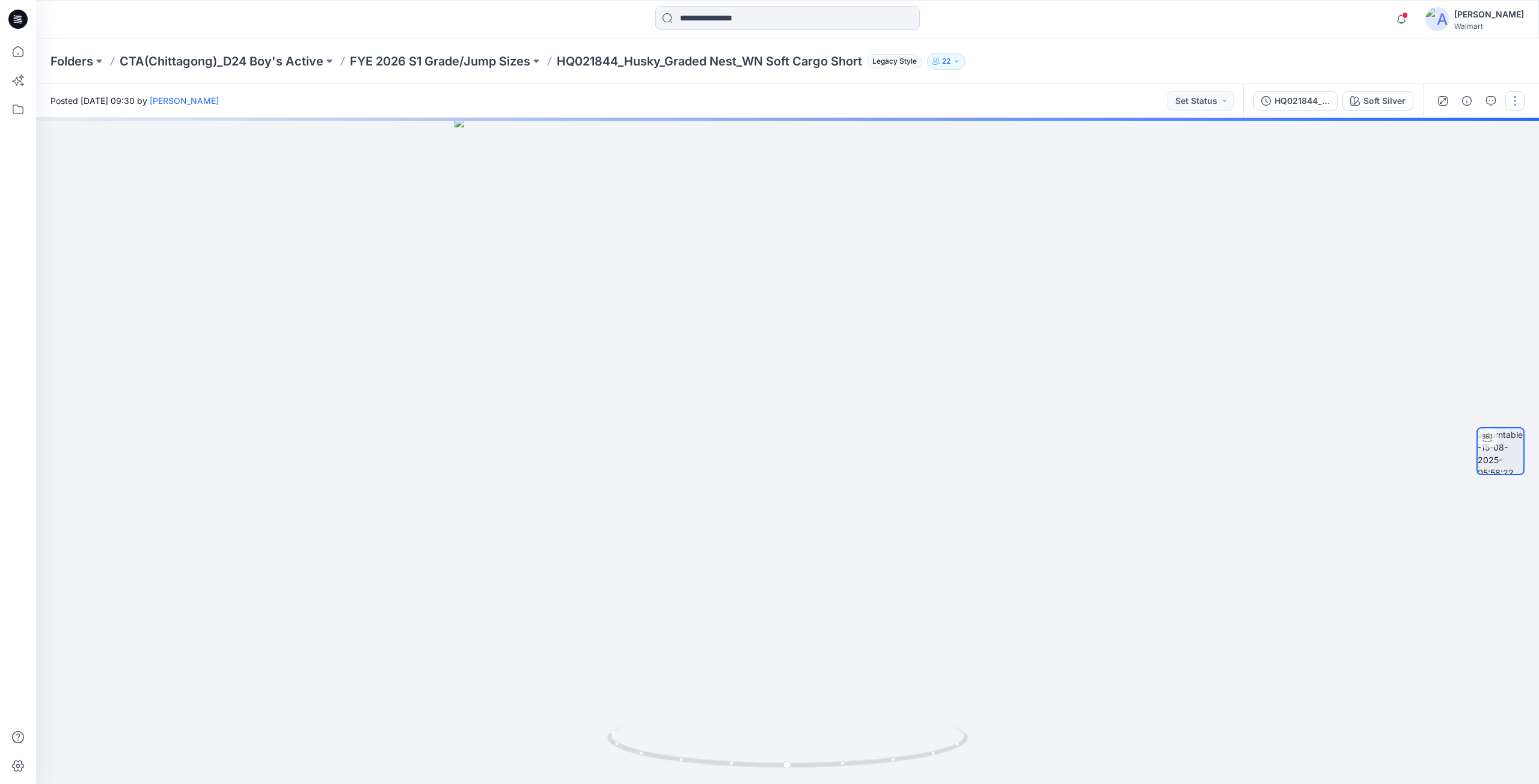
click at [1516, 105] on button "button" at bounding box center [1515, 100] width 19 height 19
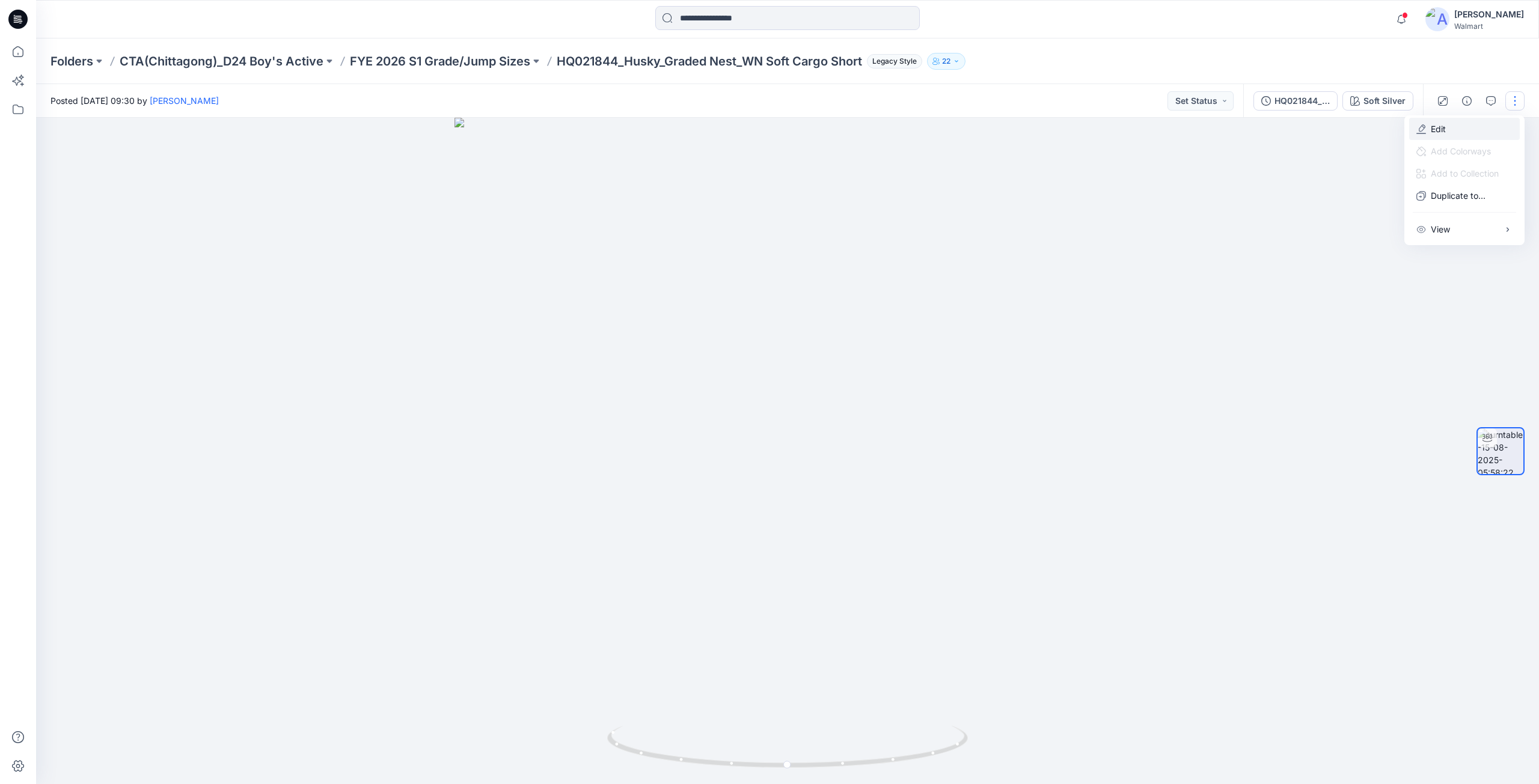
click at [1441, 128] on p "Edit" at bounding box center [1438, 129] width 15 height 13
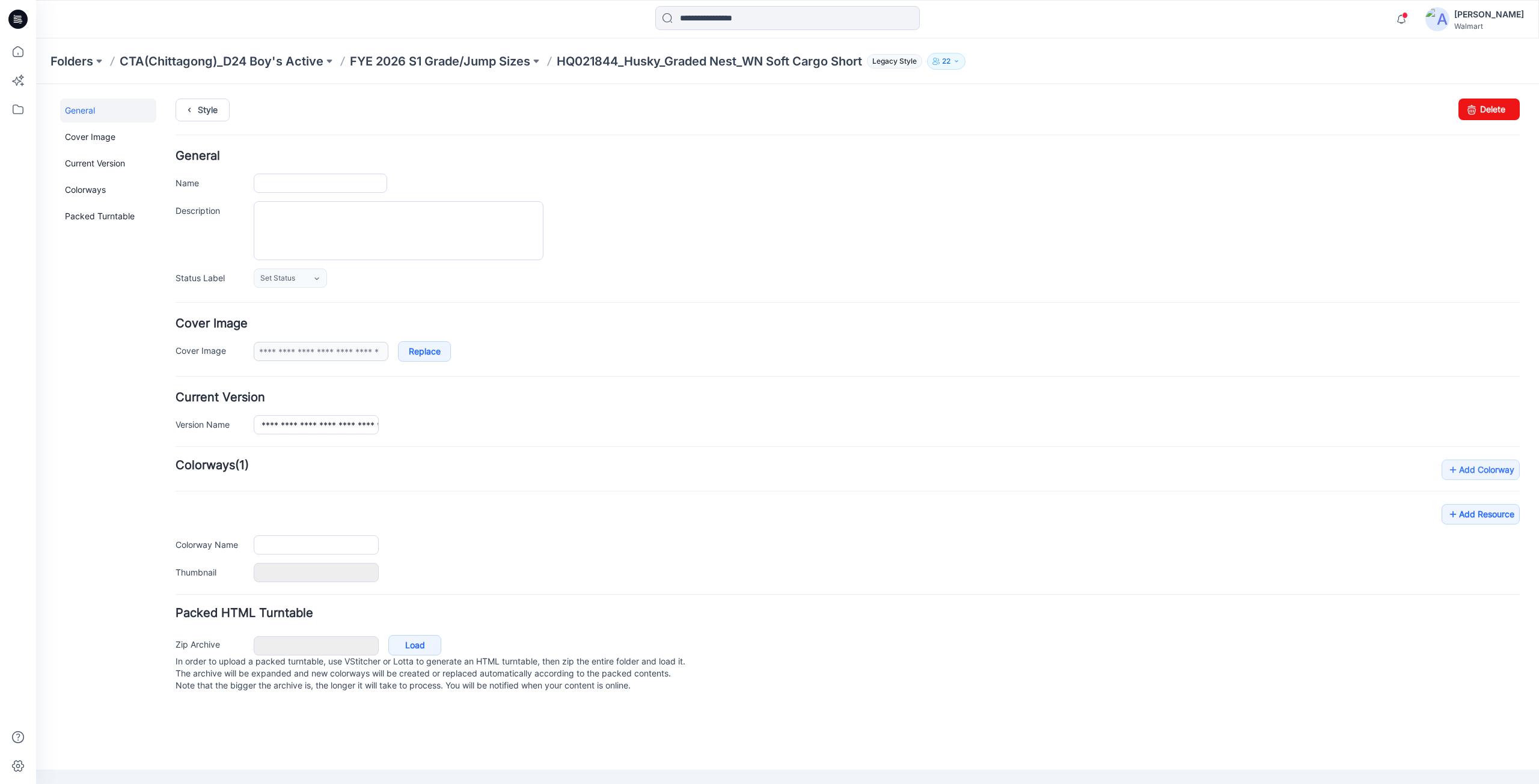
type input "**********"
type textarea "**********"
type input "**********"
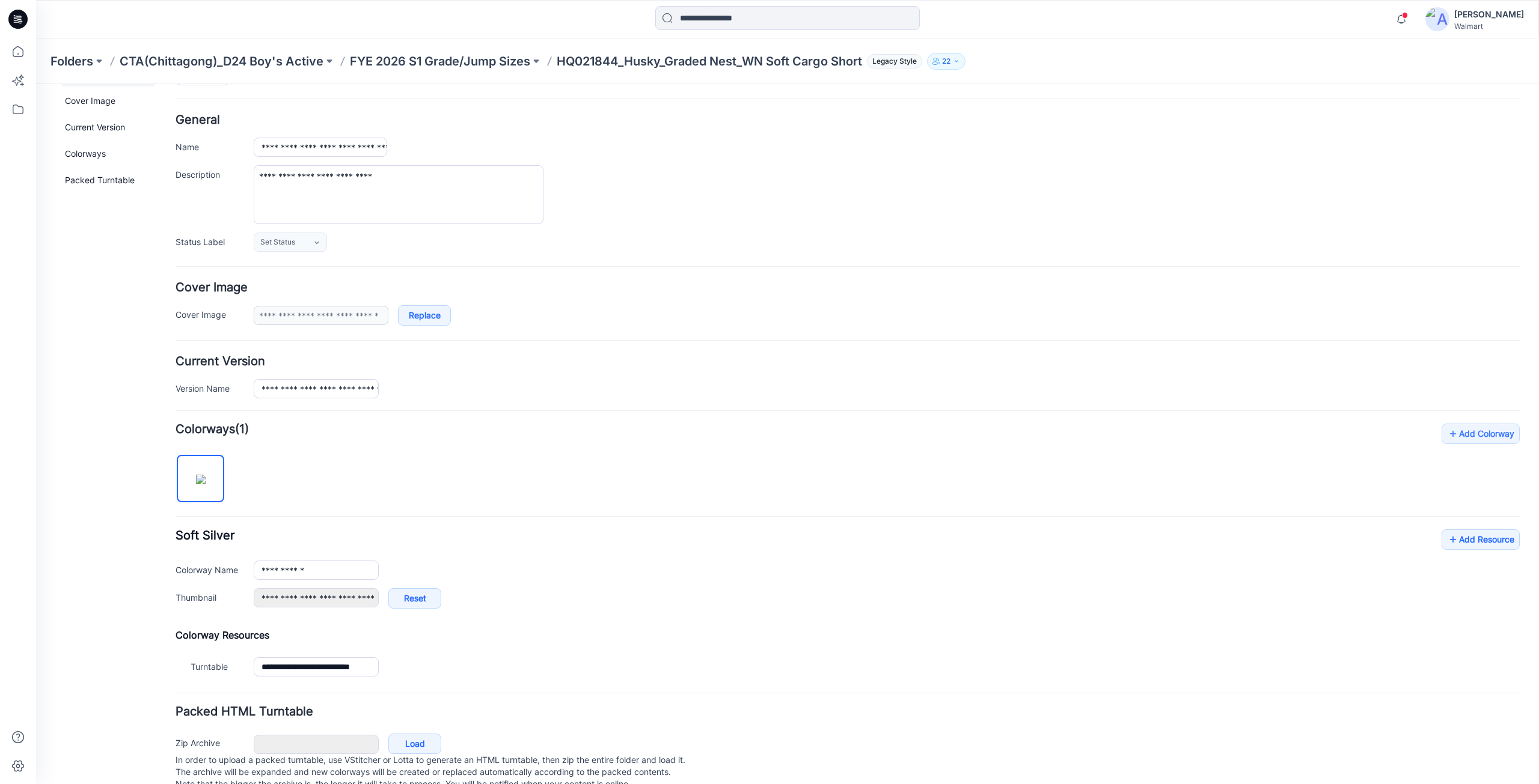
scroll to position [70, 0]
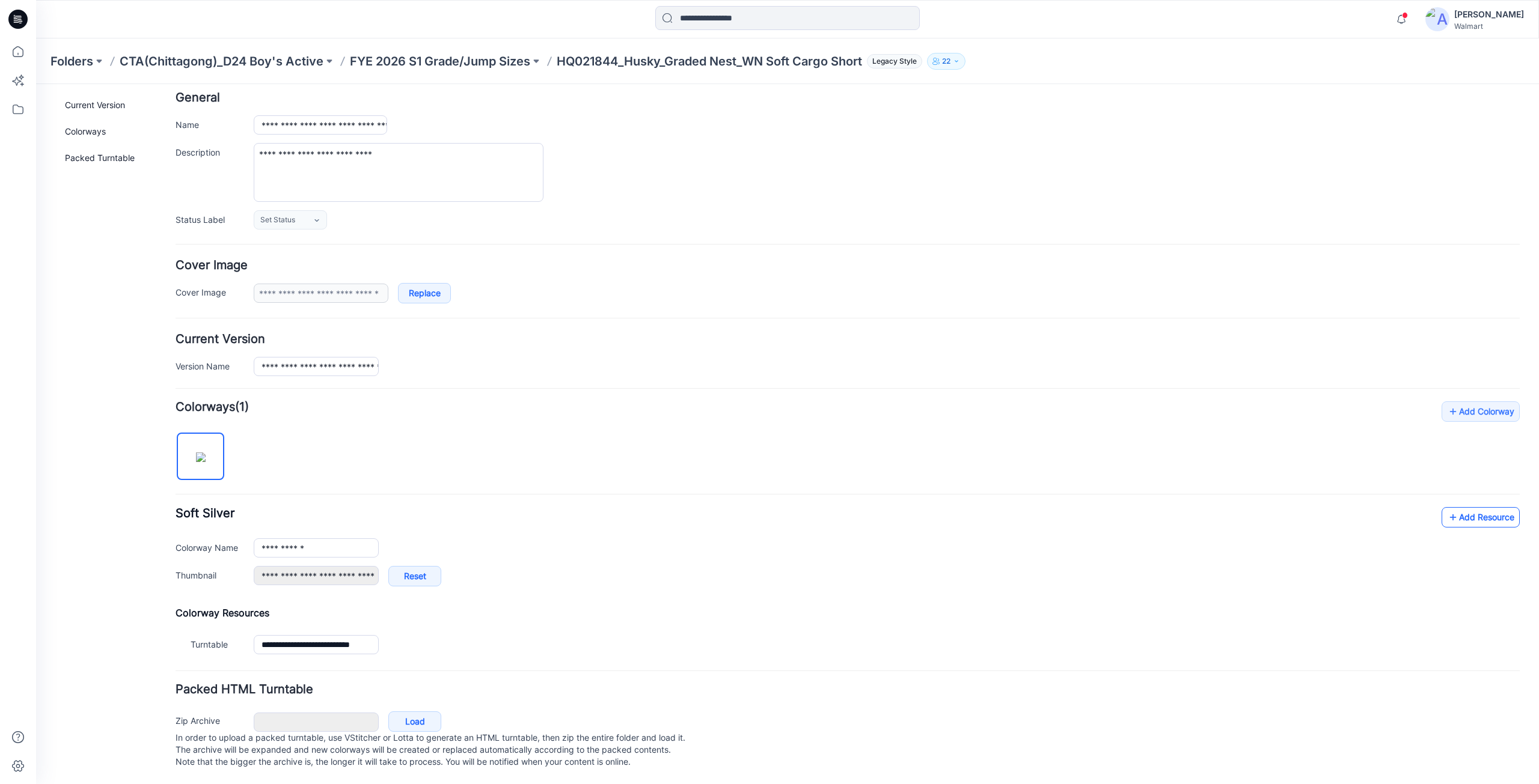
click at [1452, 511] on link "Add Resource" at bounding box center [1481, 518] width 78 height 21
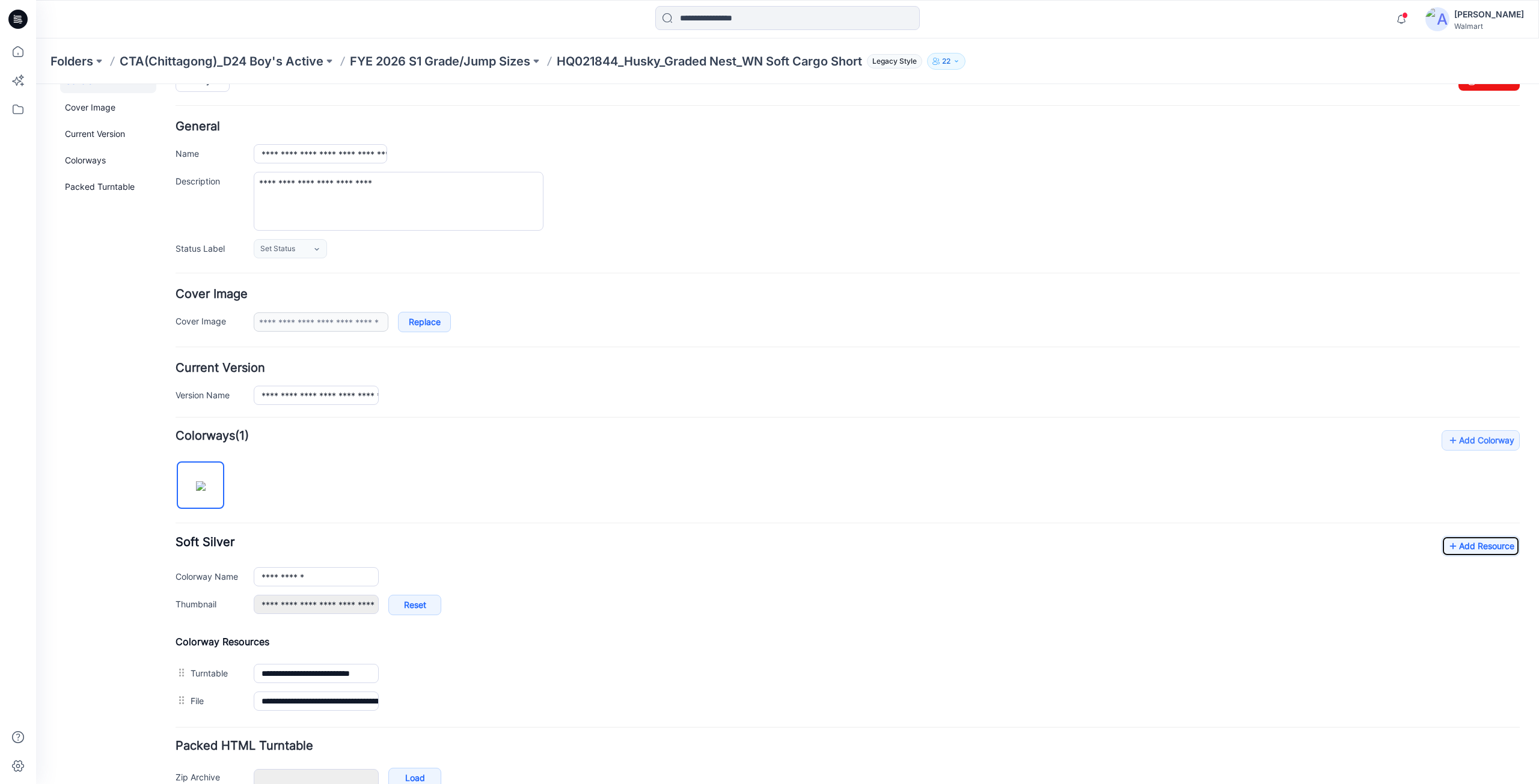
scroll to position [0, 0]
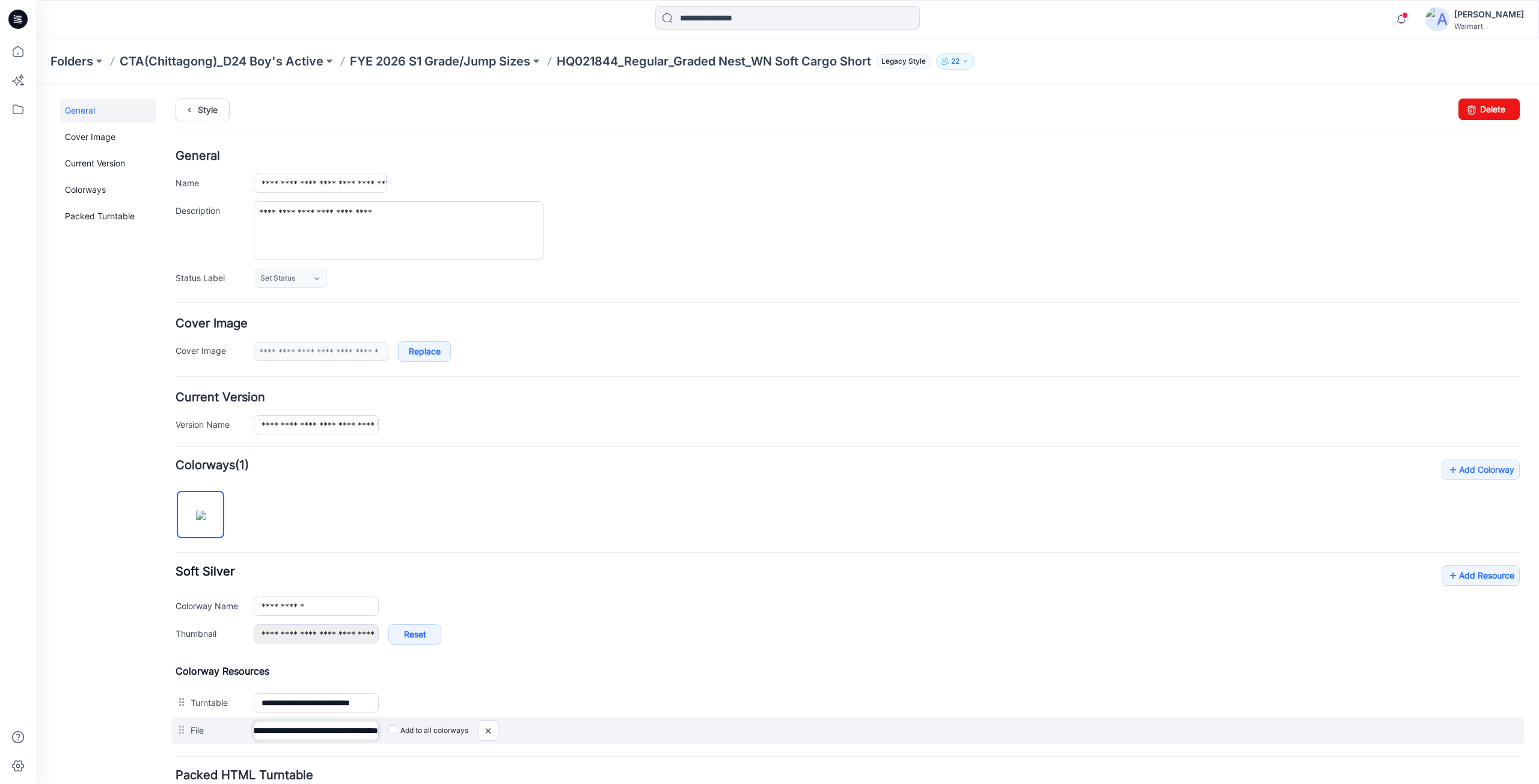
scroll to position [0, 86]
drag, startPoint x: 325, startPoint y: 732, endPoint x: 368, endPoint y: 743, distance: 44.4
click at [386, 743] on div "**********" at bounding box center [847, 731] width 1353 height 28
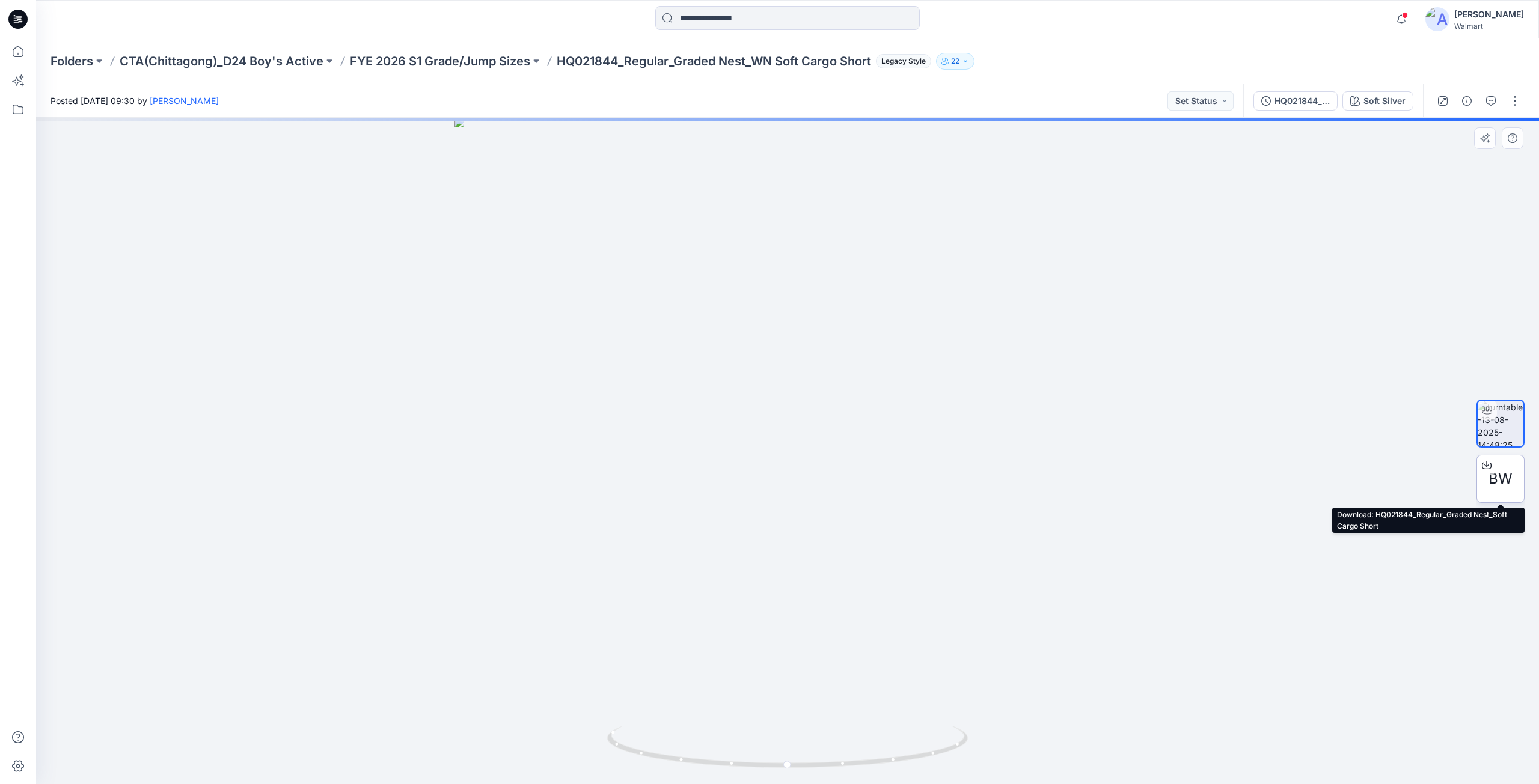
click at [1486, 463] on icon at bounding box center [1486, 465] width 10 height 10
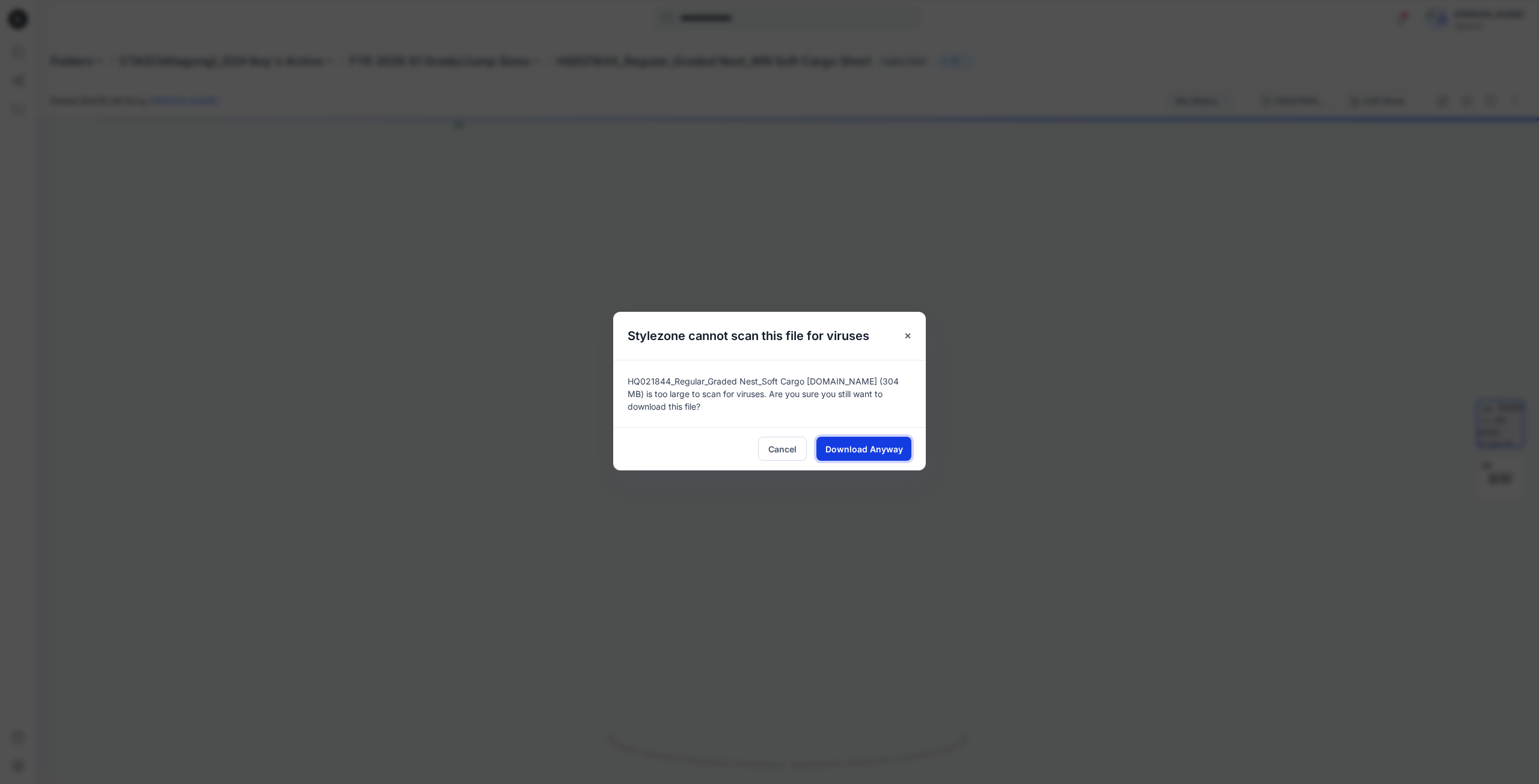
click at [861, 452] on span "Download Anyway" at bounding box center [865, 449] width 78 height 13
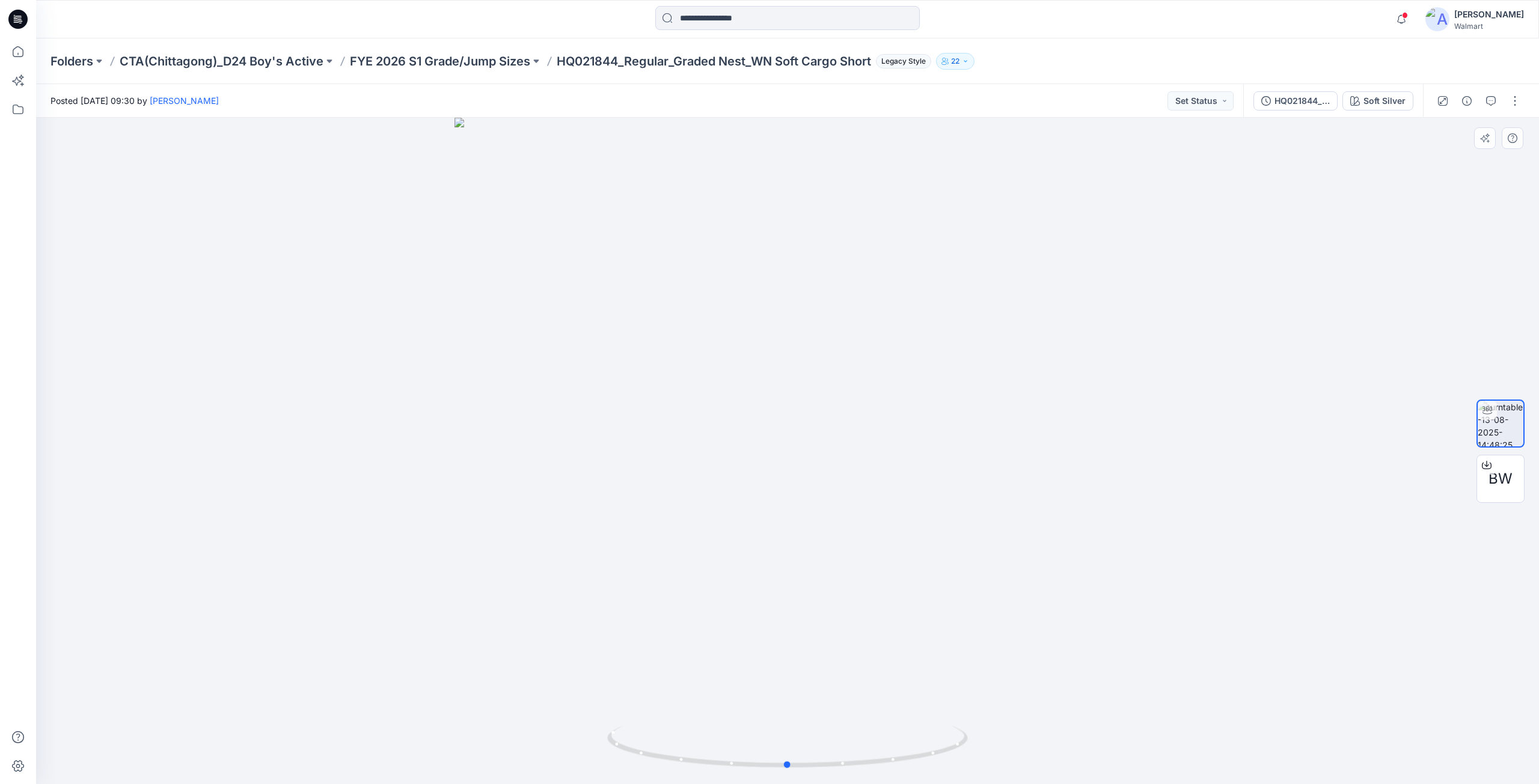
click at [655, 327] on div at bounding box center [788, 450] width 1503 height 666
drag, startPoint x: 788, startPoint y: 761, endPoint x: 1008, endPoint y: 753, distance: 220.1
click at [1008, 753] on div at bounding box center [788, 450] width 1503 height 666
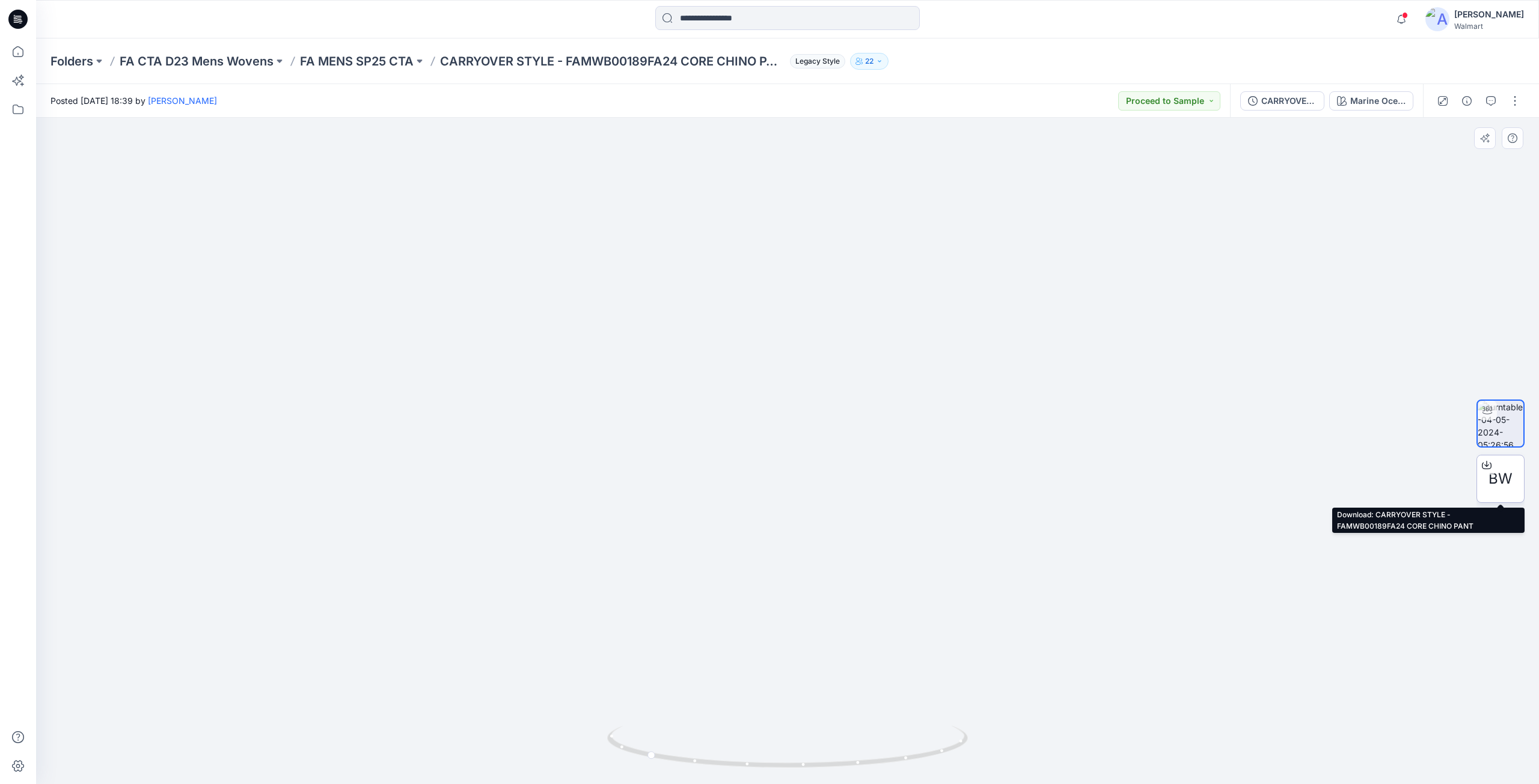
click at [1488, 463] on icon at bounding box center [1486, 465] width 10 height 10
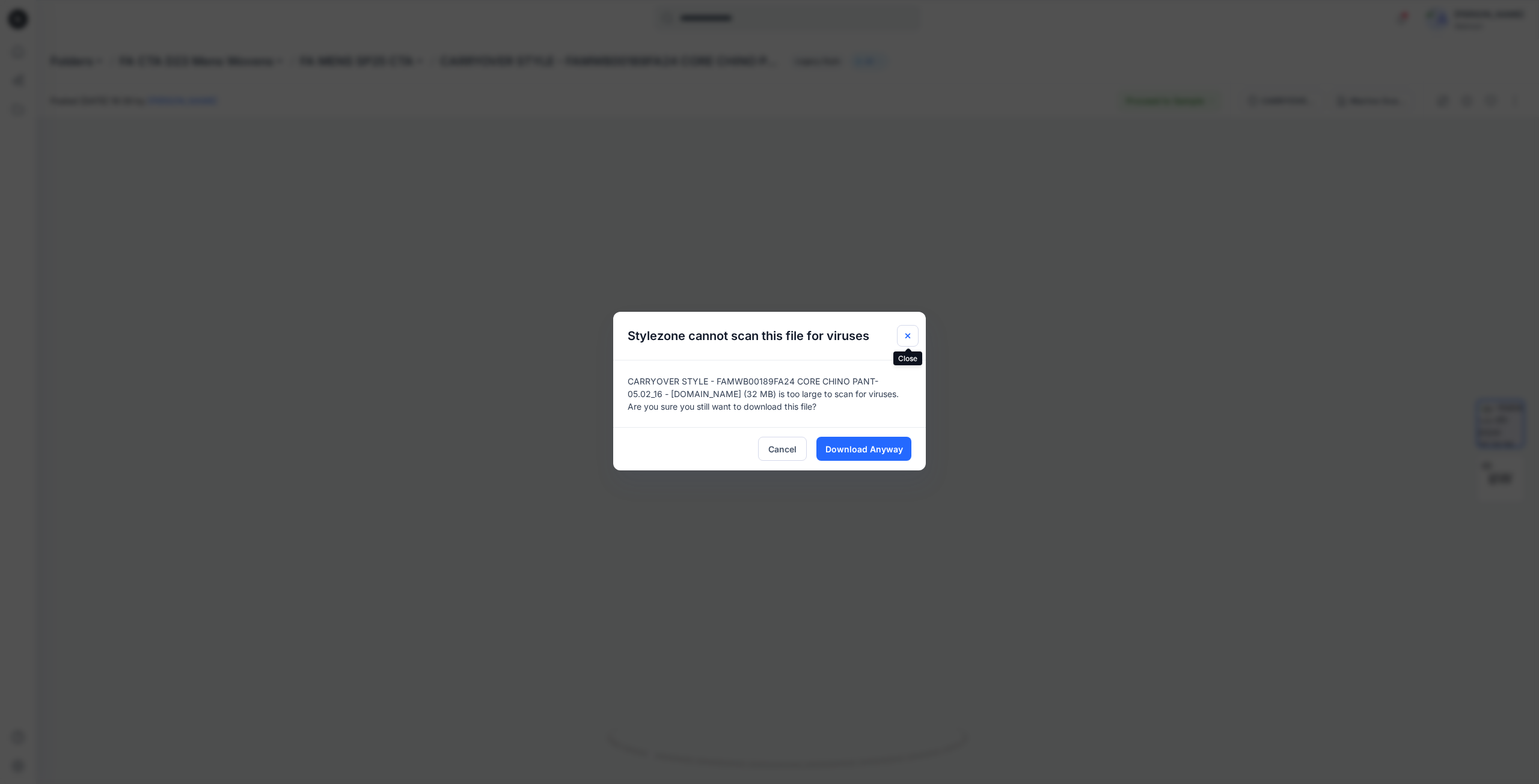
click at [913, 335] on button "Close" at bounding box center [907, 335] width 22 height 22
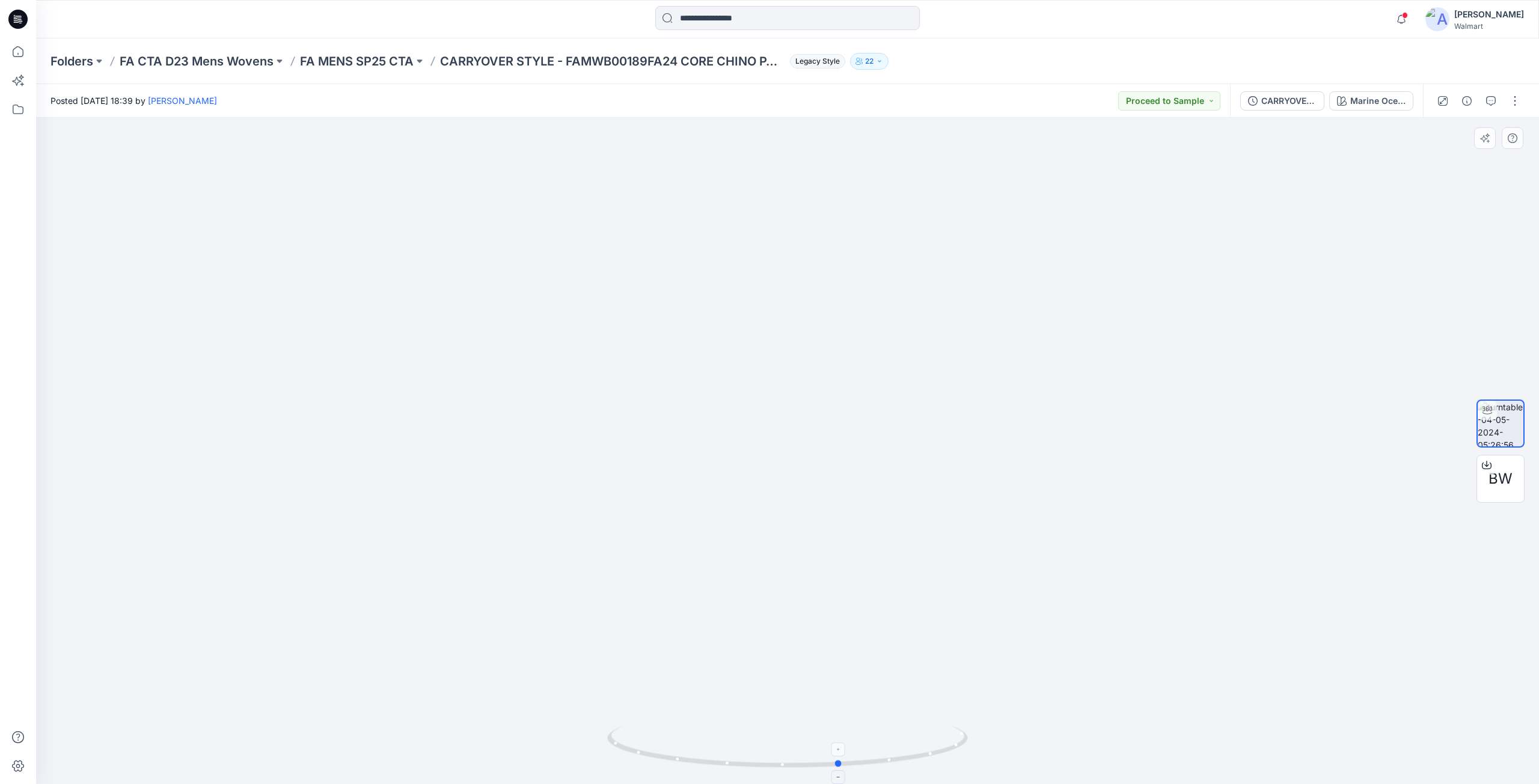
drag, startPoint x: 652, startPoint y: 758, endPoint x: 846, endPoint y: 759, distance: 194.0
click at [846, 759] on icon at bounding box center [789, 748] width 364 height 45
